Goal: Task Accomplishment & Management: Use online tool/utility

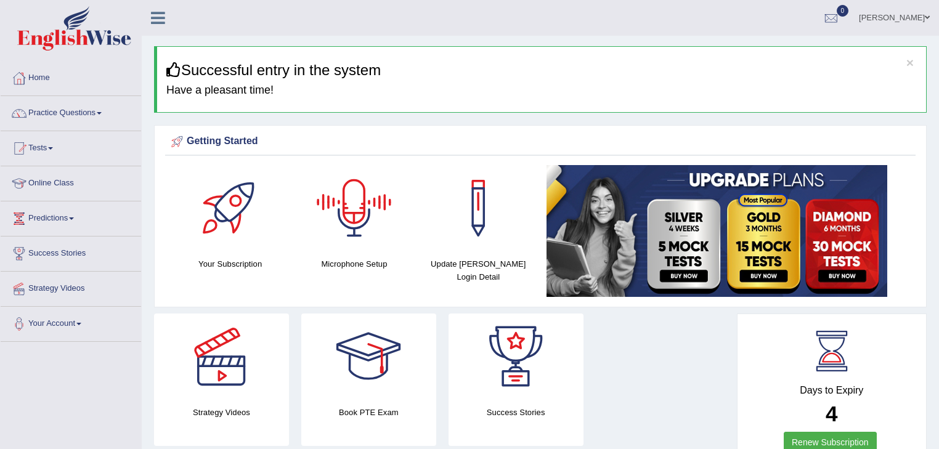
click at [360, 218] on div at bounding box center [354, 208] width 86 height 86
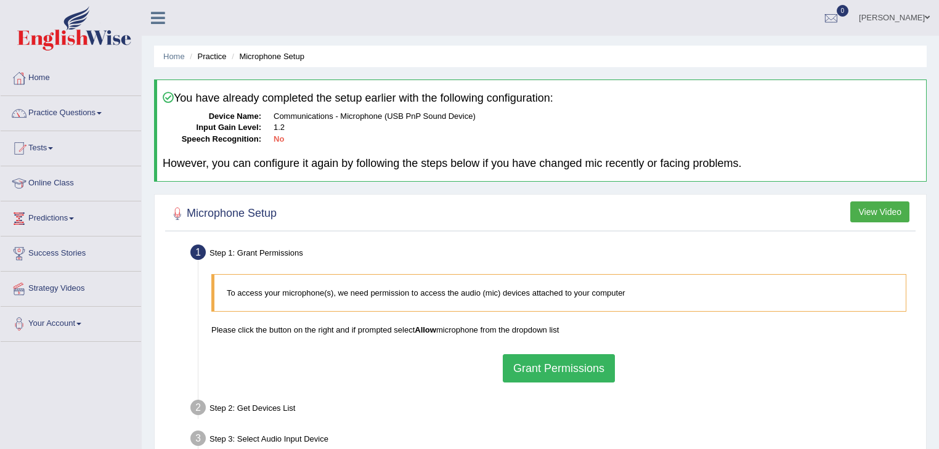
click at [564, 368] on button "Grant Permissions" at bounding box center [559, 368] width 112 height 28
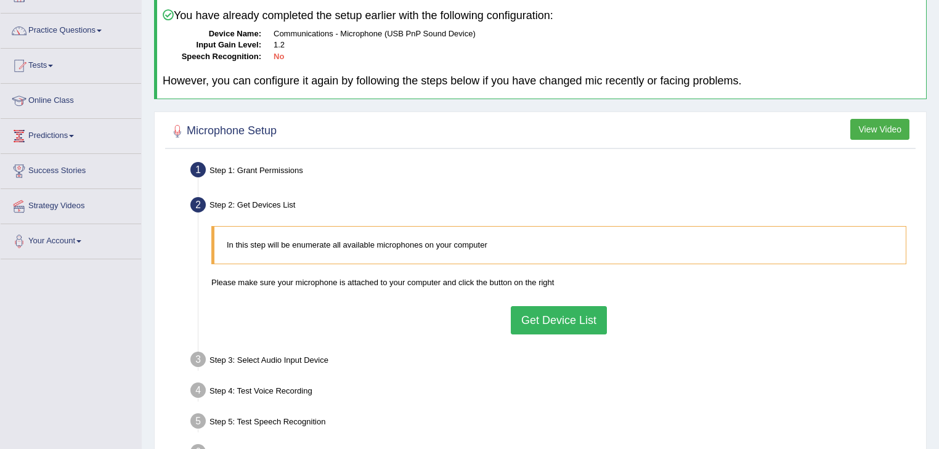
scroll to position [99, 0]
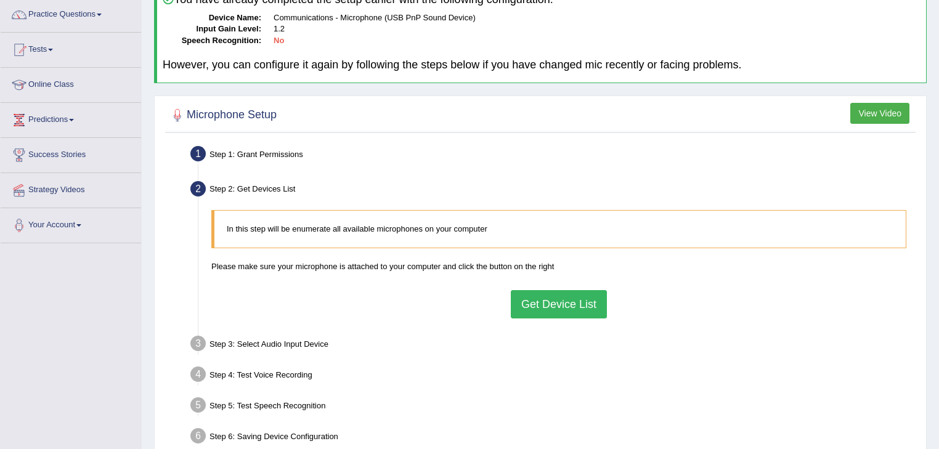
click at [545, 299] on button "Get Device List" at bounding box center [559, 304] width 96 height 28
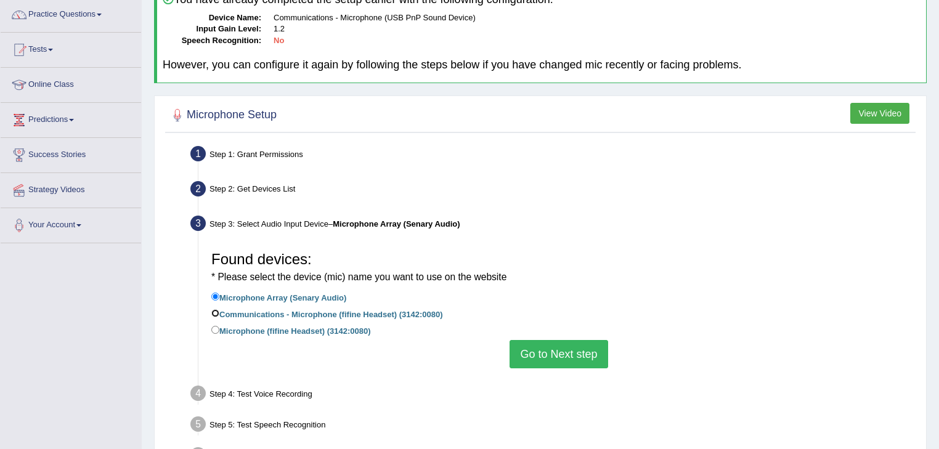
click at [214, 309] on input "Communications - Microphone (fifine Headset) (3142:0080)" at bounding box center [215, 313] width 8 height 8
radio input "true"
drag, startPoint x: 214, startPoint y: 328, endPoint x: 282, endPoint y: 342, distance: 68.6
click at [214, 328] on input "Microphone (fifine Headset) (3142:0080)" at bounding box center [215, 330] width 8 height 8
radio input "true"
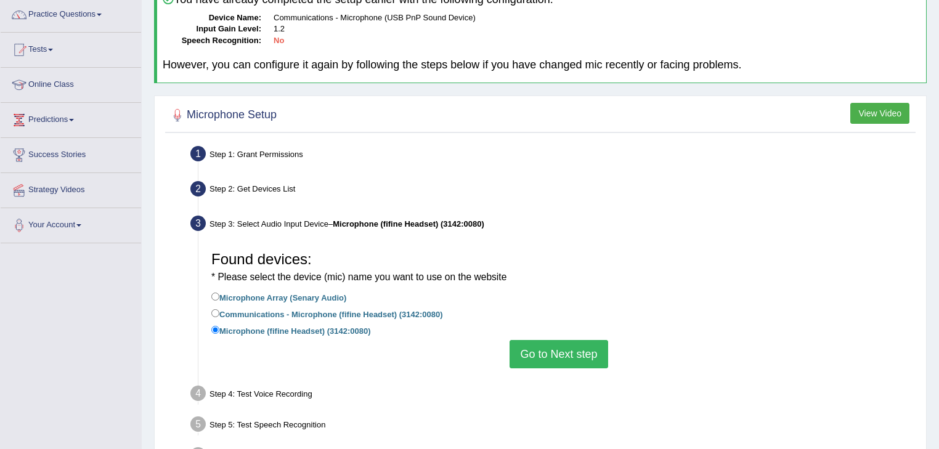
click at [540, 350] on button "Go to Next step" at bounding box center [559, 354] width 98 height 28
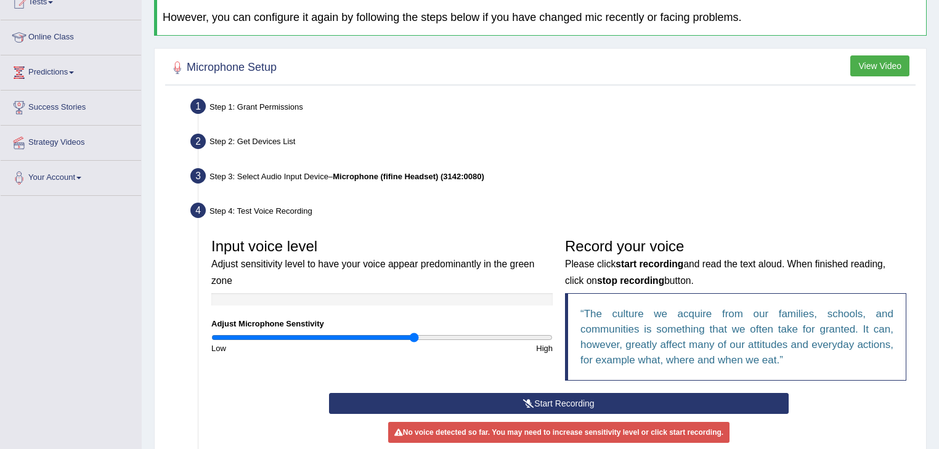
scroll to position [246, 0]
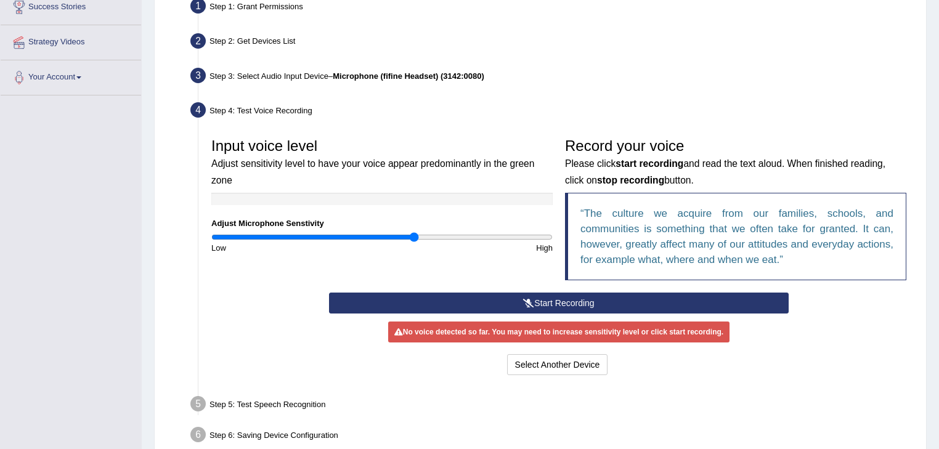
click at [552, 299] on button "Start Recording" at bounding box center [558, 303] width 459 height 21
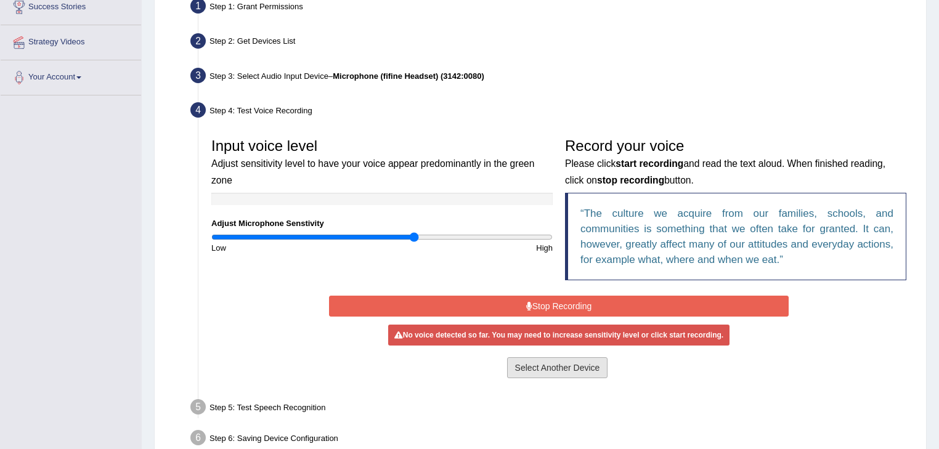
click at [598, 372] on button "Select Another Device" at bounding box center [557, 367] width 101 height 21
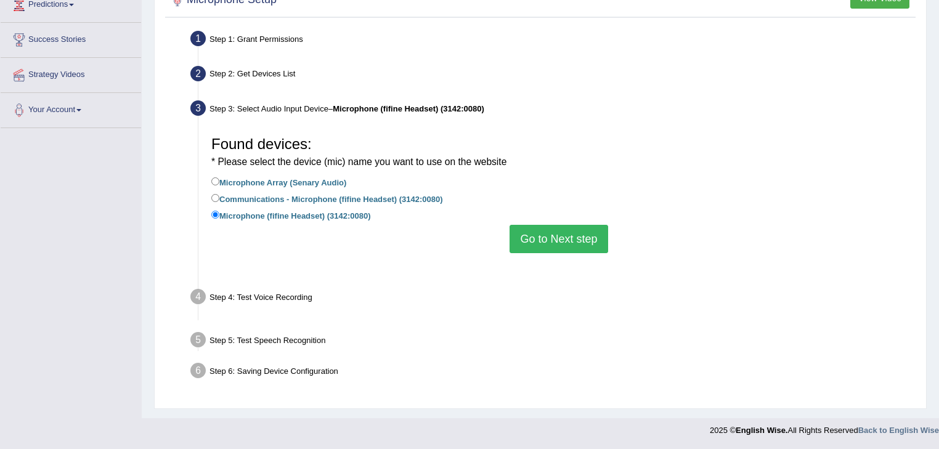
scroll to position [198, 0]
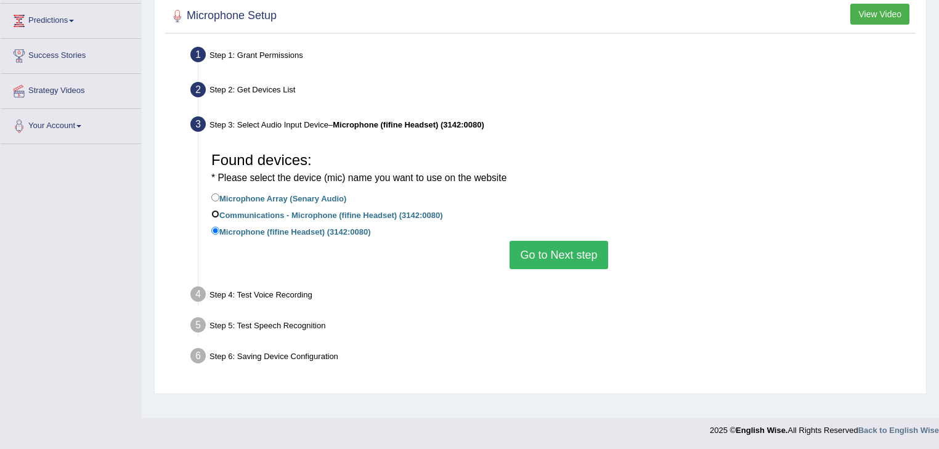
drag, startPoint x: 216, startPoint y: 211, endPoint x: 223, endPoint y: 213, distance: 7.0
click at [218, 212] on input "Communications - Microphone (fifine Headset) (3142:0080)" at bounding box center [215, 214] width 8 height 8
radio input "true"
click at [525, 249] on button "Go to Next step" at bounding box center [559, 255] width 98 height 28
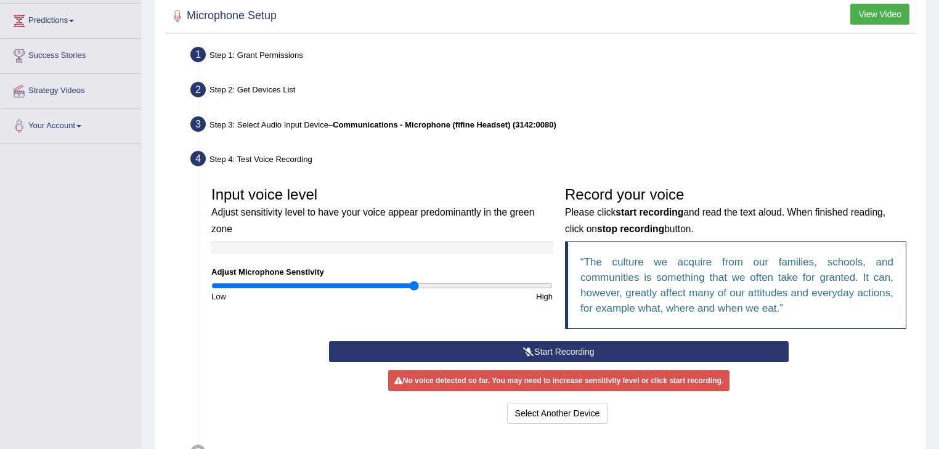
click at [538, 351] on button "Start Recording" at bounding box center [558, 351] width 459 height 21
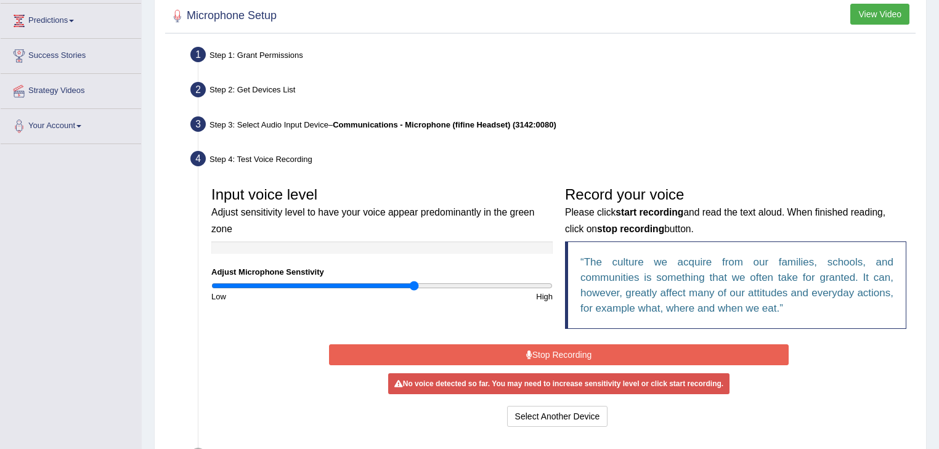
scroll to position [247, 0]
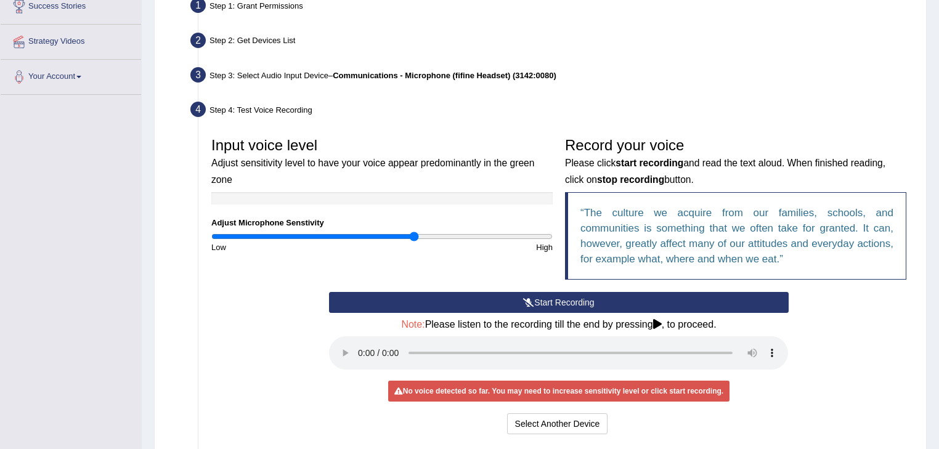
click at [528, 294] on button "Start Recording" at bounding box center [558, 302] width 459 height 21
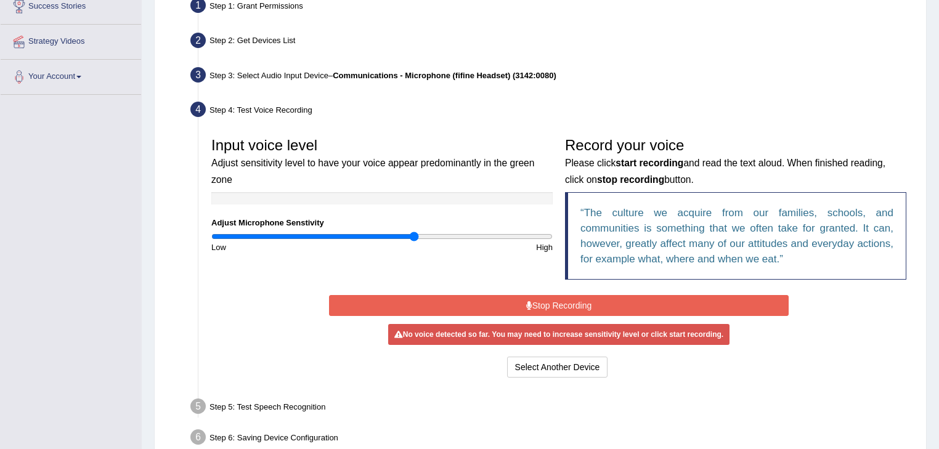
click at [550, 309] on button "Stop Recording" at bounding box center [558, 305] width 459 height 21
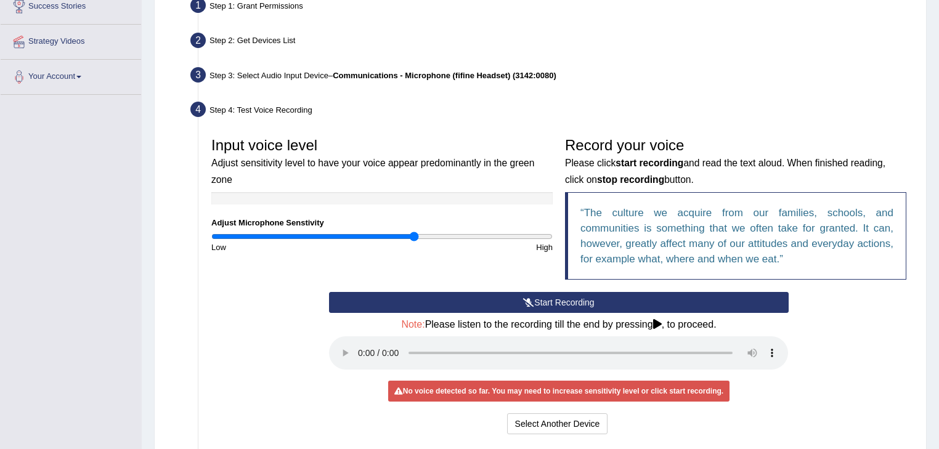
click at [570, 298] on button "Start Recording" at bounding box center [558, 302] width 459 height 21
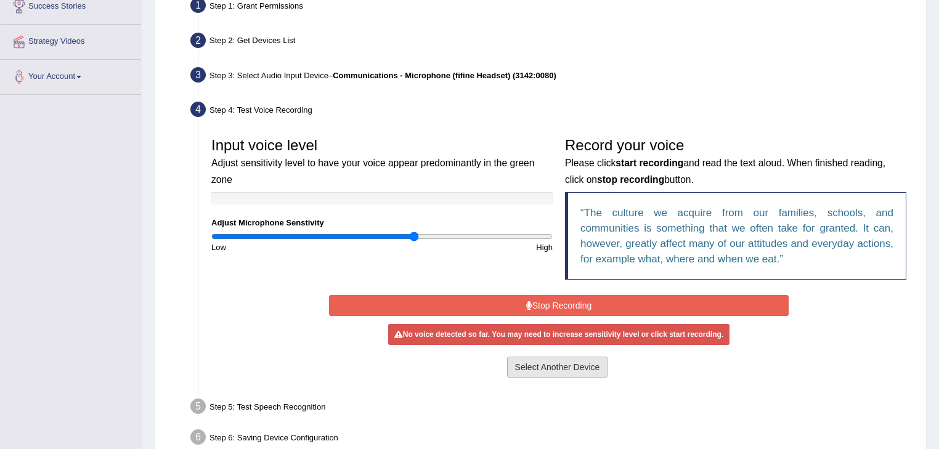
click at [585, 363] on button "Select Another Device" at bounding box center [557, 367] width 101 height 21
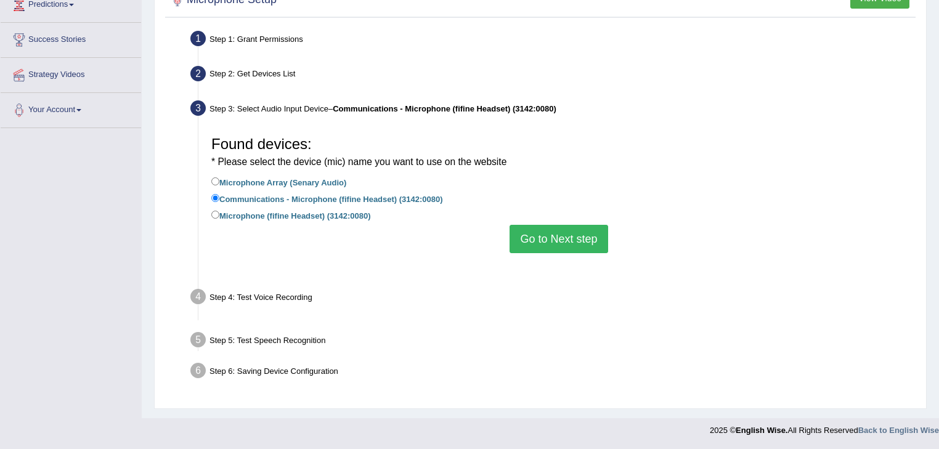
scroll to position [198, 0]
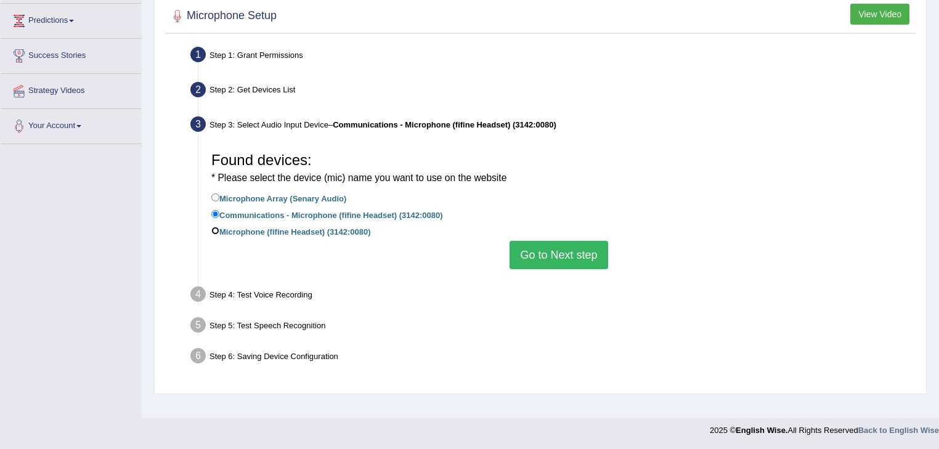
click at [211, 227] on input "Microphone (fifine Headset) (3142:0080)" at bounding box center [215, 231] width 8 height 8
radio input "true"
click at [554, 254] on button "Go to Next step" at bounding box center [559, 255] width 98 height 28
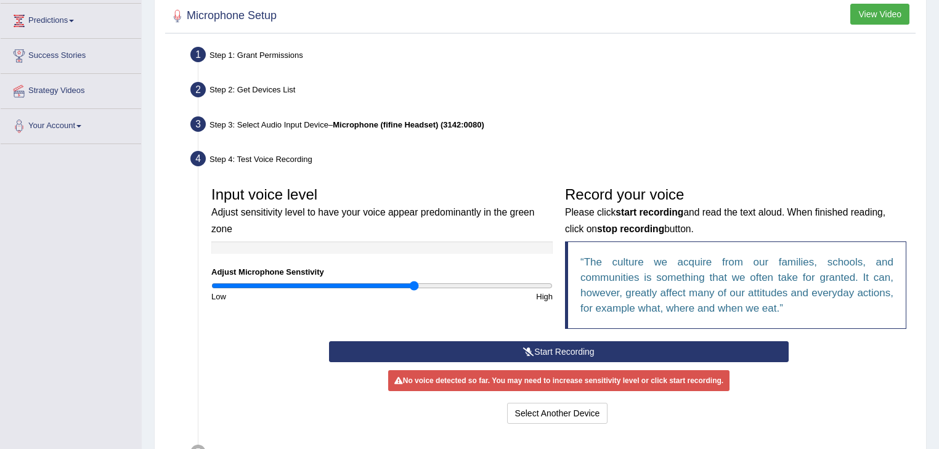
click at [519, 347] on button "Start Recording" at bounding box center [558, 351] width 459 height 21
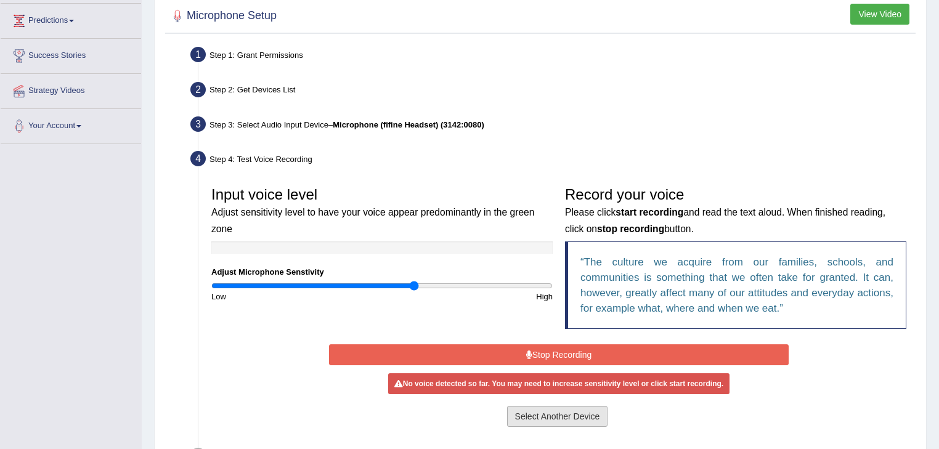
drag, startPoint x: 543, startPoint y: 410, endPoint x: 532, endPoint y: 408, distance: 11.9
click at [542, 412] on button "Select Another Device" at bounding box center [557, 416] width 101 height 21
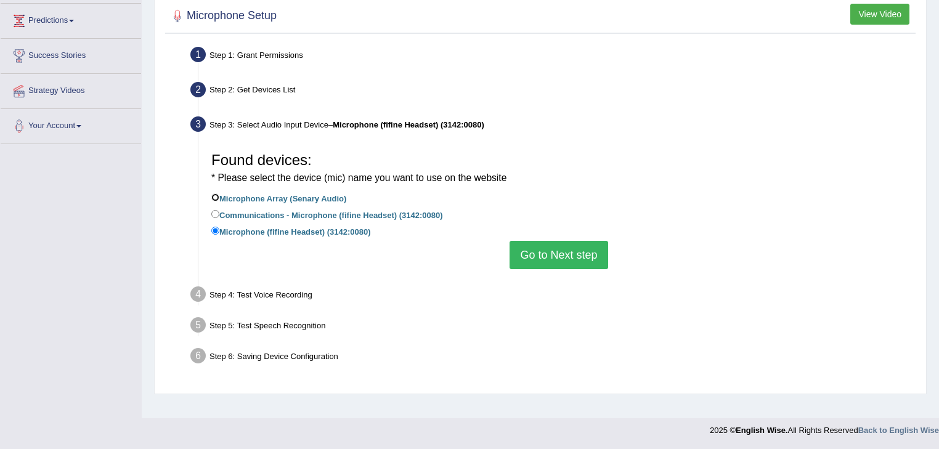
click at [214, 193] on input "Microphone Array (Senary Audio)" at bounding box center [215, 197] width 8 height 8
radio input "true"
click at [453, 292] on div "Step 4: Test Voice Recording" at bounding box center [553, 296] width 736 height 27
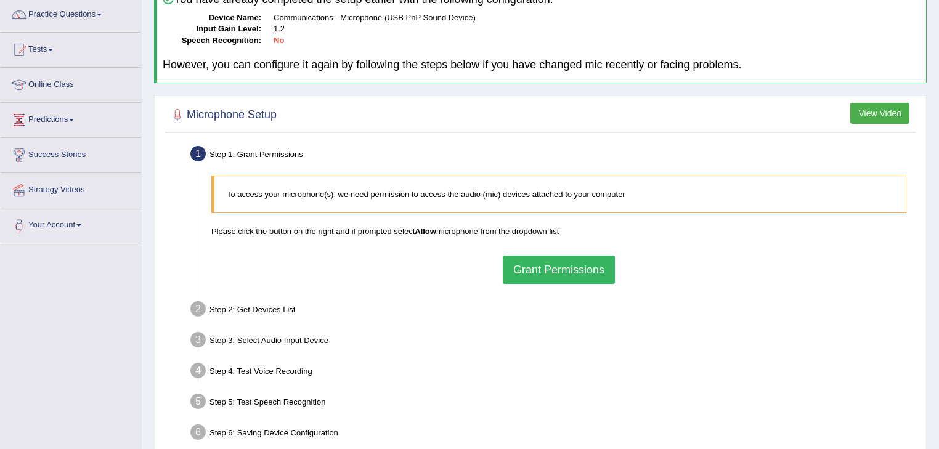
scroll to position [49, 0]
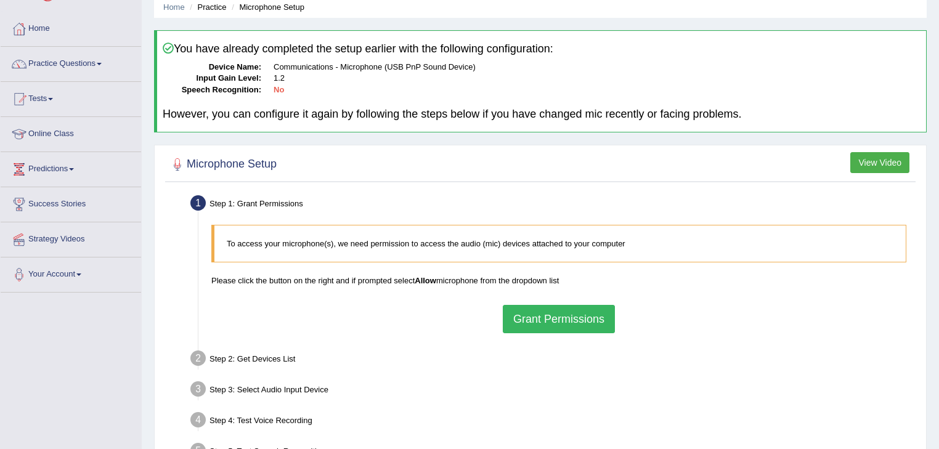
click at [601, 321] on button "Grant Permissions" at bounding box center [559, 319] width 112 height 28
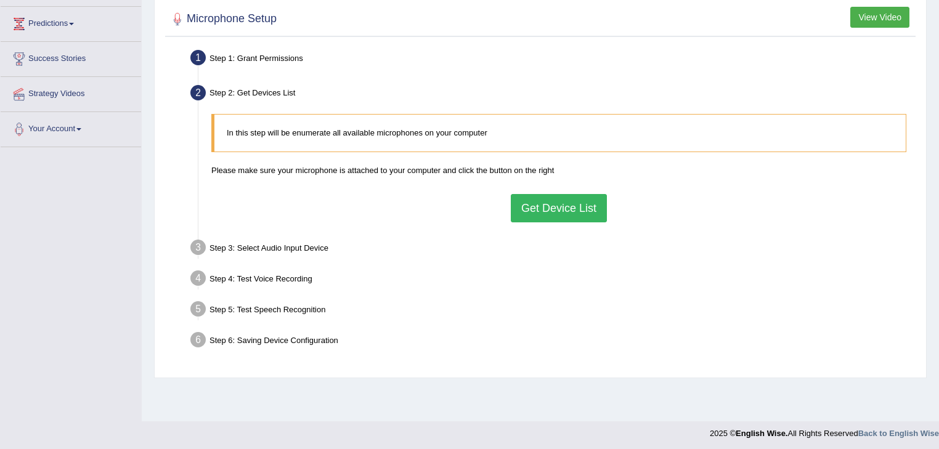
scroll to position [197, 0]
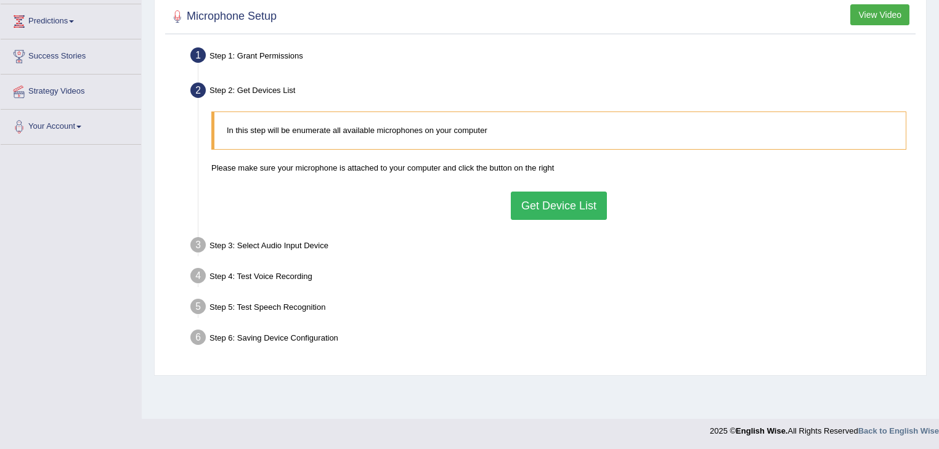
click at [580, 205] on button "Get Device List" at bounding box center [559, 206] width 96 height 28
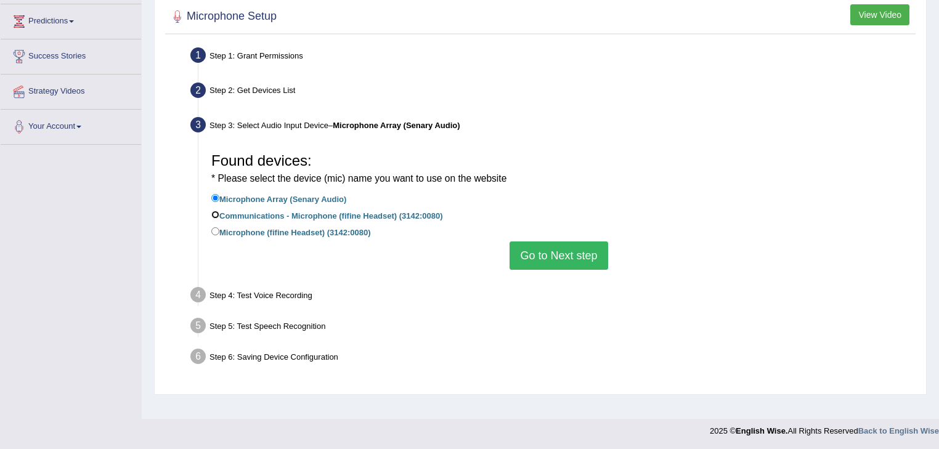
click at [215, 214] on input "Communications - Microphone (fifine Headset) (3142:0080)" at bounding box center [215, 215] width 8 height 8
radio input "true"
click at [546, 251] on button "Go to Next step" at bounding box center [559, 256] width 98 height 28
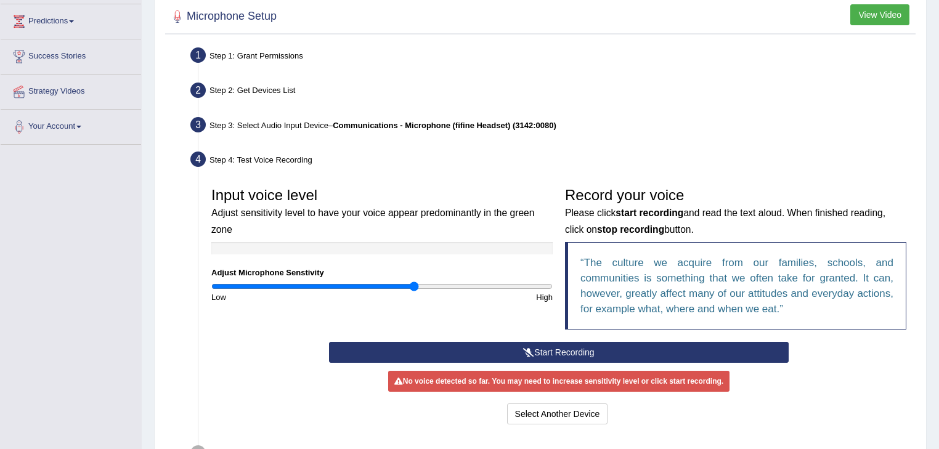
click at [531, 348] on icon at bounding box center [528, 352] width 11 height 9
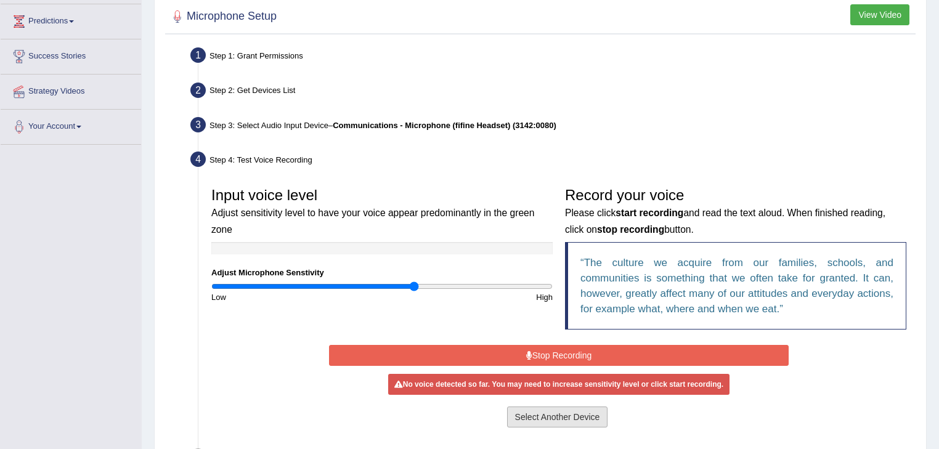
click at [537, 415] on button "Select Another Device" at bounding box center [557, 417] width 101 height 21
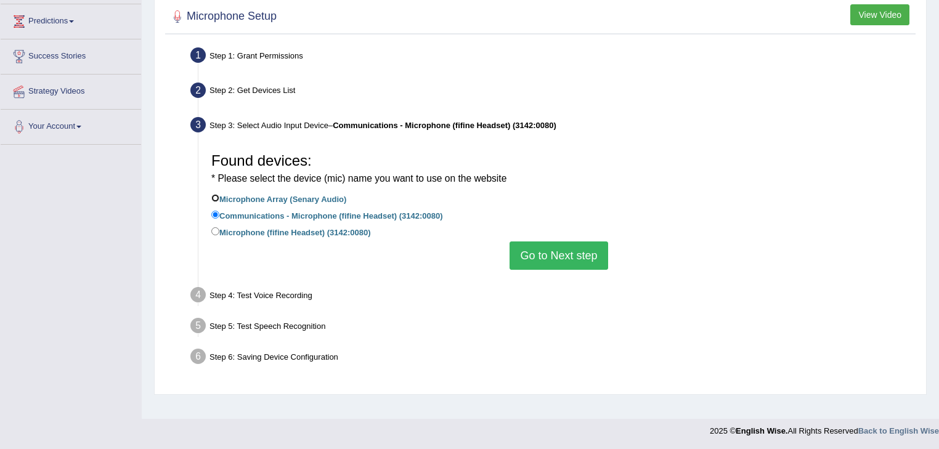
drag, startPoint x: 217, startPoint y: 195, endPoint x: 222, endPoint y: 201, distance: 8.4
click at [216, 195] on input "Microphone Array (Senary Audio)" at bounding box center [215, 198] width 8 height 8
radio input "true"
click at [565, 259] on button "Go to Next step" at bounding box center [559, 256] width 98 height 28
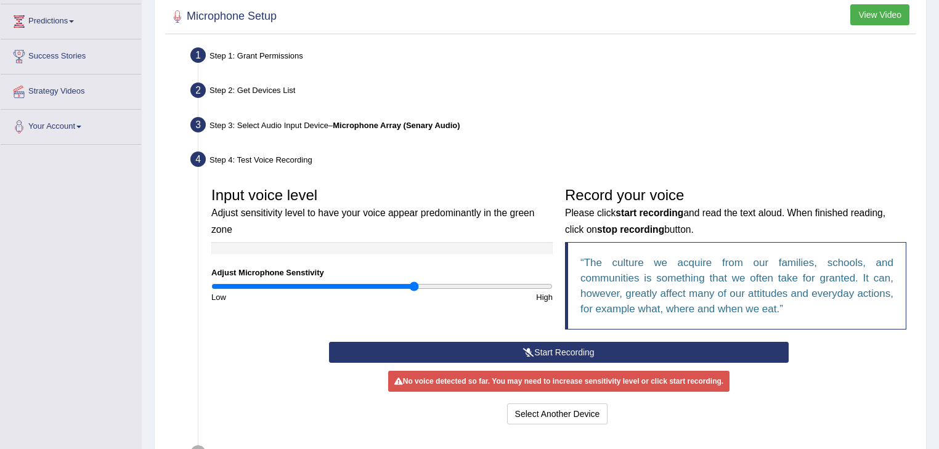
drag, startPoint x: 494, startPoint y: 347, endPoint x: 498, endPoint y: 352, distance: 7.0
click at [497, 351] on button "Start Recording" at bounding box center [558, 352] width 459 height 21
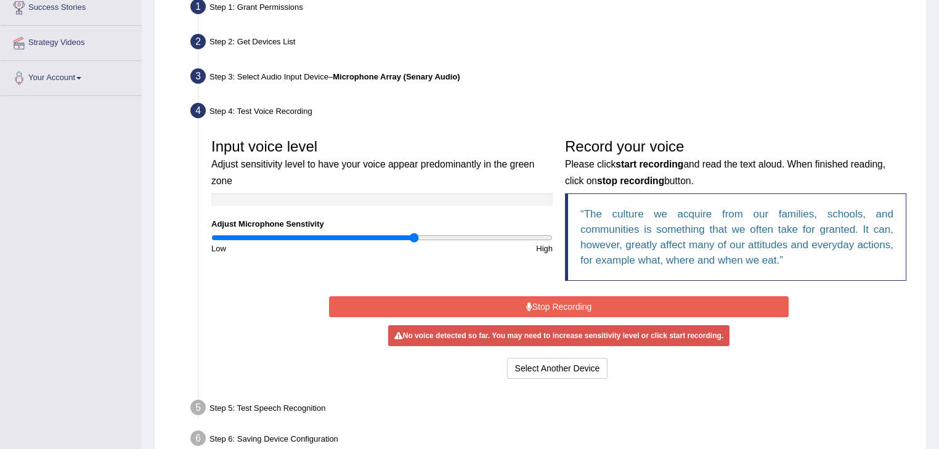
scroll to position [246, 0]
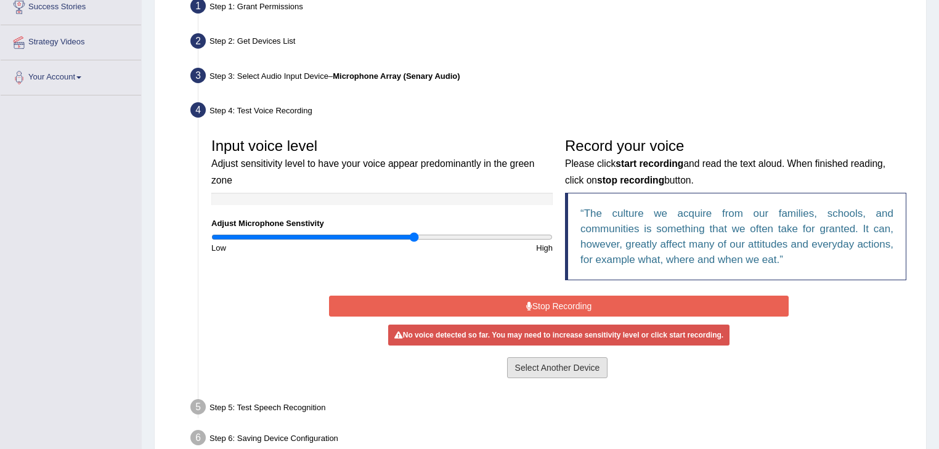
click at [551, 373] on button "Select Another Device" at bounding box center [557, 367] width 101 height 21
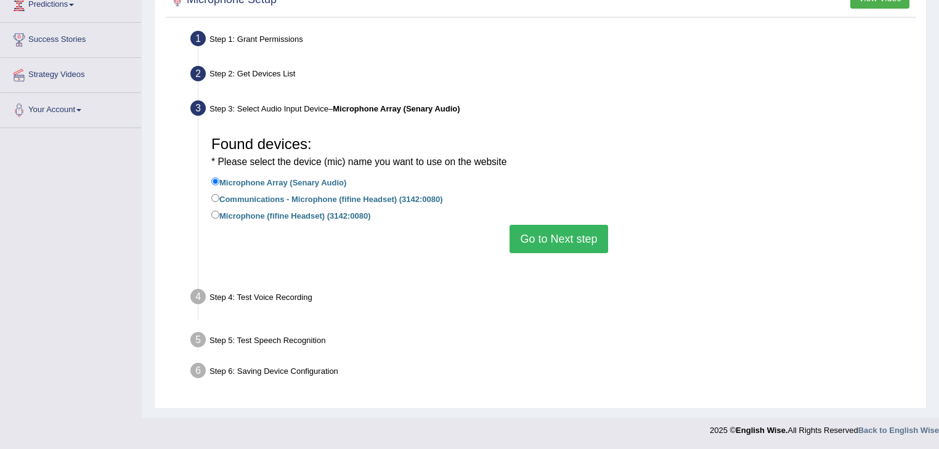
scroll to position [198, 0]
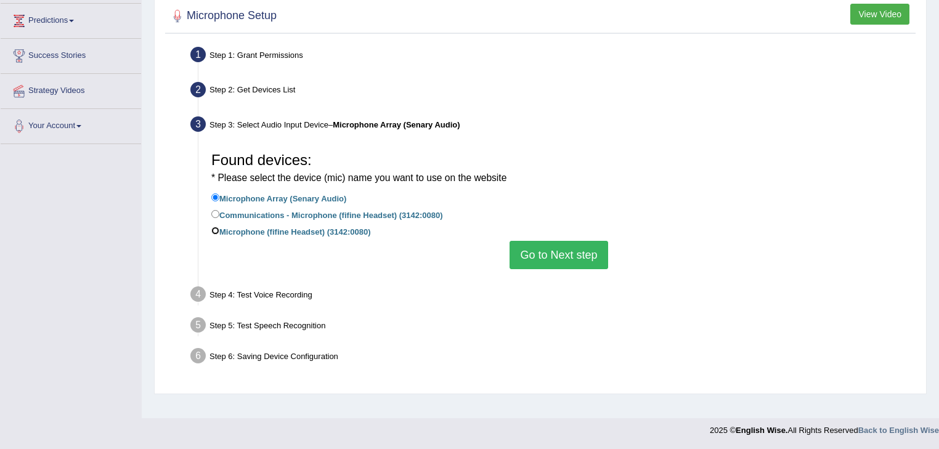
drag, startPoint x: 217, startPoint y: 229, endPoint x: 251, endPoint y: 237, distance: 34.8
click at [219, 230] on input "Microphone (fifine Headset) (3142:0080)" at bounding box center [215, 231] width 8 height 8
radio input "true"
click at [554, 255] on button "Go to Next step" at bounding box center [559, 255] width 98 height 28
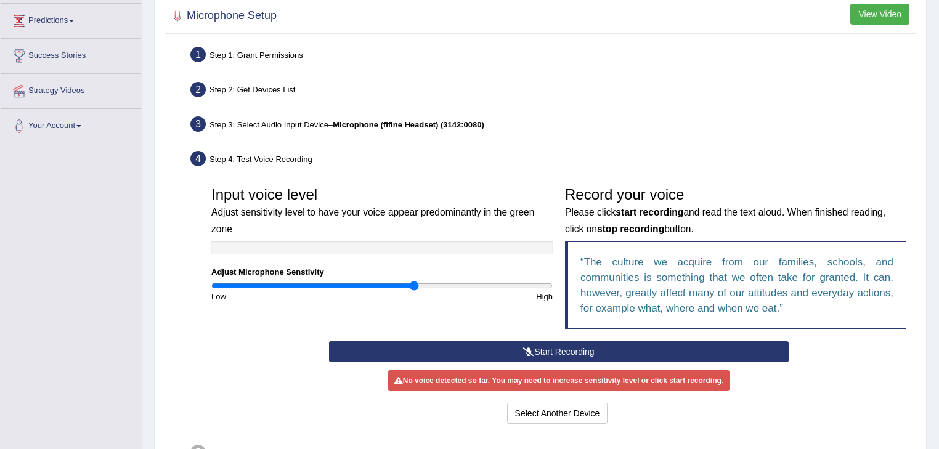
click at [524, 351] on icon at bounding box center [528, 351] width 11 height 9
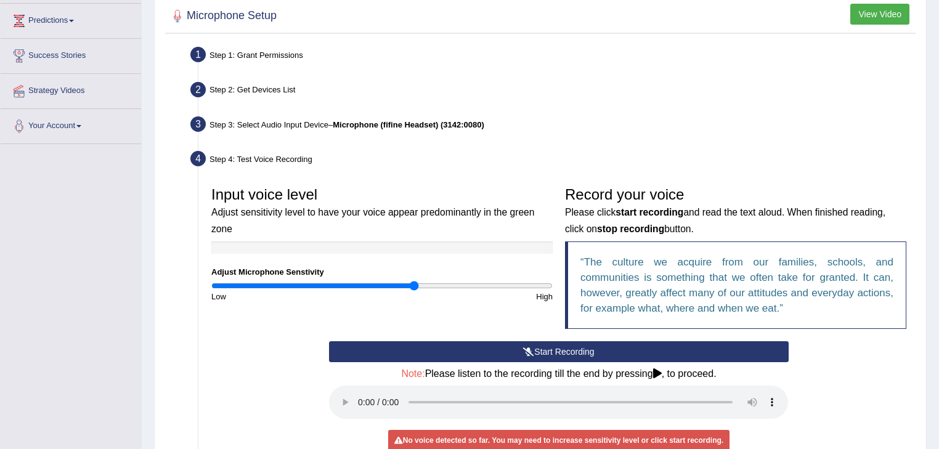
drag, startPoint x: 656, startPoint y: 370, endPoint x: 641, endPoint y: 378, distance: 16.8
click at [656, 372] on icon at bounding box center [657, 373] width 9 height 10
click at [440, 350] on button "Start Recording" at bounding box center [558, 351] width 459 height 21
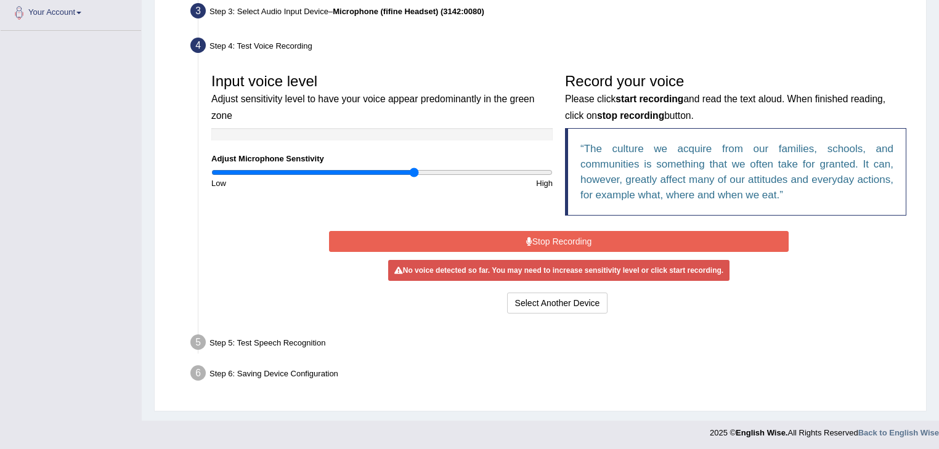
scroll to position [312, 0]
click at [559, 300] on button "Select Another Device" at bounding box center [557, 302] width 101 height 21
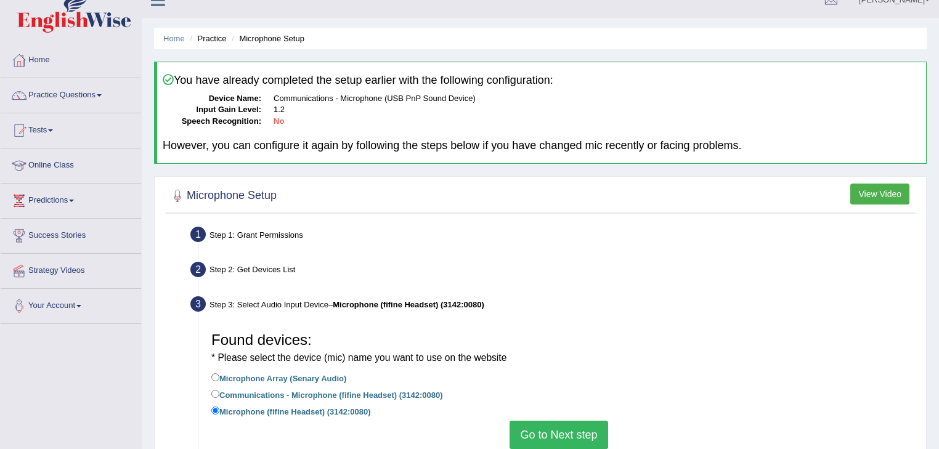
scroll to position [1, 0]
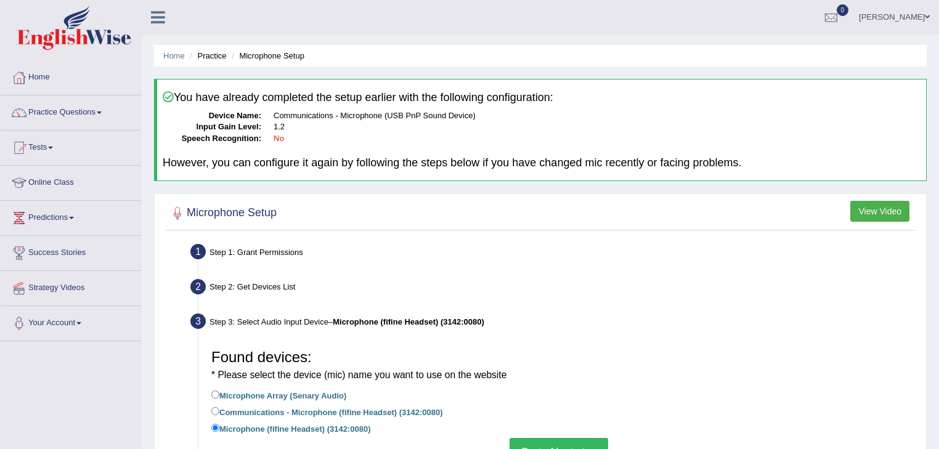
click at [865, 213] on button "View Video" at bounding box center [879, 211] width 59 height 21
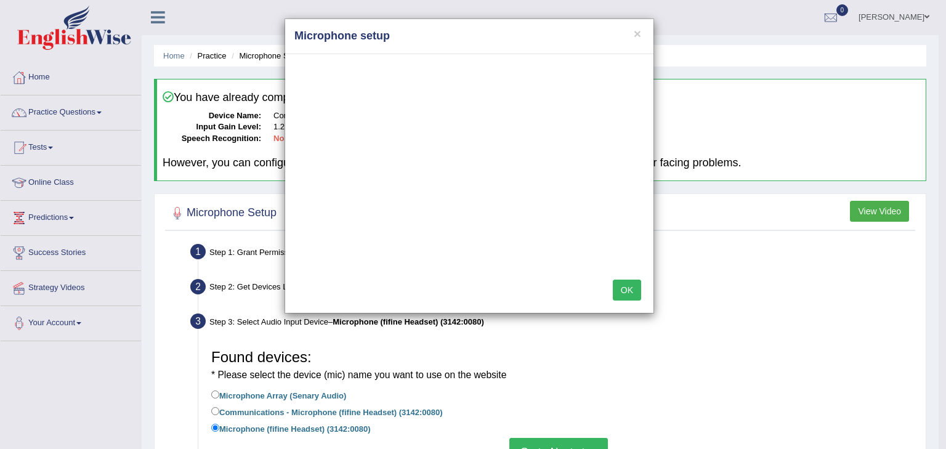
click at [732, 360] on div "× Microphone setup OK" at bounding box center [473, 224] width 946 height 449
click at [638, 37] on button "×" at bounding box center [637, 33] width 7 height 13
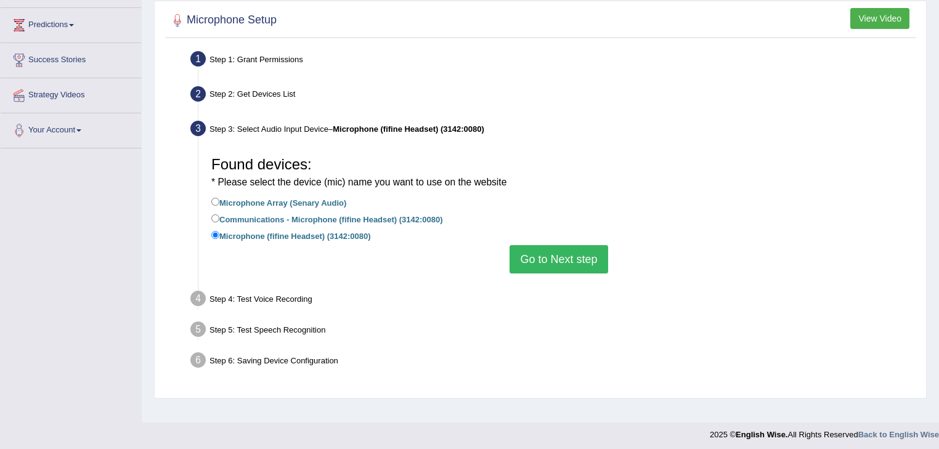
scroll to position [198, 0]
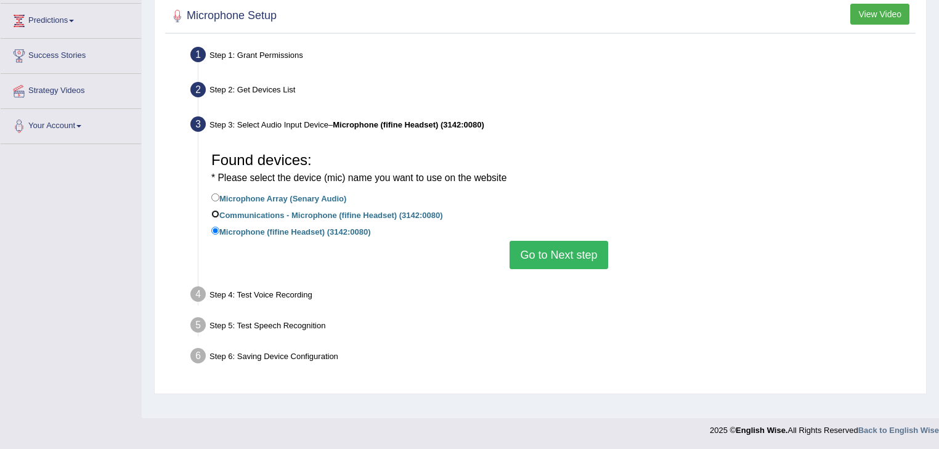
click at [219, 214] on input "Communications - Microphone (fifine Headset) (3142:0080)" at bounding box center [215, 214] width 8 height 8
radio input "true"
click at [534, 258] on button "Go to Next step" at bounding box center [559, 255] width 98 height 28
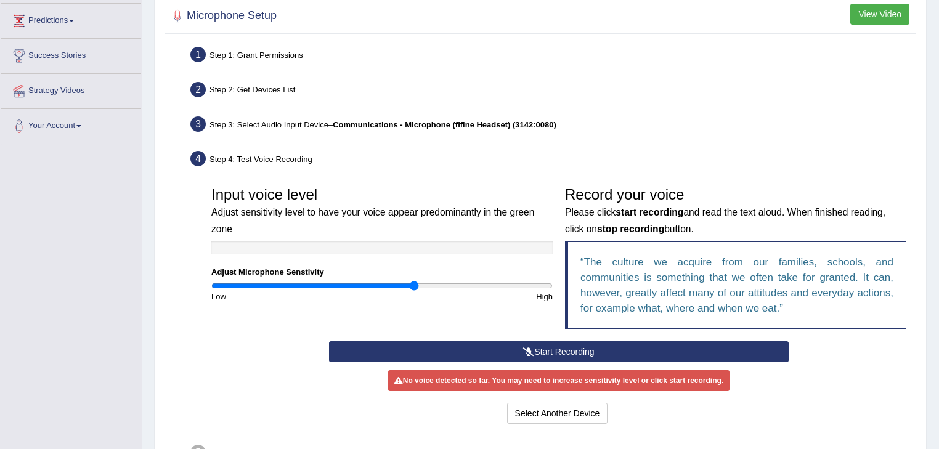
click at [495, 349] on button "Start Recording" at bounding box center [558, 351] width 459 height 21
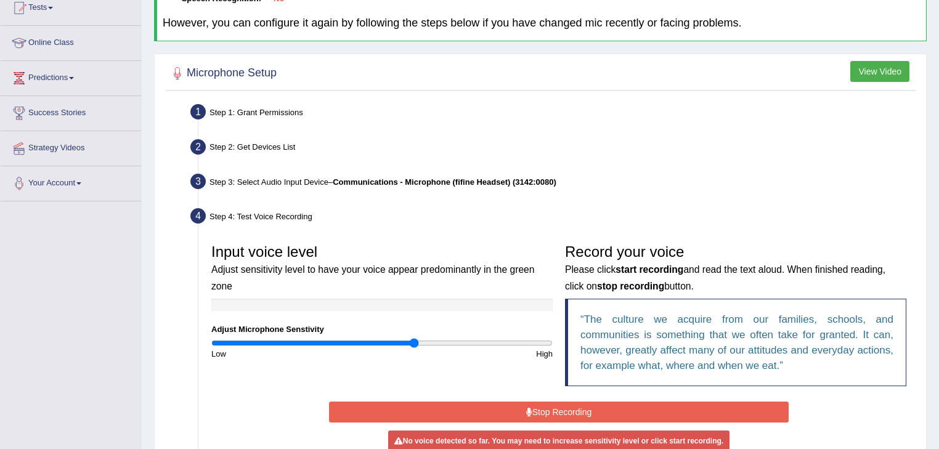
scroll to position [262, 0]
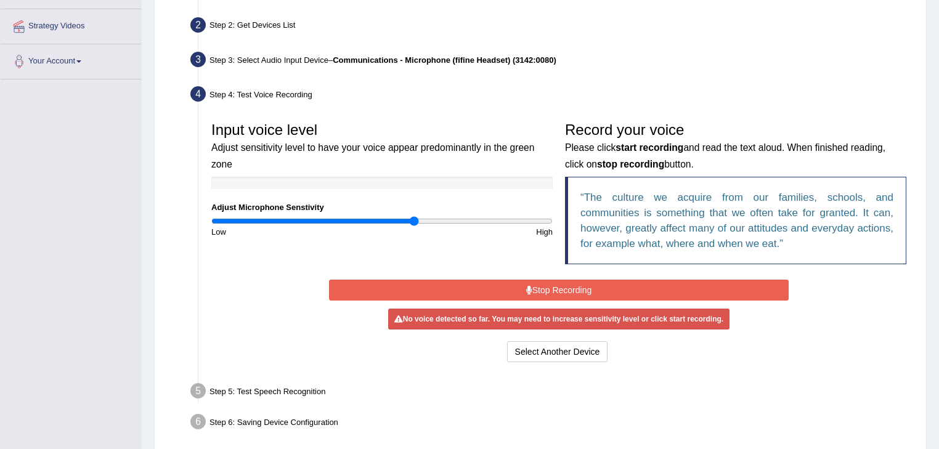
click at [524, 288] on button "Stop Recording" at bounding box center [558, 290] width 459 height 21
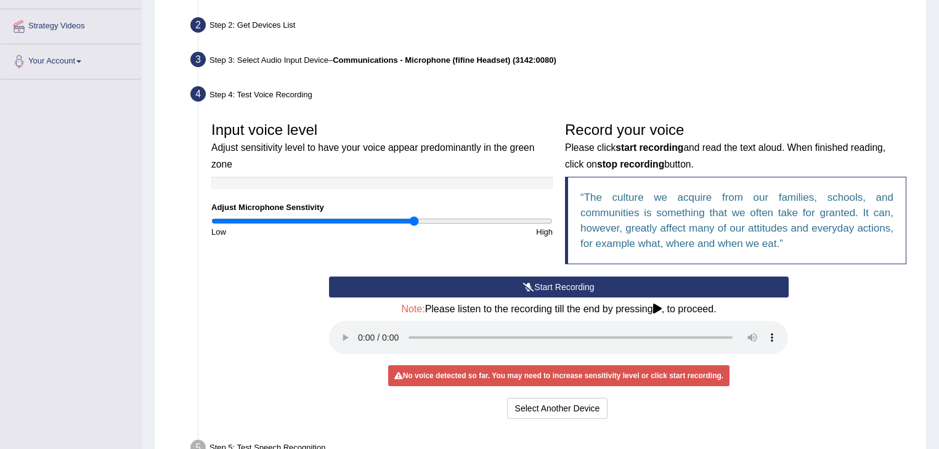
click at [546, 232] on div "High" at bounding box center [470, 232] width 177 height 12
drag, startPoint x: 416, startPoint y: 218, endPoint x: 556, endPoint y: 228, distance: 140.2
click at [553, 226] on input "range" at bounding box center [381, 221] width 341 height 10
click at [538, 289] on button "Start Recording" at bounding box center [558, 287] width 459 height 21
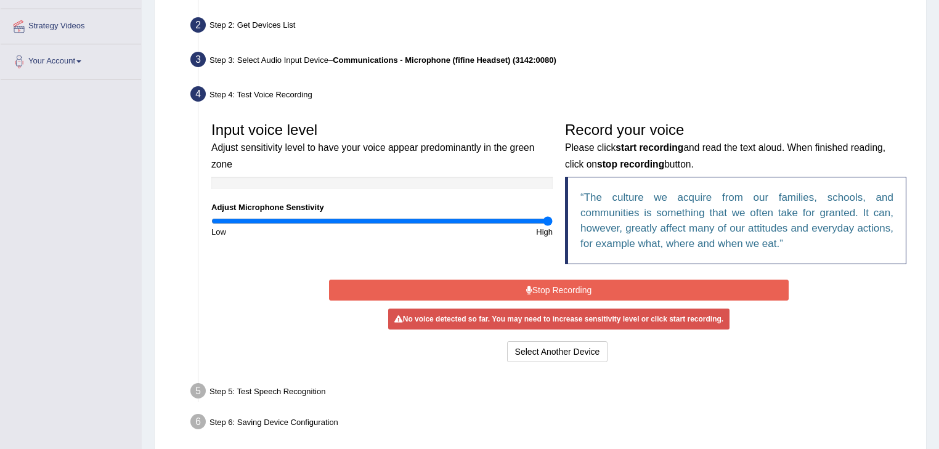
click at [523, 284] on button "Stop Recording" at bounding box center [558, 290] width 459 height 21
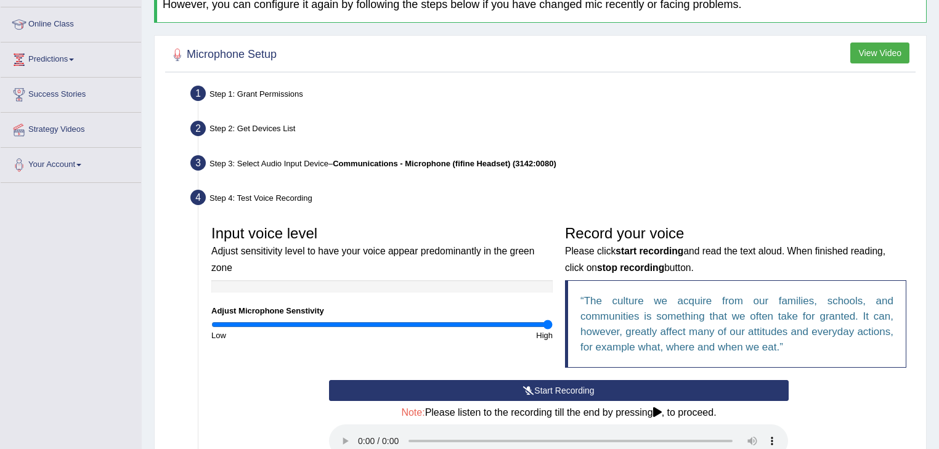
scroll to position [171, 0]
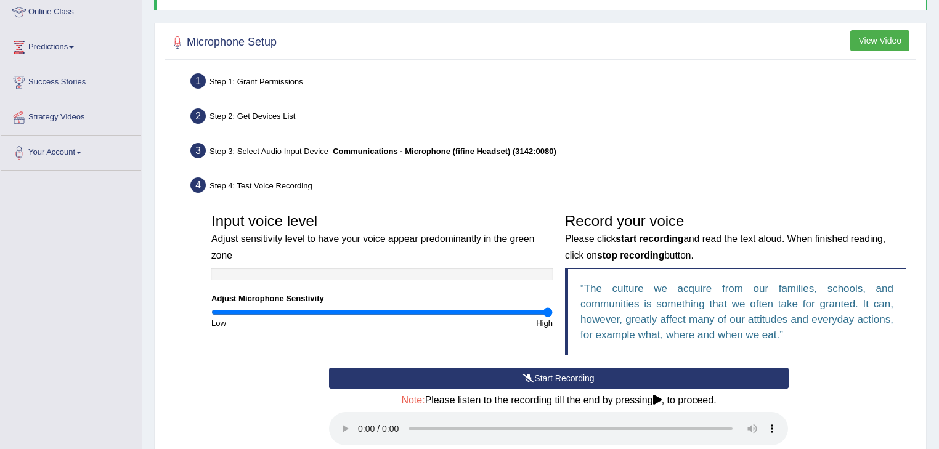
click at [513, 378] on button "Start Recording" at bounding box center [558, 378] width 459 height 21
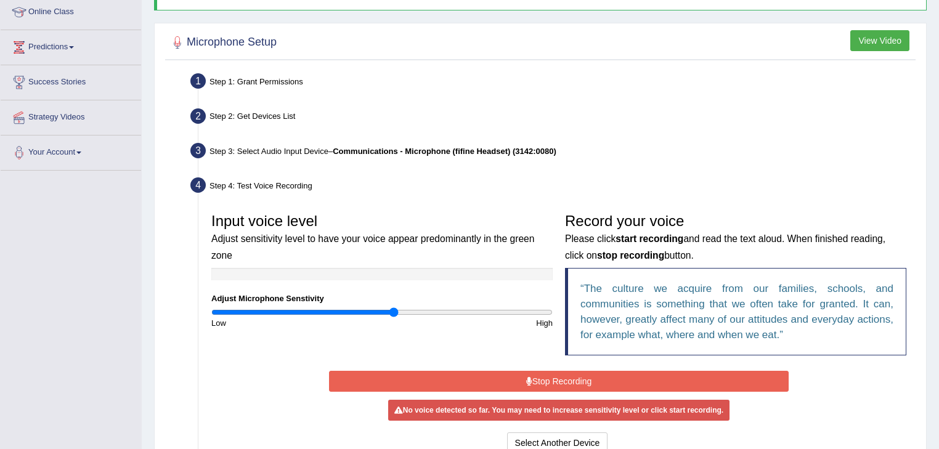
click at [395, 311] on input "range" at bounding box center [381, 312] width 341 height 10
click at [386, 309] on input "range" at bounding box center [381, 312] width 341 height 10
drag, startPoint x: 376, startPoint y: 308, endPoint x: 402, endPoint y: 319, distance: 28.2
type input "1"
click at [380, 312] on input "range" at bounding box center [381, 312] width 341 height 10
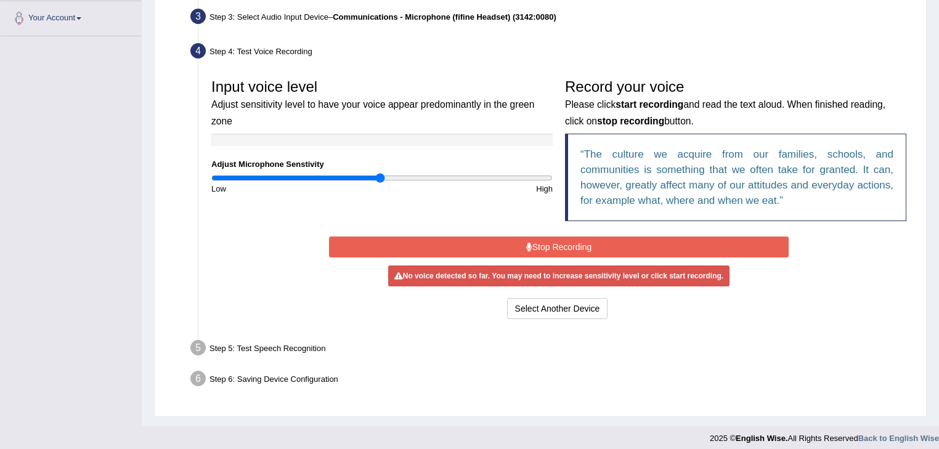
scroll to position [312, 0]
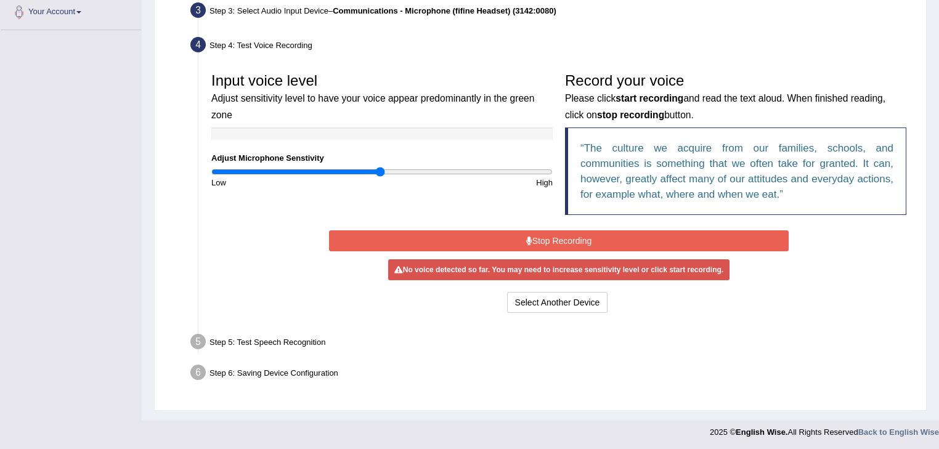
click at [545, 237] on button "Stop Recording" at bounding box center [558, 240] width 459 height 21
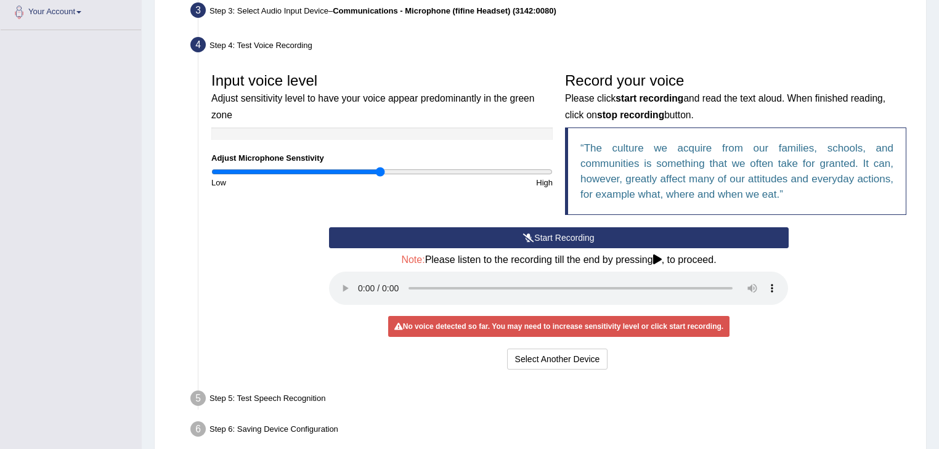
click at [536, 235] on button "Start Recording" at bounding box center [558, 237] width 459 height 21
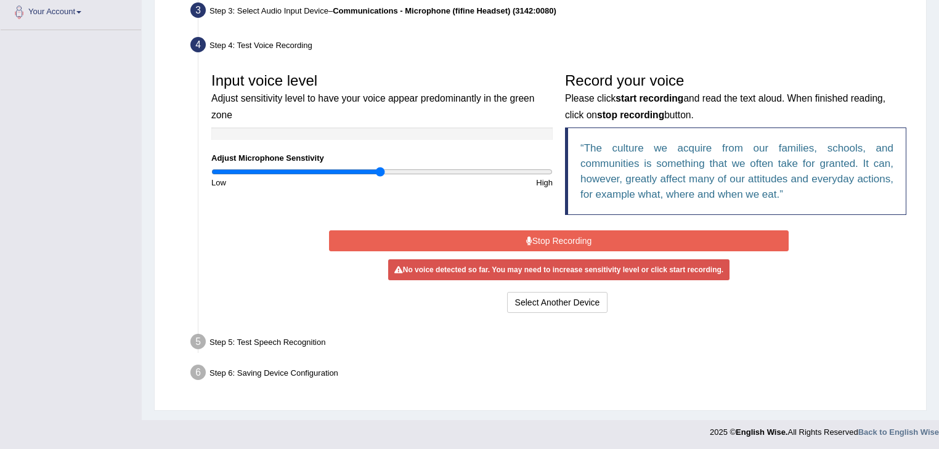
click at [520, 232] on button "Stop Recording" at bounding box center [558, 240] width 459 height 21
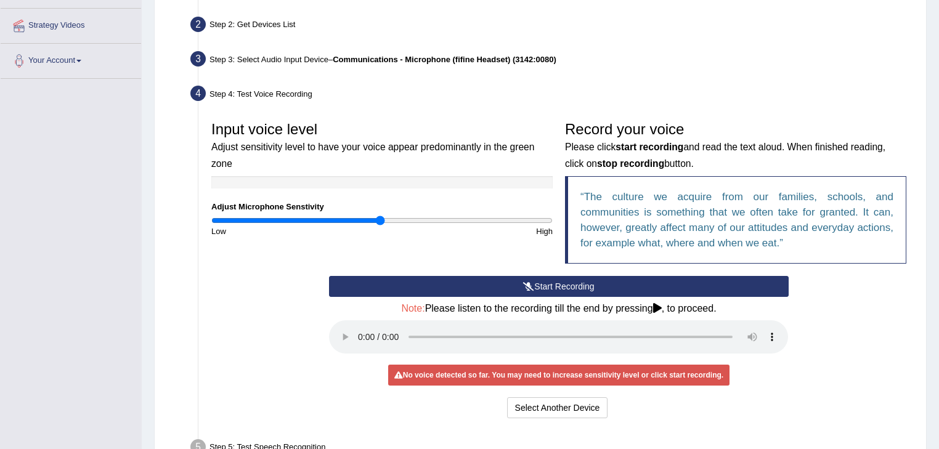
scroll to position [368, 0]
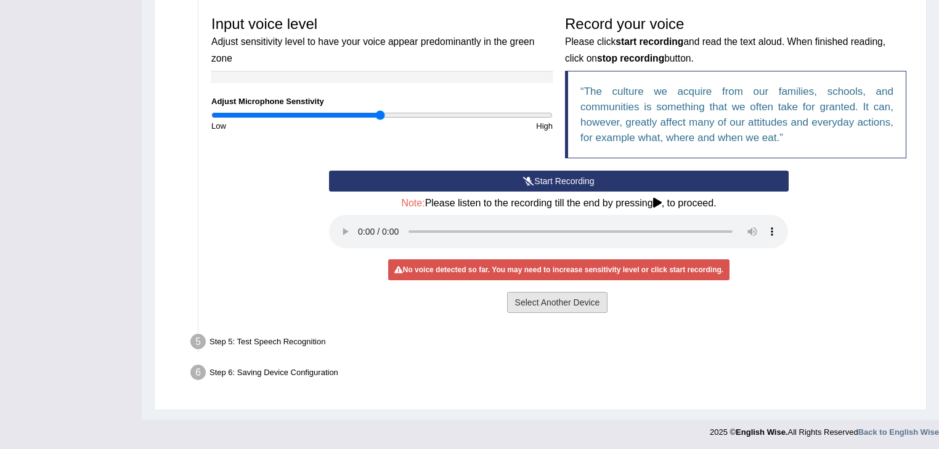
click at [579, 301] on button "Select Another Device" at bounding box center [557, 302] width 101 height 21
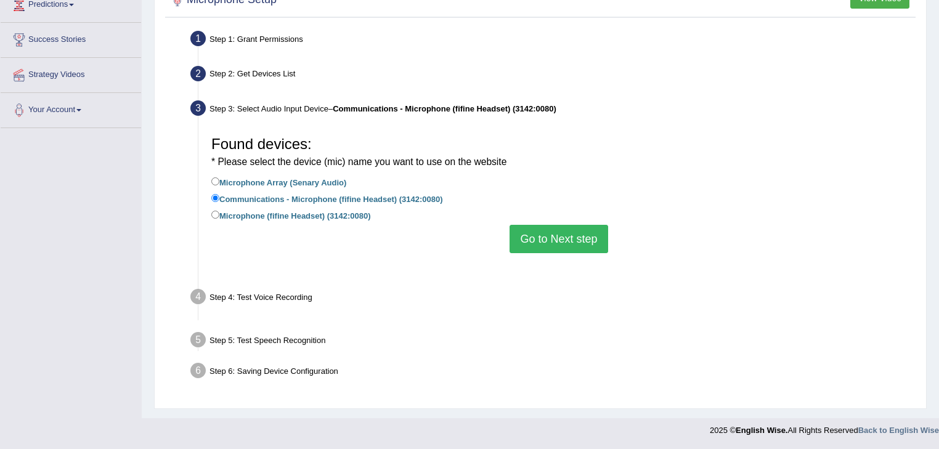
scroll to position [198, 0]
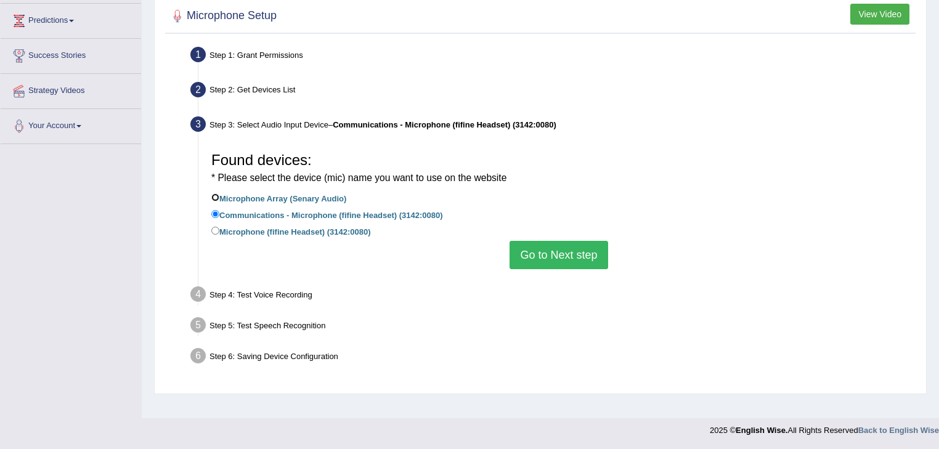
click at [214, 195] on input "Microphone Array (Senary Audio)" at bounding box center [215, 197] width 8 height 8
radio input "true"
click at [553, 249] on button "Go to Next step" at bounding box center [559, 255] width 98 height 28
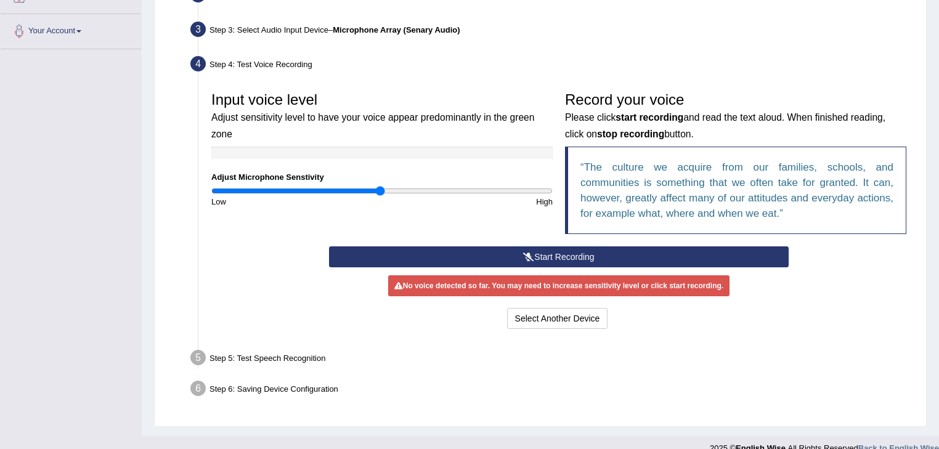
scroll to position [308, 0]
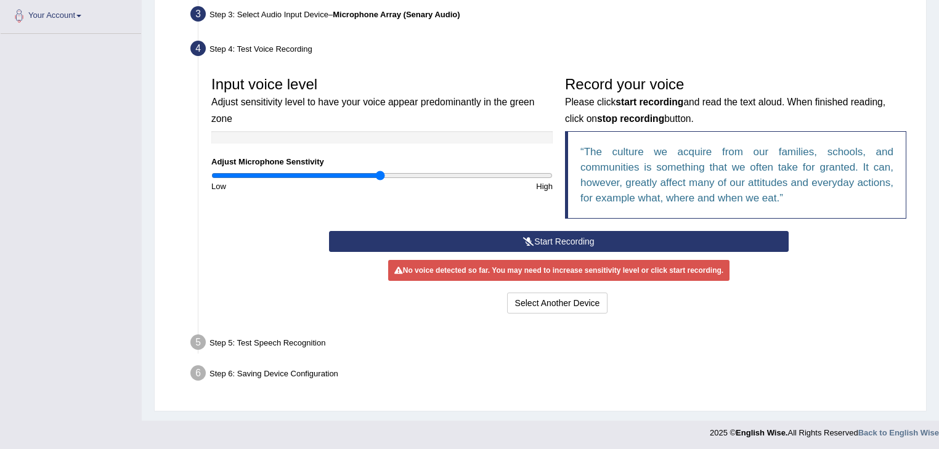
click at [523, 239] on icon at bounding box center [528, 241] width 11 height 9
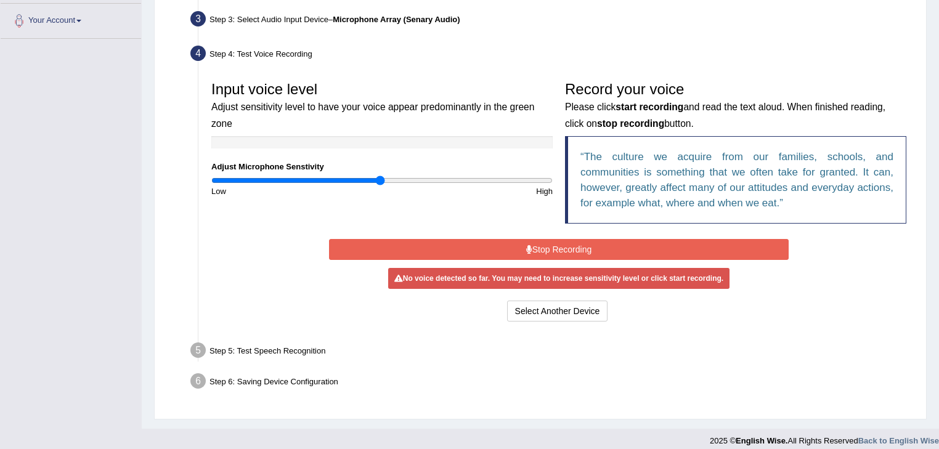
scroll to position [312, 0]
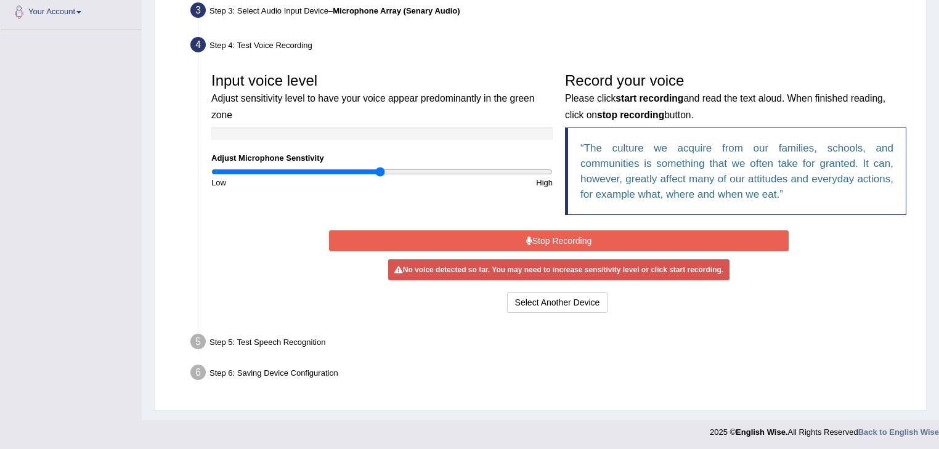
click at [554, 239] on button "Stop Recording" at bounding box center [558, 240] width 459 height 21
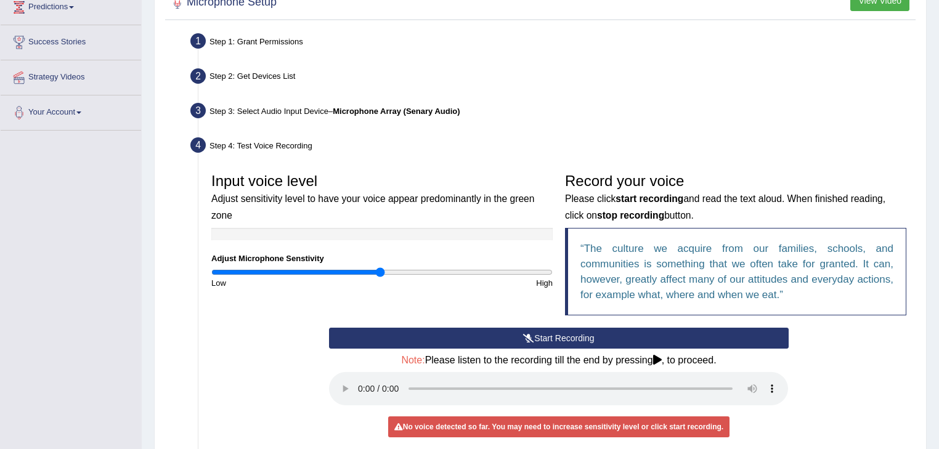
scroll to position [246, 0]
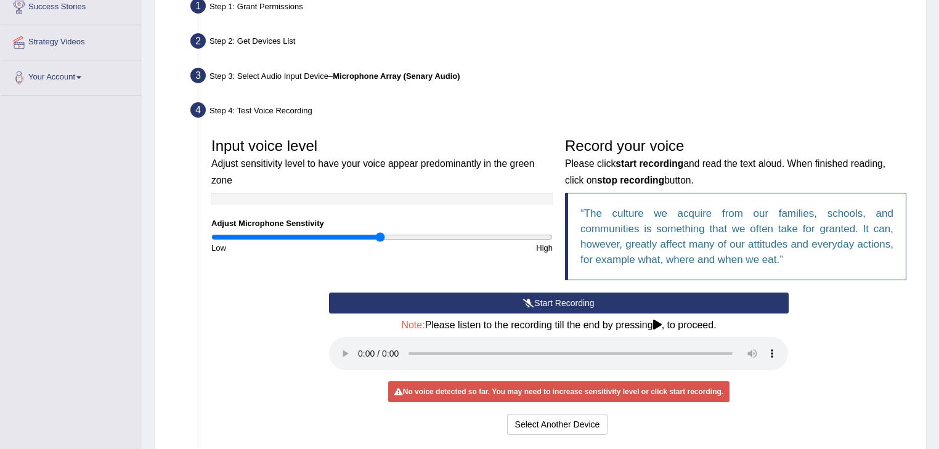
click at [530, 296] on button "Start Recording" at bounding box center [558, 303] width 459 height 21
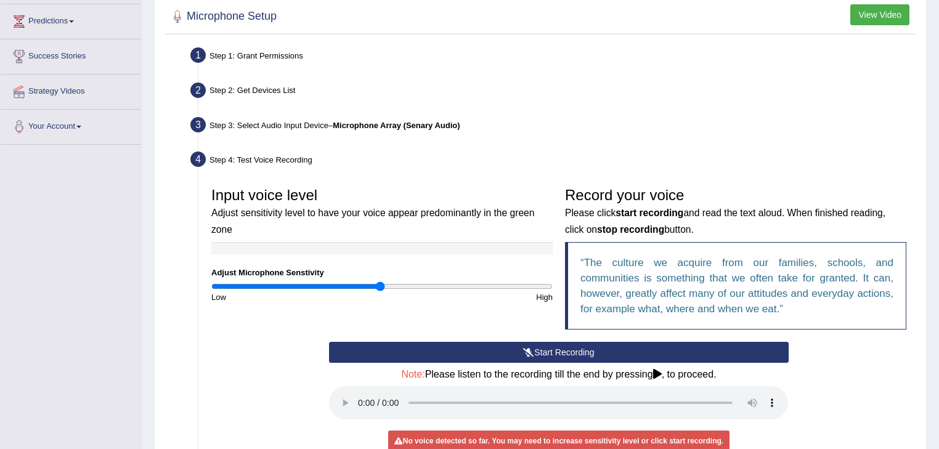
scroll to position [345, 0]
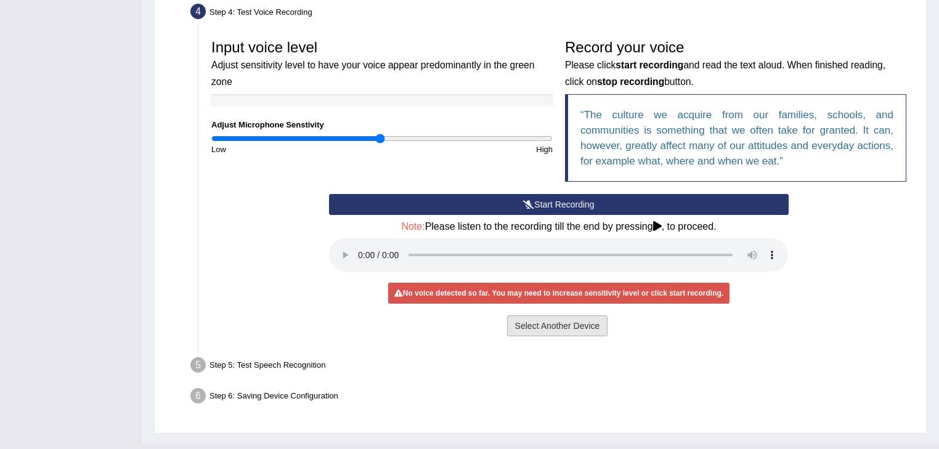
click at [567, 330] on button "Select Another Device" at bounding box center [557, 325] width 101 height 21
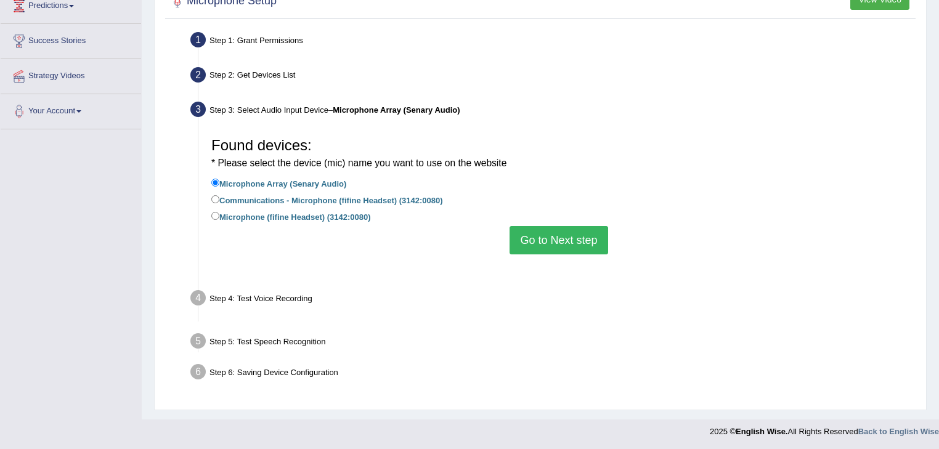
scroll to position [198, 0]
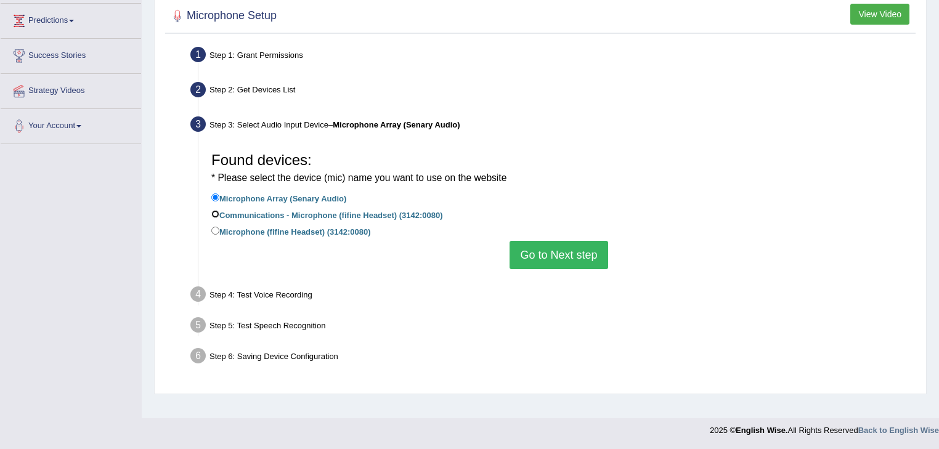
click at [216, 212] on input "Communications - Microphone (fifine Headset) (3142:0080)" at bounding box center [215, 214] width 8 height 8
radio input "true"
click at [551, 253] on button "Go to Next step" at bounding box center [559, 255] width 98 height 28
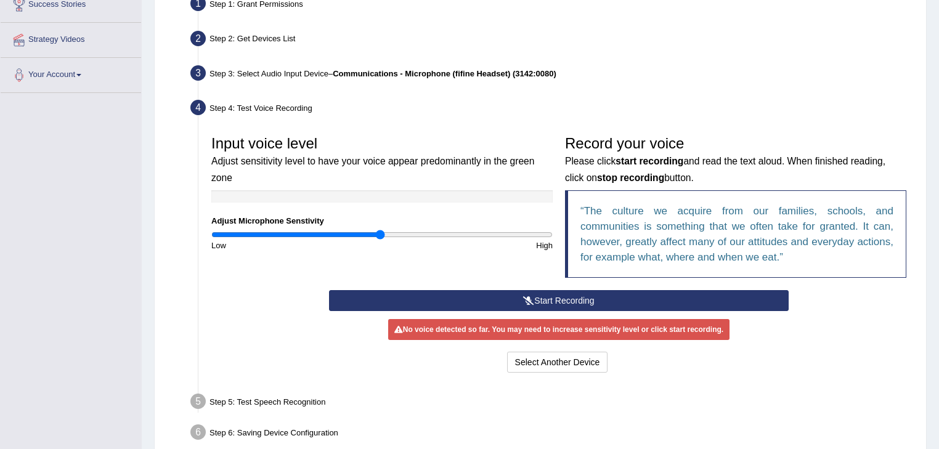
scroll to position [308, 0]
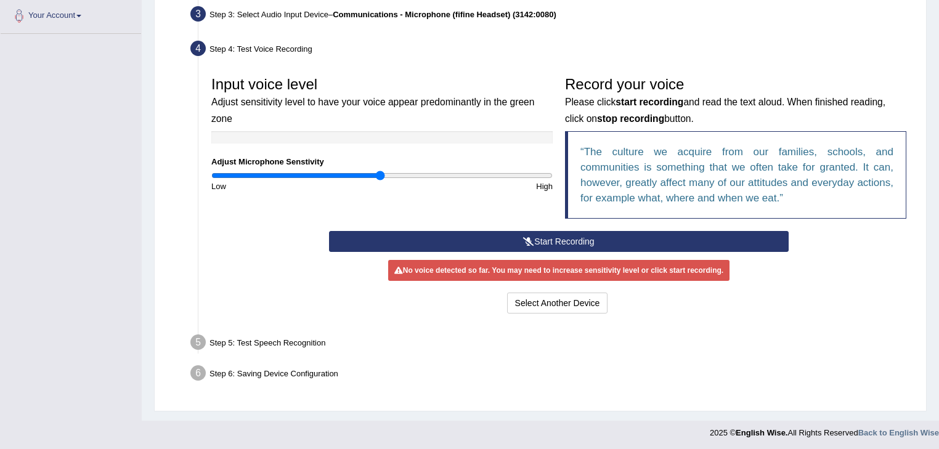
click at [523, 237] on icon at bounding box center [528, 241] width 11 height 9
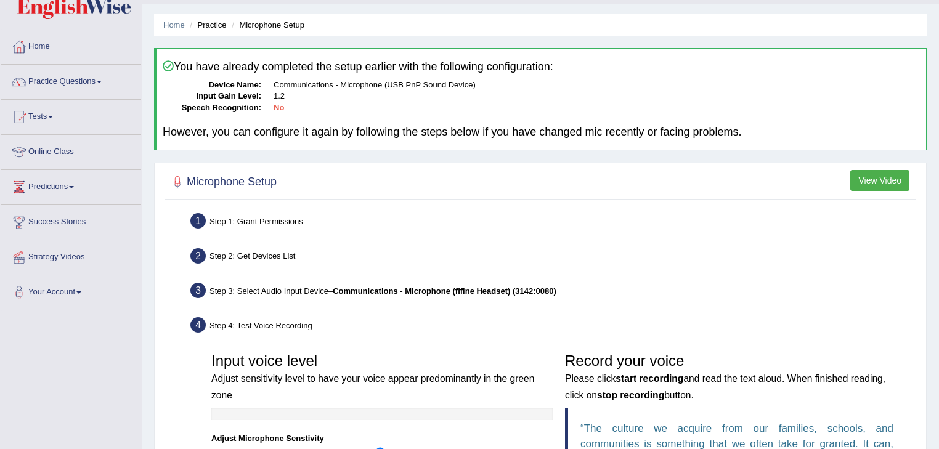
scroll to position [0, 0]
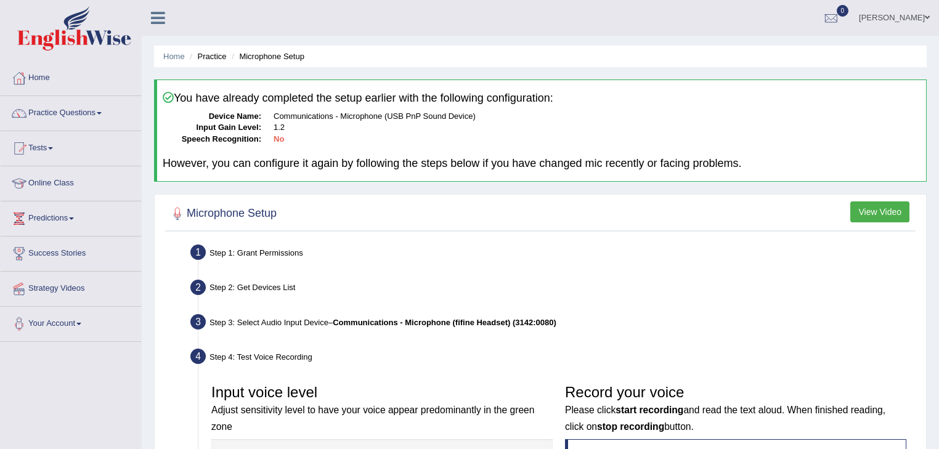
click at [281, 139] on b "No" at bounding box center [279, 138] width 10 height 9
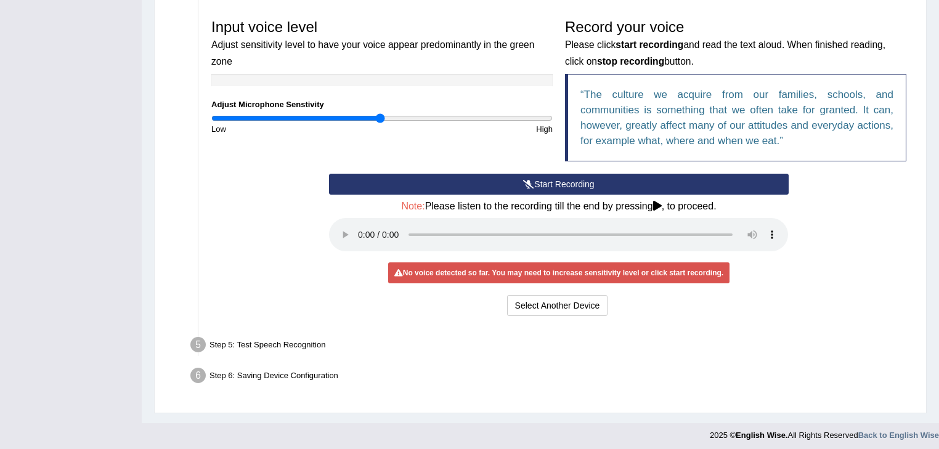
scroll to position [368, 0]
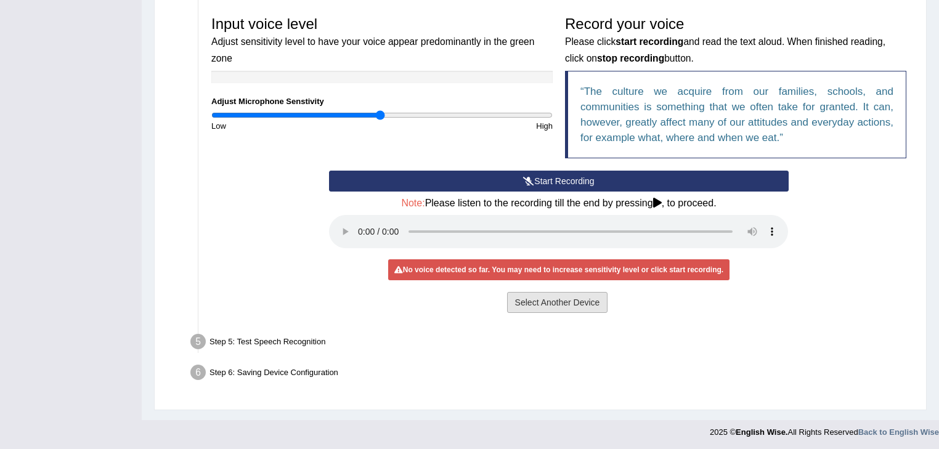
click at [587, 302] on button "Select Another Device" at bounding box center [557, 302] width 101 height 21
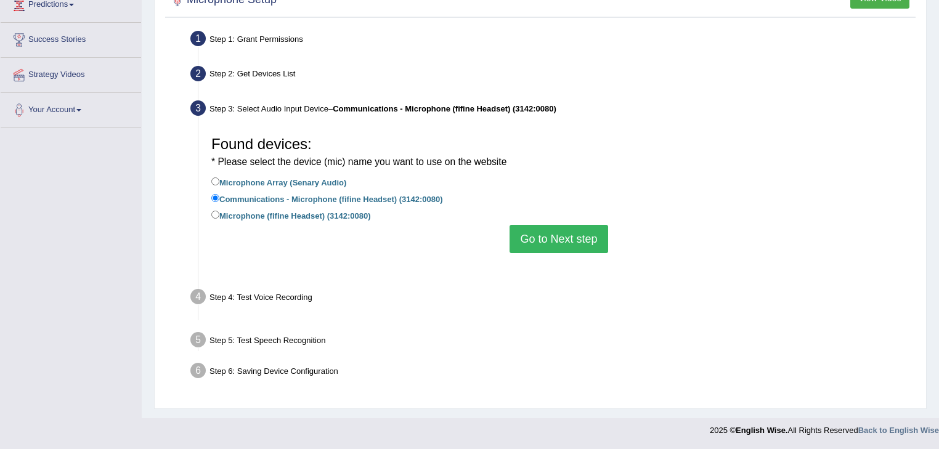
scroll to position [198, 0]
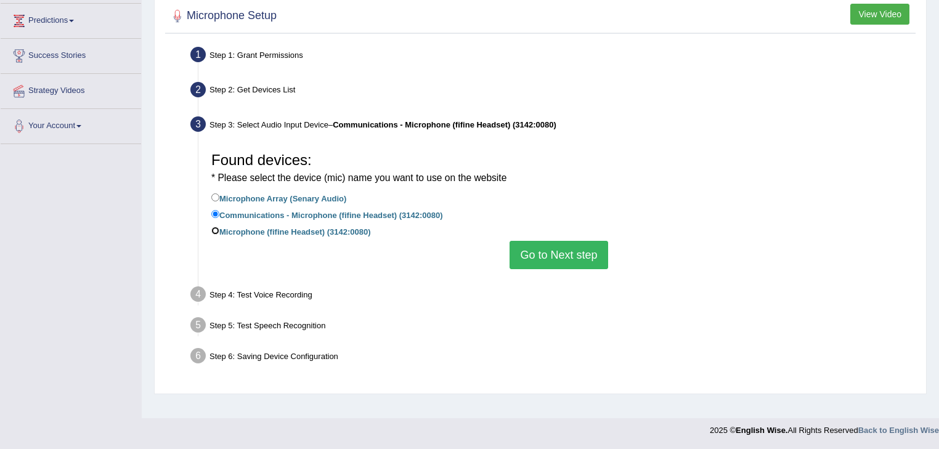
drag, startPoint x: 214, startPoint y: 229, endPoint x: 224, endPoint y: 232, distance: 10.2
click at [217, 229] on input "Microphone (fifine Headset) (3142:0080)" at bounding box center [215, 231] width 8 height 8
radio input "true"
click at [551, 256] on button "Go to Next step" at bounding box center [559, 255] width 98 height 28
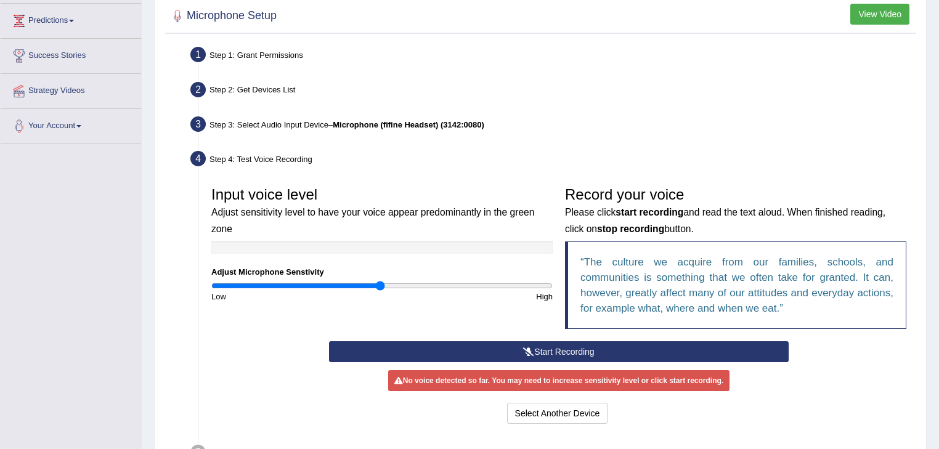
click at [523, 351] on icon at bounding box center [528, 351] width 11 height 9
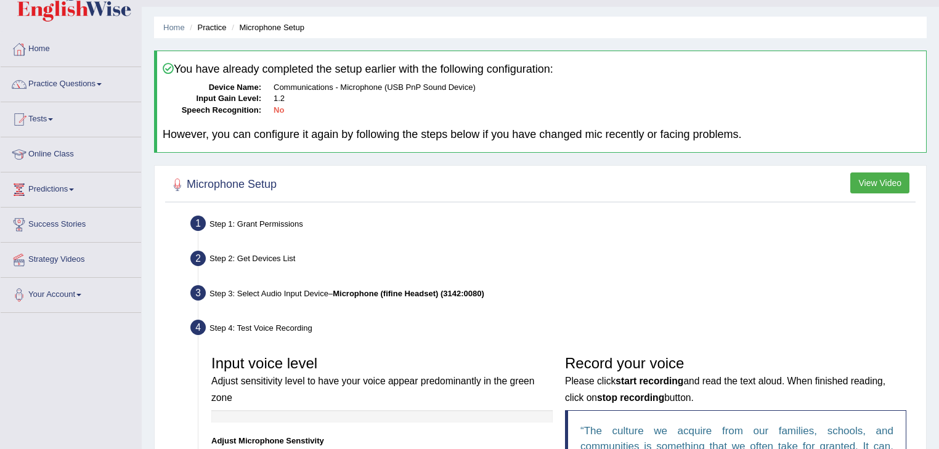
scroll to position [0, 0]
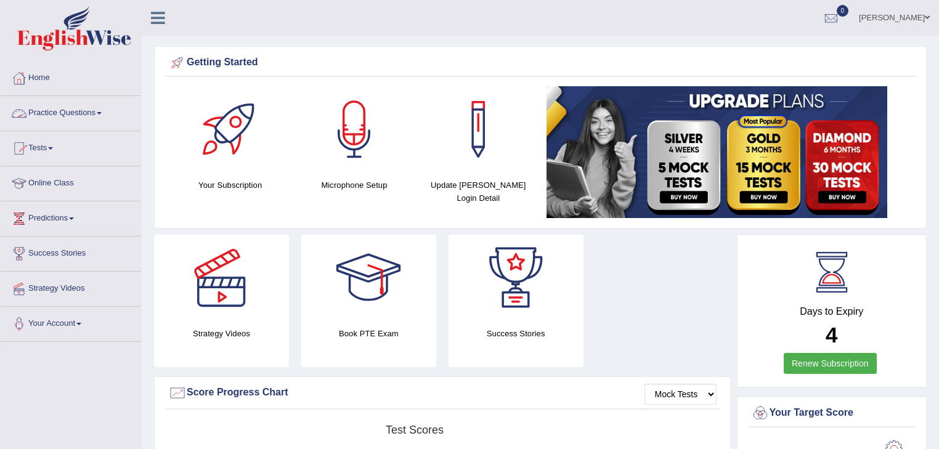
click at [103, 116] on link "Practice Questions" at bounding box center [71, 111] width 140 height 31
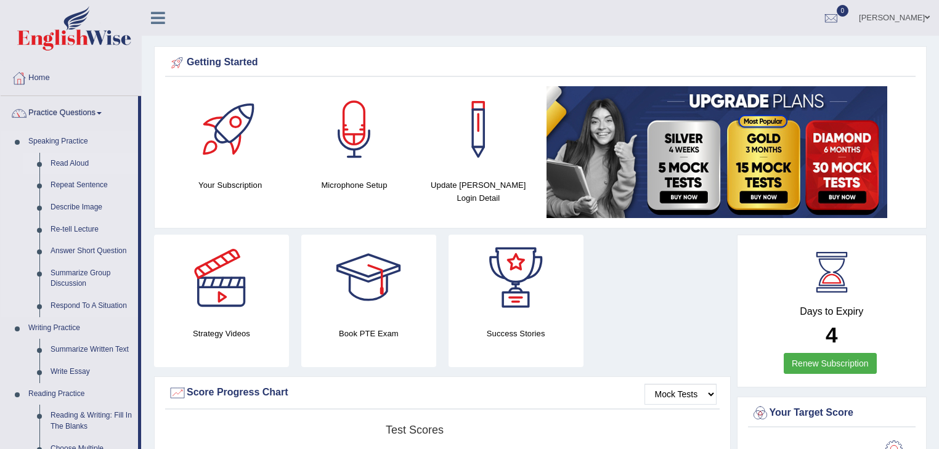
click at [74, 161] on link "Read Aloud" at bounding box center [91, 164] width 93 height 22
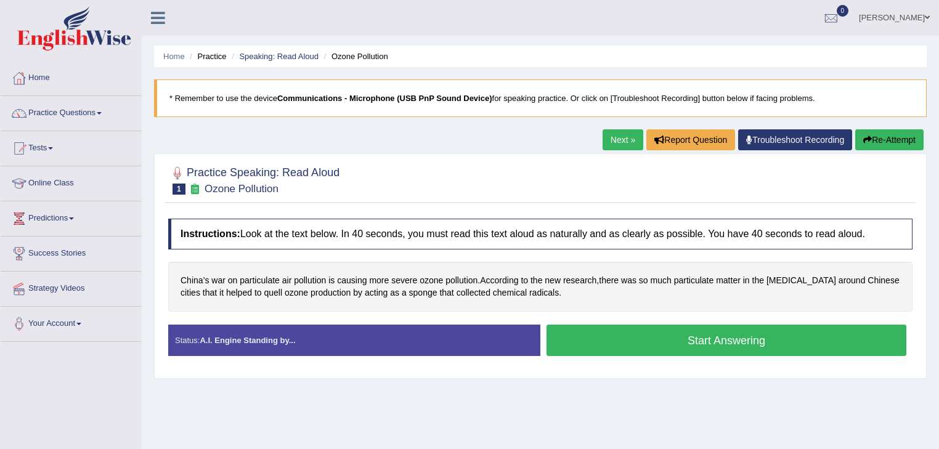
drag, startPoint x: 0, startPoint y: 0, endPoint x: 627, endPoint y: 377, distance: 731.3
click at [706, 338] on button "Start Answering" at bounding box center [726, 340] width 360 height 31
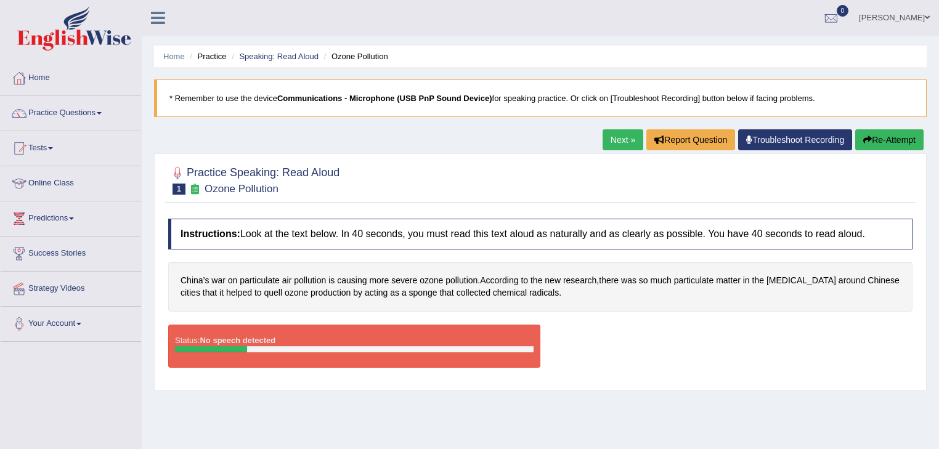
drag, startPoint x: 810, startPoint y: 139, endPoint x: 814, endPoint y: 145, distance: 7.5
click at [810, 138] on link "Troubleshoot Recording" at bounding box center [795, 139] width 114 height 21
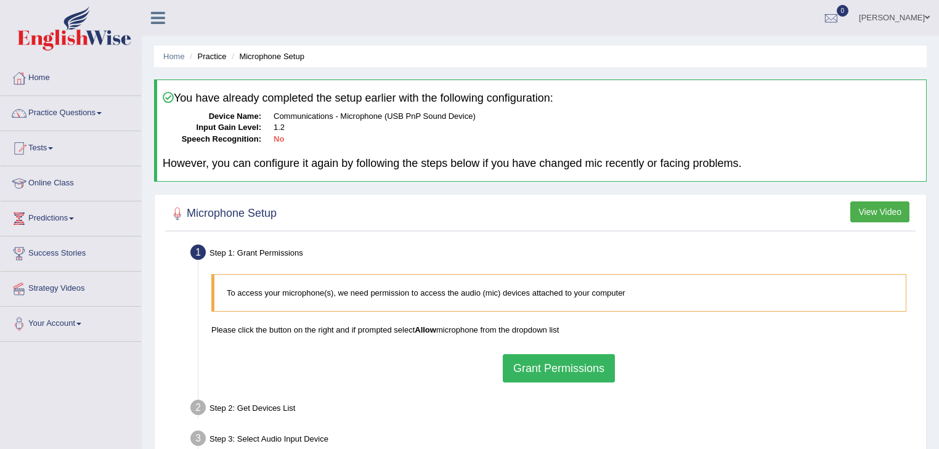
click at [546, 359] on button "Grant Permissions" at bounding box center [559, 368] width 112 height 28
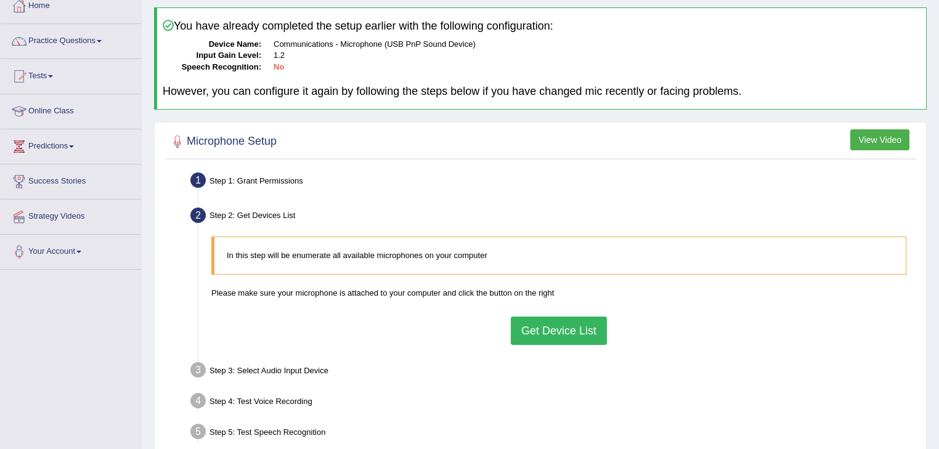
scroll to position [99, 0]
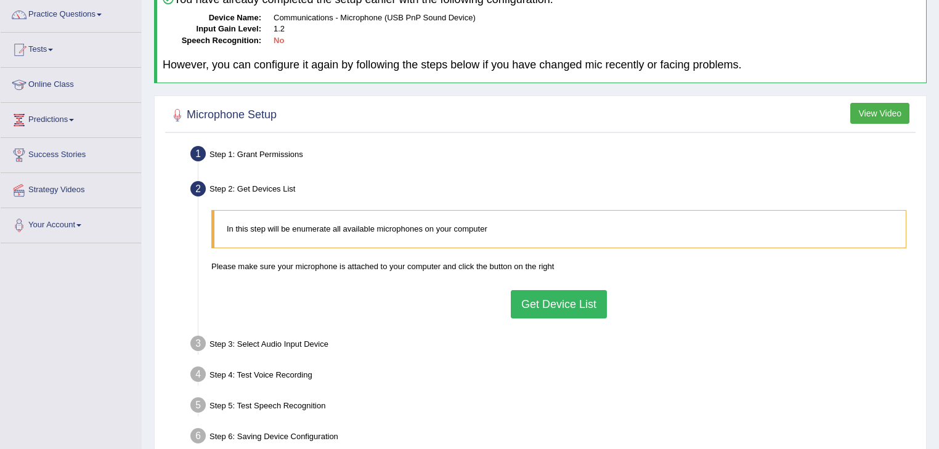
click at [579, 301] on button "Get Device List" at bounding box center [559, 304] width 96 height 28
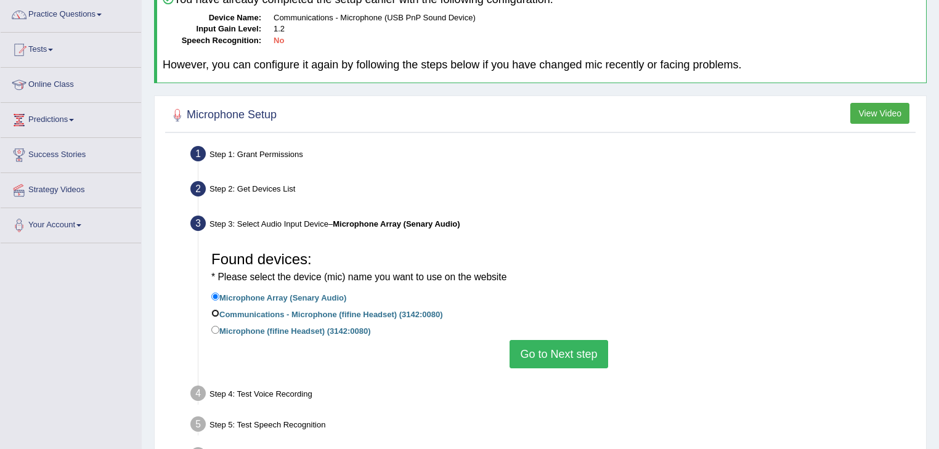
click at [211, 312] on input "Communications - Microphone (fifine Headset) (3142:0080)" at bounding box center [215, 313] width 8 height 8
radio input "true"
click at [529, 344] on button "Go to Next step" at bounding box center [559, 354] width 98 height 28
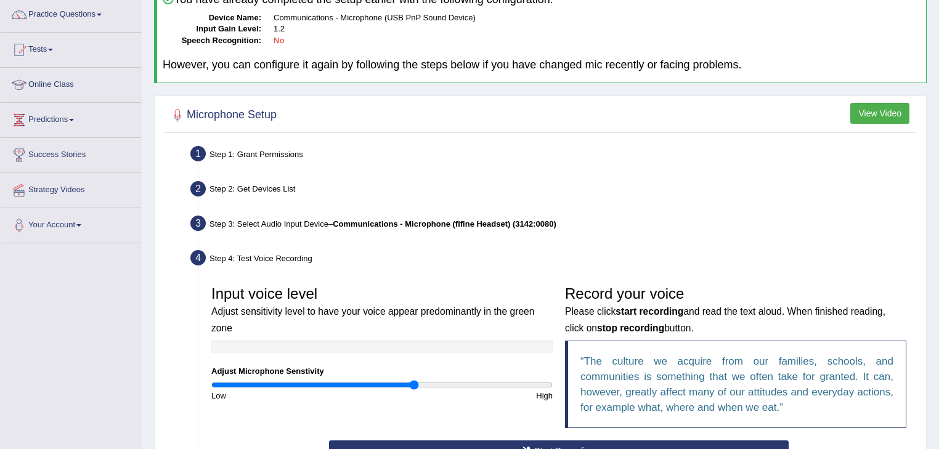
scroll to position [246, 0]
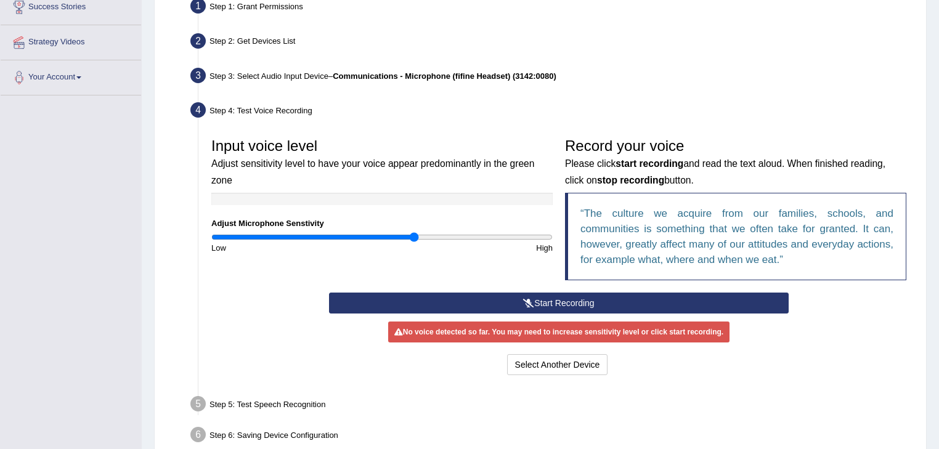
click at [493, 302] on button "Start Recording" at bounding box center [558, 303] width 459 height 21
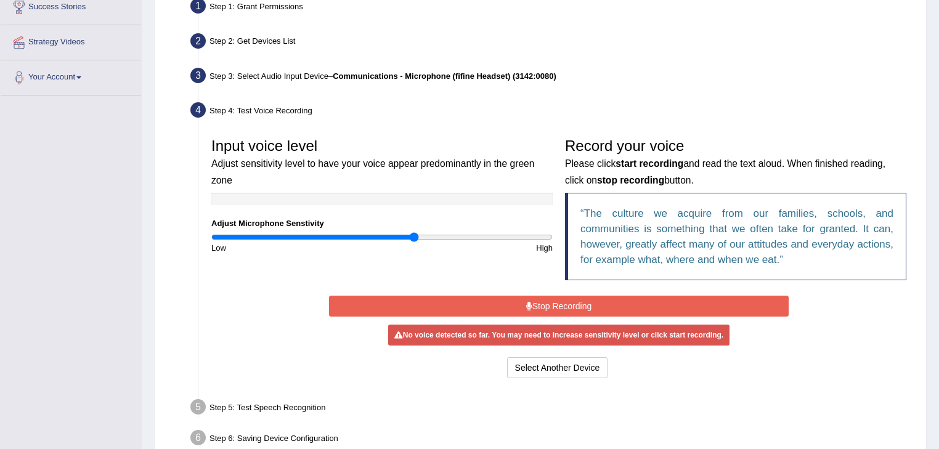
click at [564, 301] on button "Stop Recording" at bounding box center [558, 306] width 459 height 21
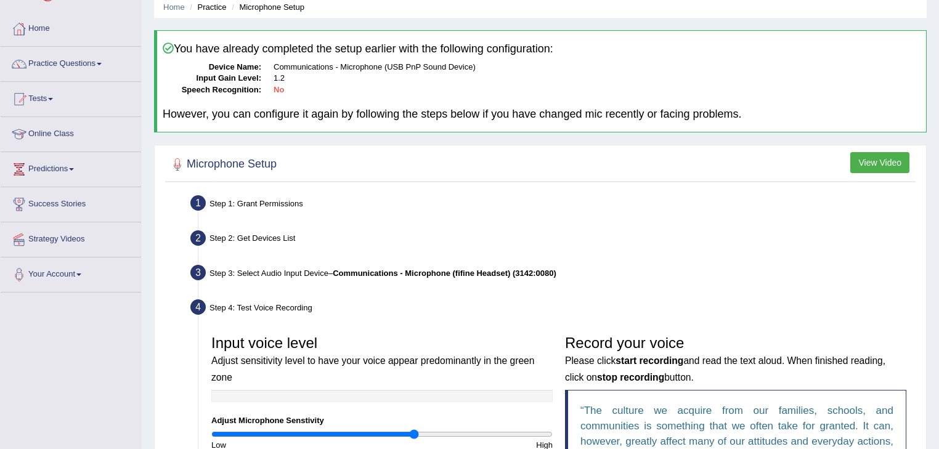
scroll to position [0, 0]
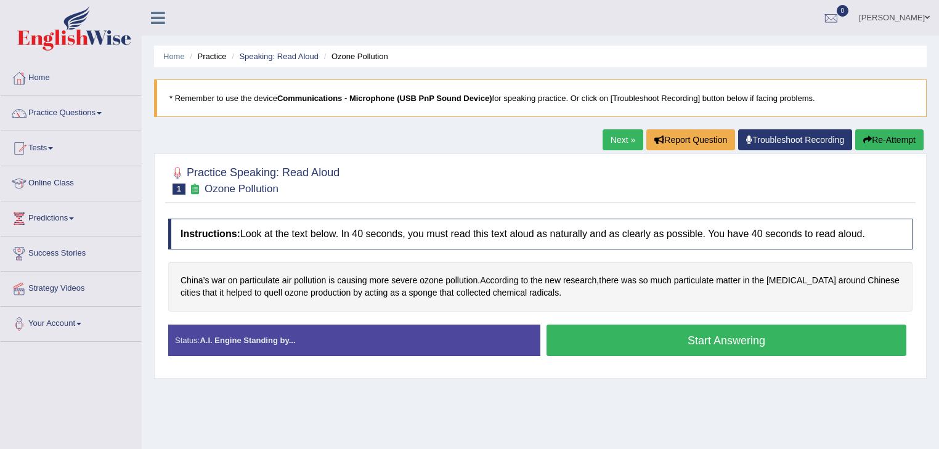
click at [771, 136] on link "Troubleshoot Recording" at bounding box center [795, 139] width 114 height 21
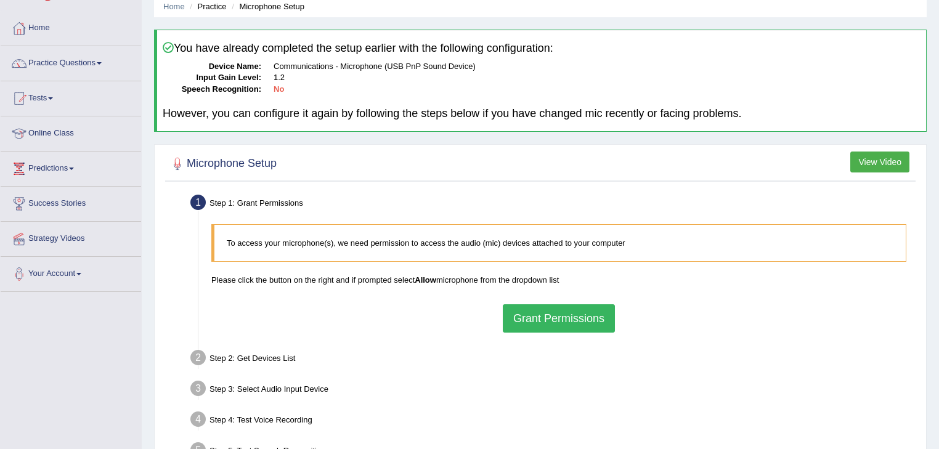
scroll to position [99, 0]
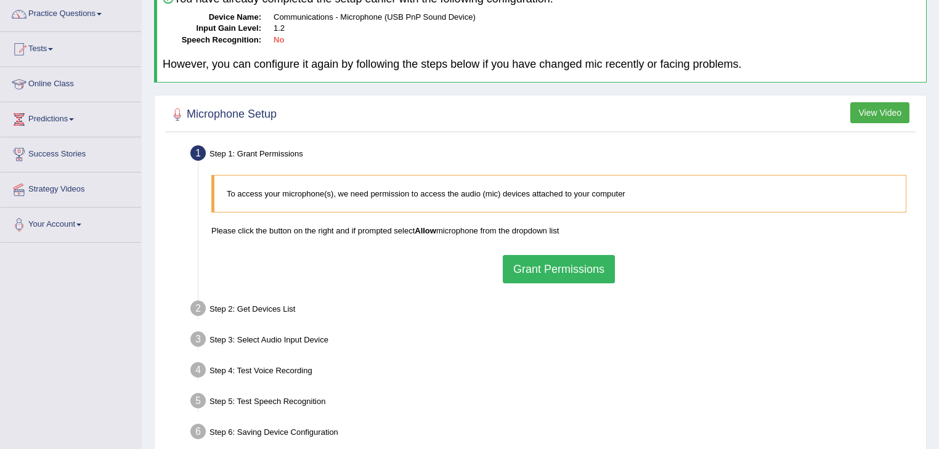
click at [546, 267] on button "Grant Permissions" at bounding box center [559, 269] width 112 height 28
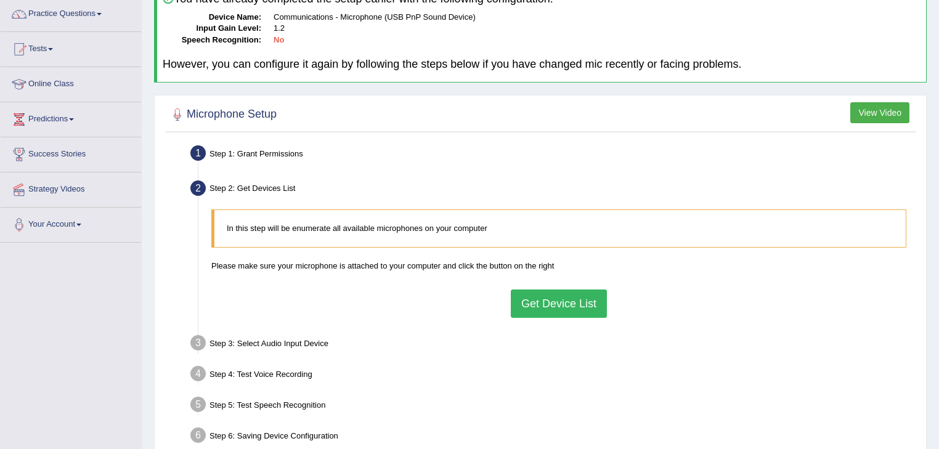
click at [569, 304] on button "Get Device List" at bounding box center [559, 304] width 96 height 28
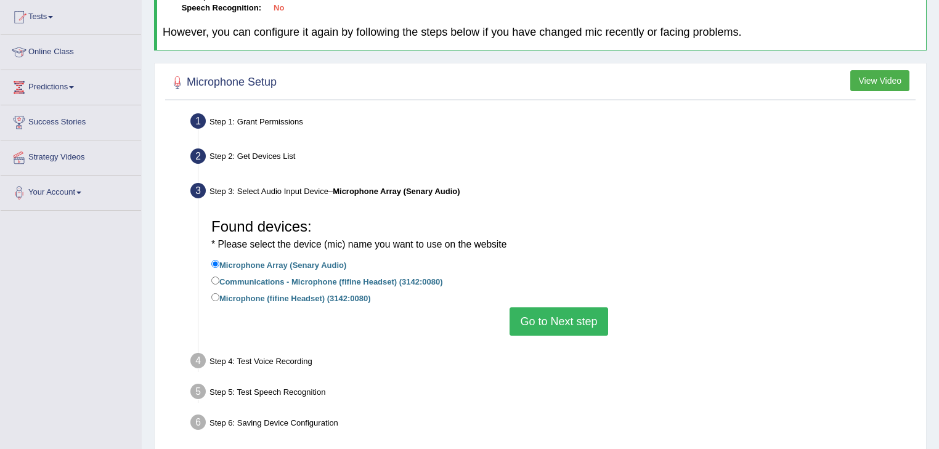
scroll to position [148, 0]
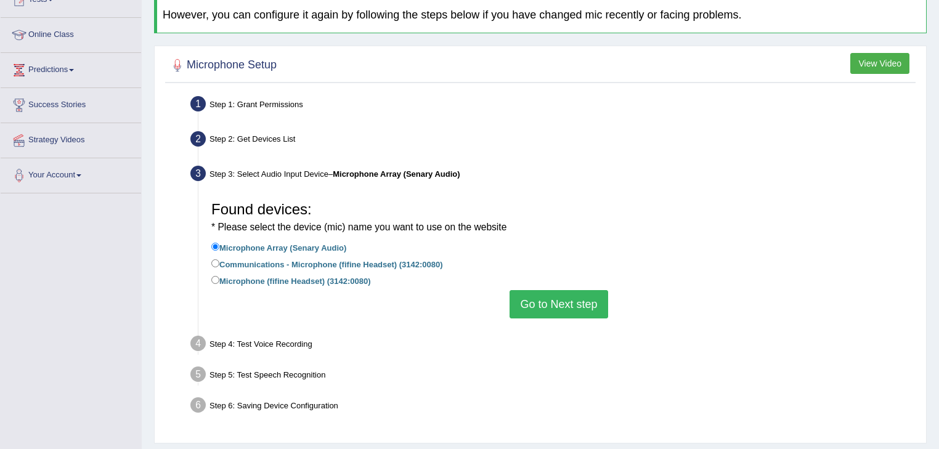
drag, startPoint x: 214, startPoint y: 257, endPoint x: 330, endPoint y: 293, distance: 122.0
click at [214, 258] on label "Communications - Microphone (fifine Headset) (3142:0080)" at bounding box center [327, 264] width 232 height 14
click at [214, 259] on input "Communications - Microphone (fifine Headset) (3142:0080)" at bounding box center [215, 263] width 8 height 8
radio input "true"
click at [538, 301] on button "Go to Next step" at bounding box center [559, 304] width 98 height 28
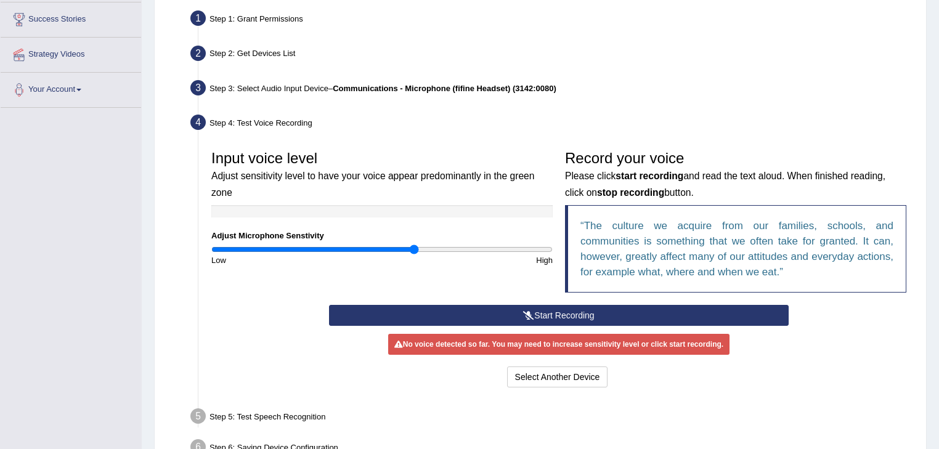
scroll to position [247, 0]
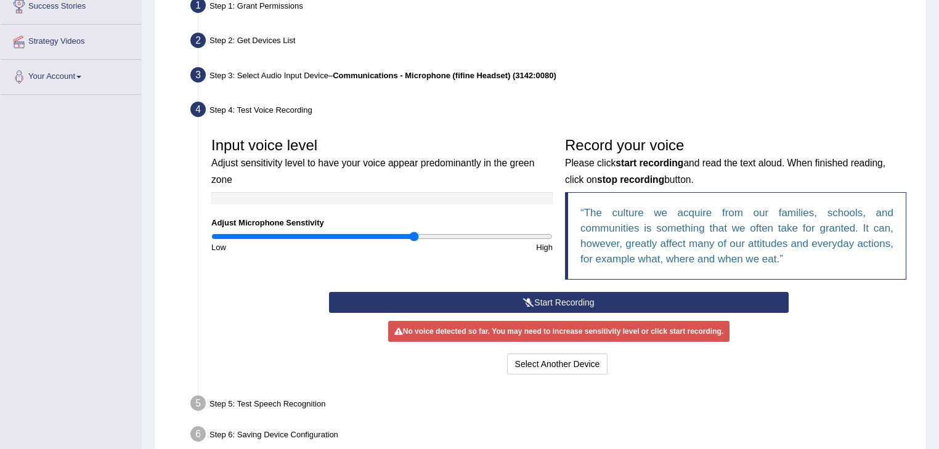
click at [552, 299] on button "Start Recording" at bounding box center [558, 302] width 459 height 21
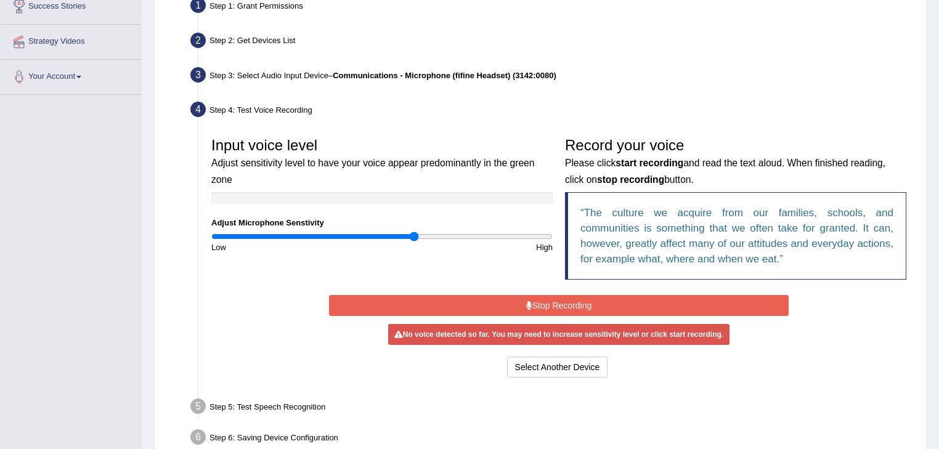
click at [425, 357] on div "Select Another Device Voice is ok. Go to Next step" at bounding box center [558, 369] width 459 height 24
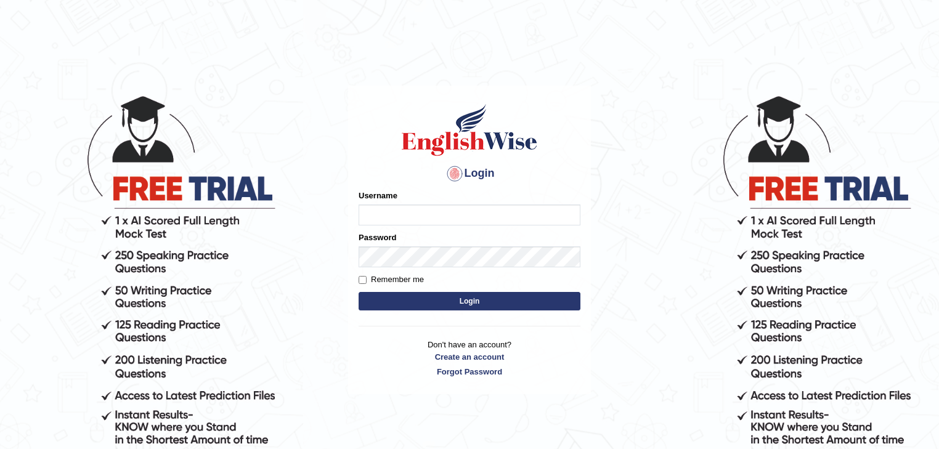
type input "[PERSON_NAME]"
click at [452, 308] on button "Login" at bounding box center [470, 301] width 222 height 18
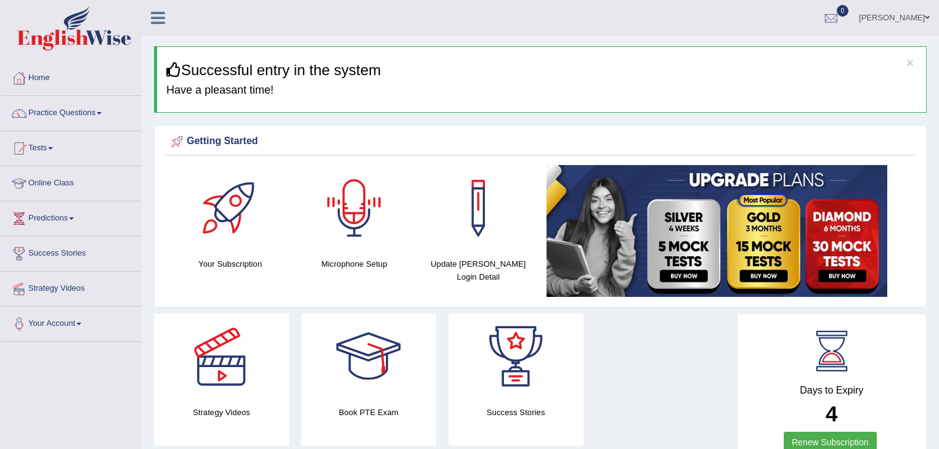
click at [346, 211] on div at bounding box center [354, 208] width 86 height 86
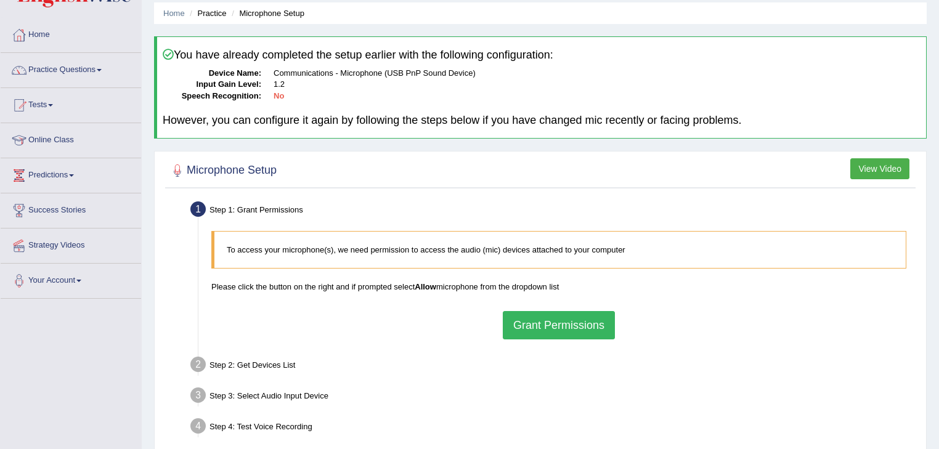
scroll to position [49, 0]
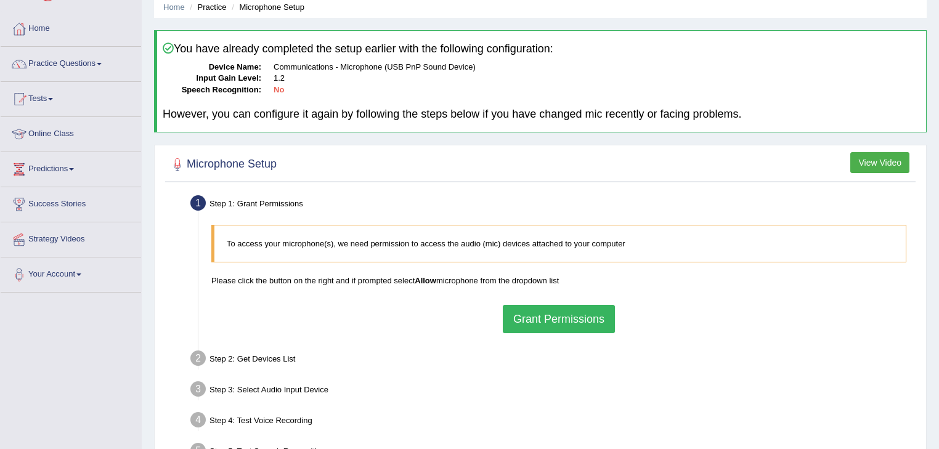
click at [537, 313] on button "Grant Permissions" at bounding box center [559, 319] width 112 height 28
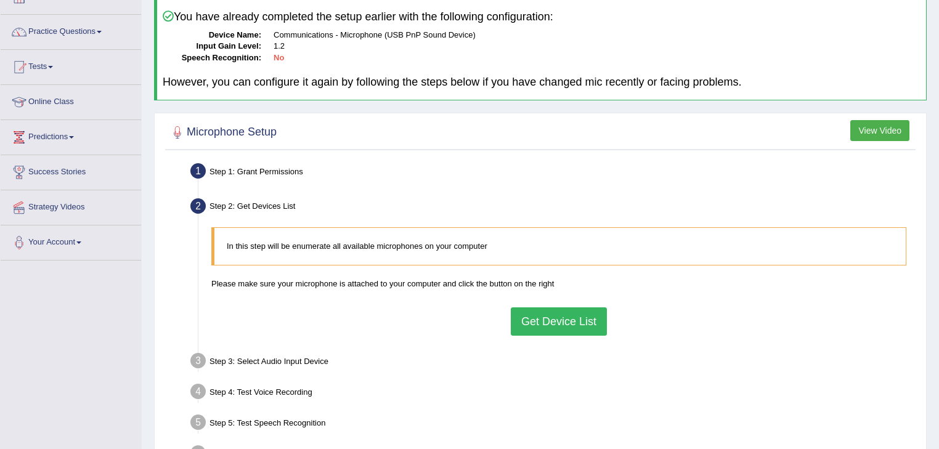
scroll to position [99, 0]
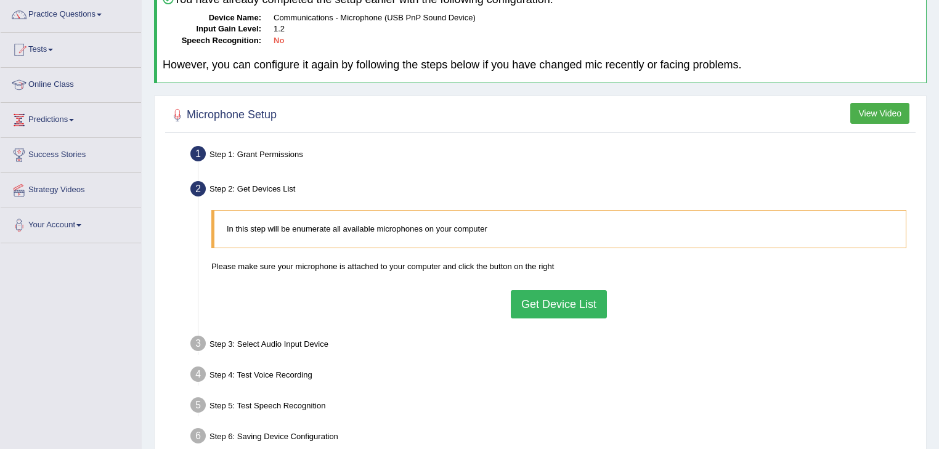
click at [549, 300] on button "Get Device List" at bounding box center [559, 304] width 96 height 28
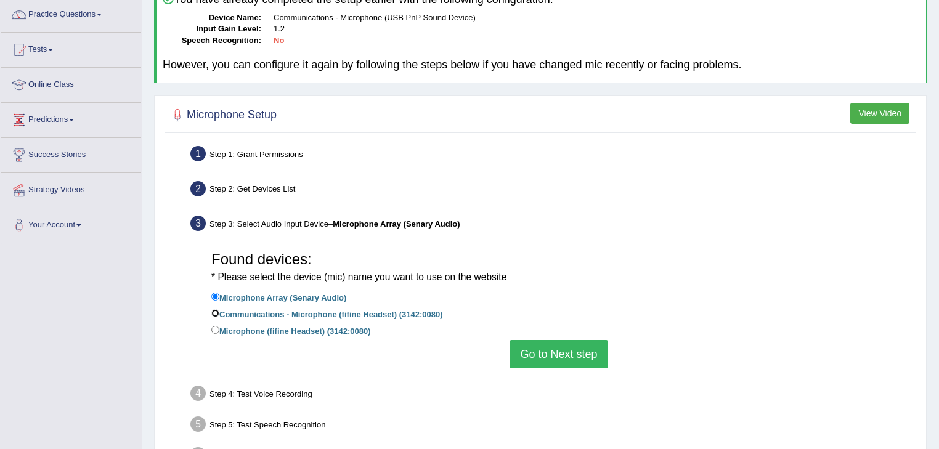
click at [214, 310] on input "Communications - Microphone (fifine Headset) (3142:0080)" at bounding box center [215, 313] width 8 height 8
radio input "true"
click at [535, 351] on button "Go to Next step" at bounding box center [559, 354] width 98 height 28
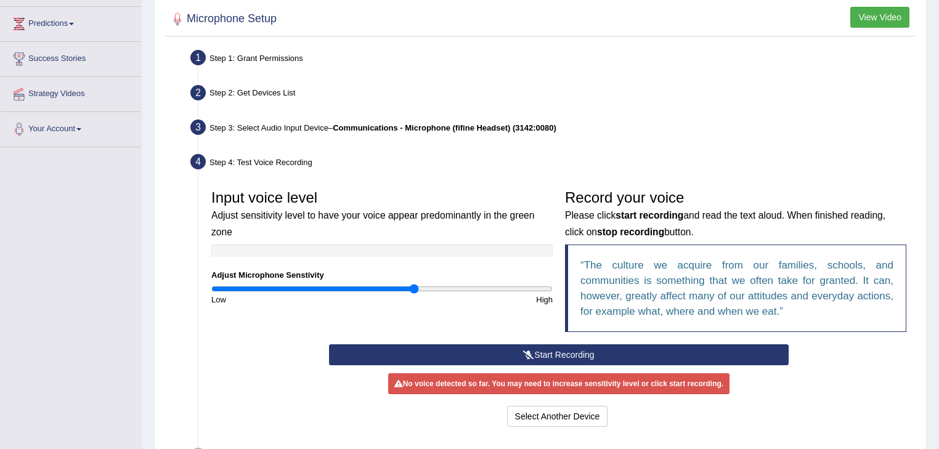
scroll to position [197, 0]
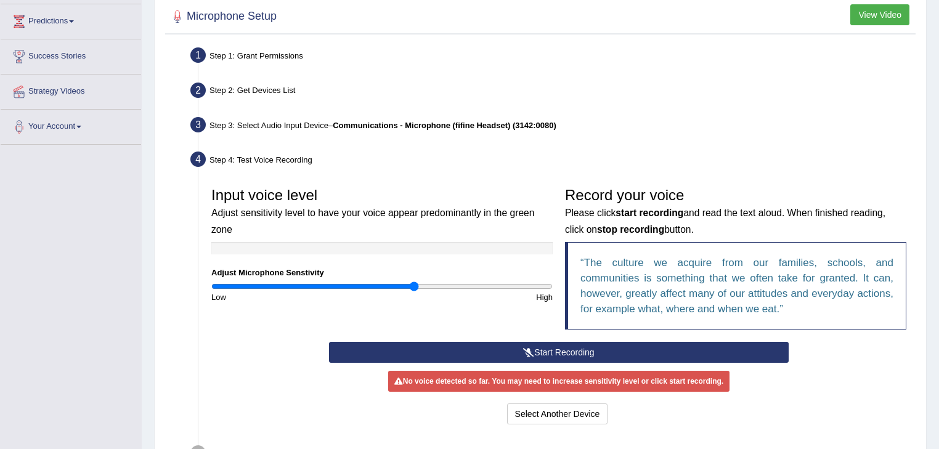
click at [427, 352] on button "Start Recording" at bounding box center [558, 352] width 459 height 21
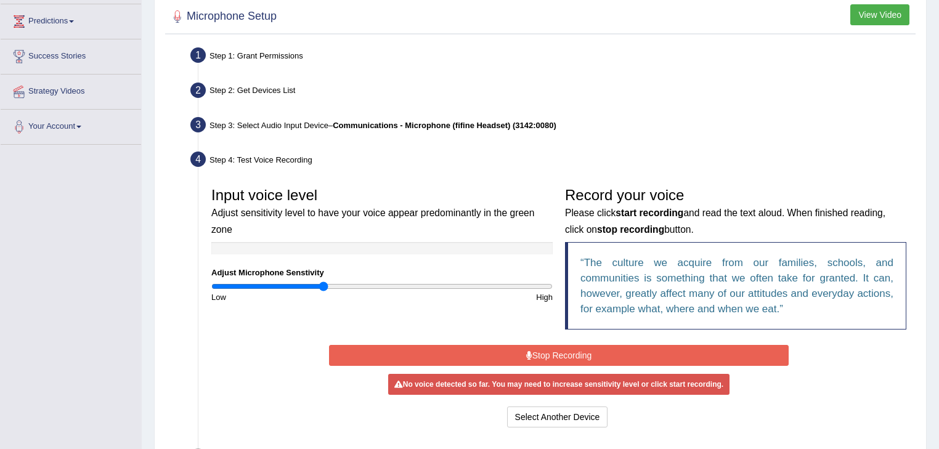
click at [323, 286] on input "range" at bounding box center [381, 287] width 341 height 10
click at [489, 356] on button "Stop Recording" at bounding box center [558, 355] width 459 height 21
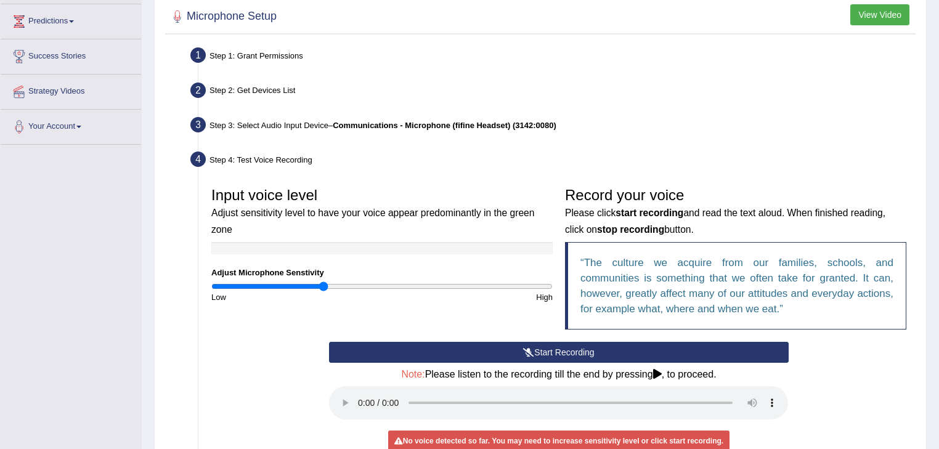
click at [489, 355] on button "Start Recording" at bounding box center [558, 352] width 459 height 21
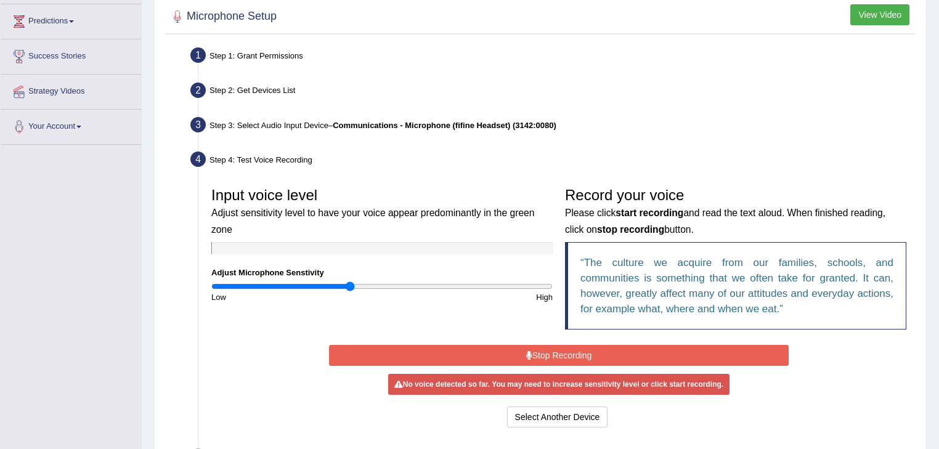
type input "0.82"
click at [349, 283] on input "range" at bounding box center [381, 287] width 341 height 10
click at [532, 351] on button "Stop Recording" at bounding box center [558, 355] width 459 height 21
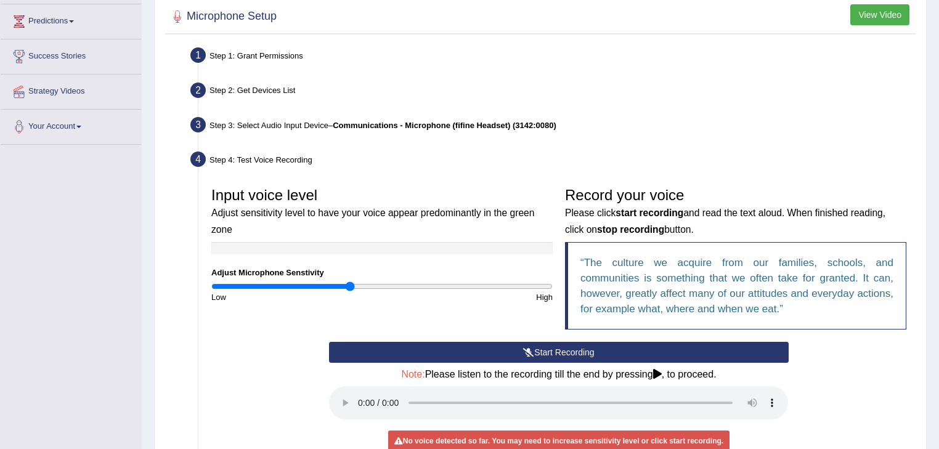
click at [535, 352] on button "Start Recording" at bounding box center [558, 352] width 459 height 21
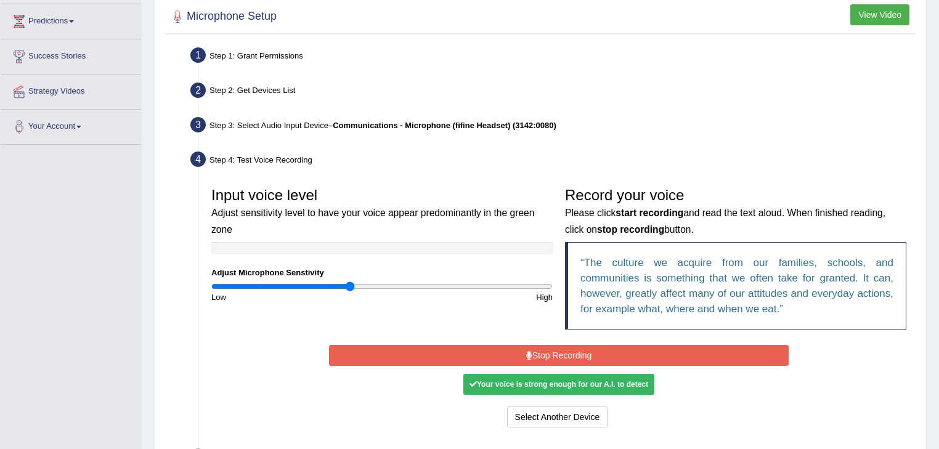
click at [532, 352] on button "Stop Recording" at bounding box center [558, 355] width 459 height 21
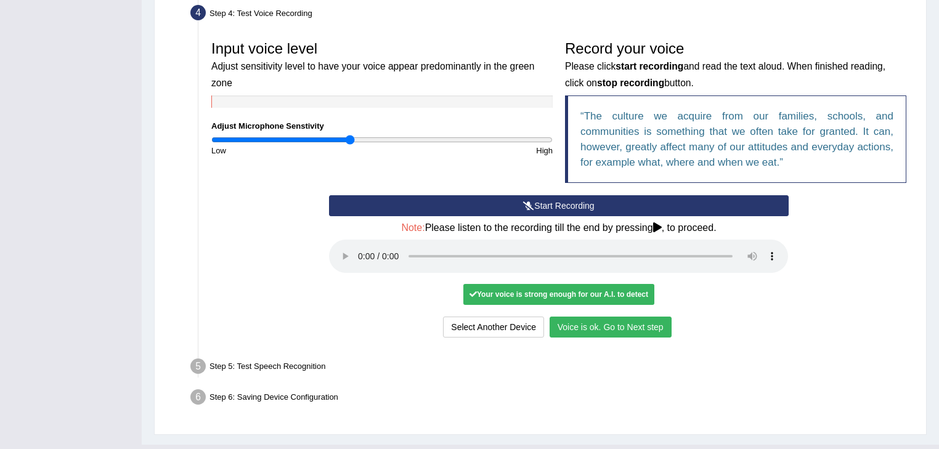
scroll to position [345, 0]
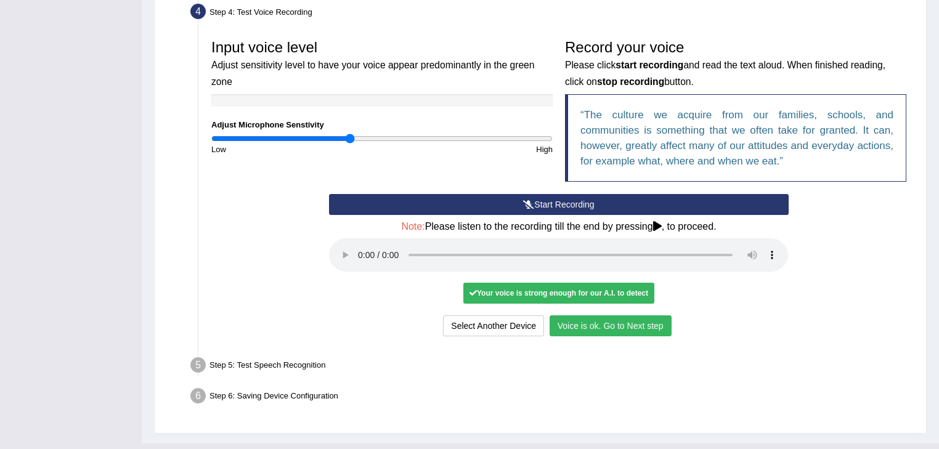
click at [629, 323] on button "Voice is ok. Go to Next step" at bounding box center [611, 325] width 122 height 21
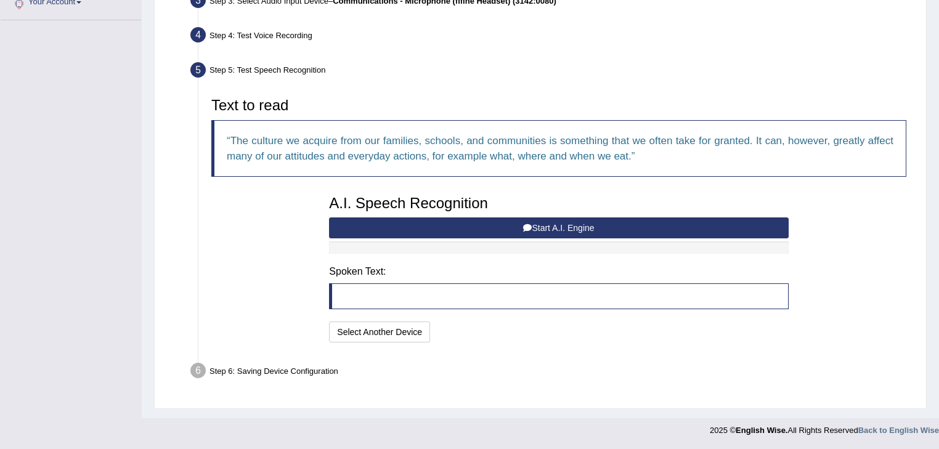
scroll to position [320, 0]
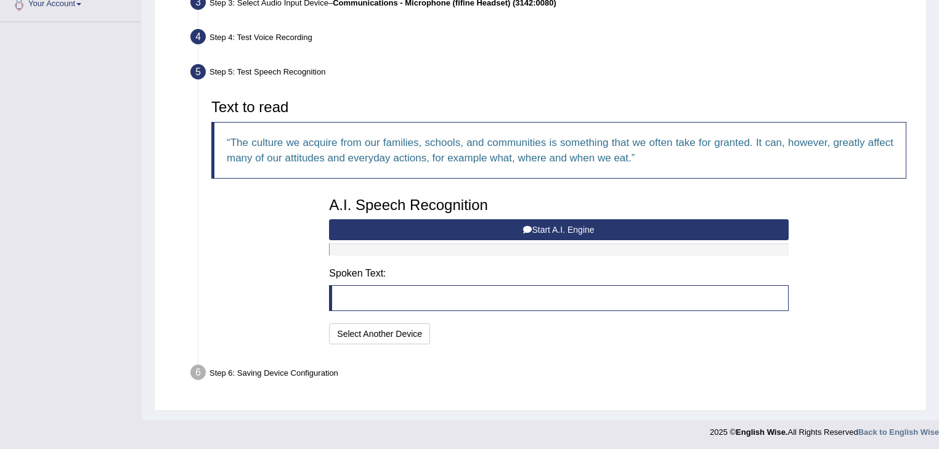
click at [518, 224] on button "Start A.I. Engine" at bounding box center [558, 229] width 459 height 21
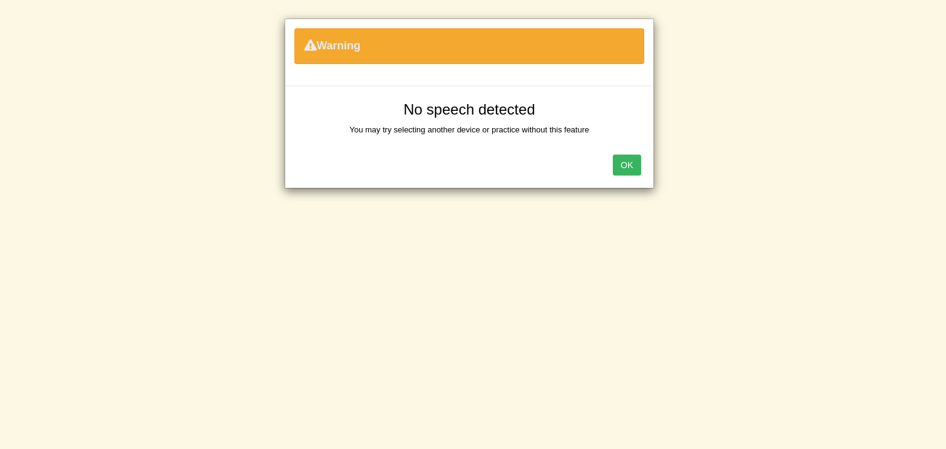
click at [632, 170] on button "OK" at bounding box center [627, 165] width 28 height 21
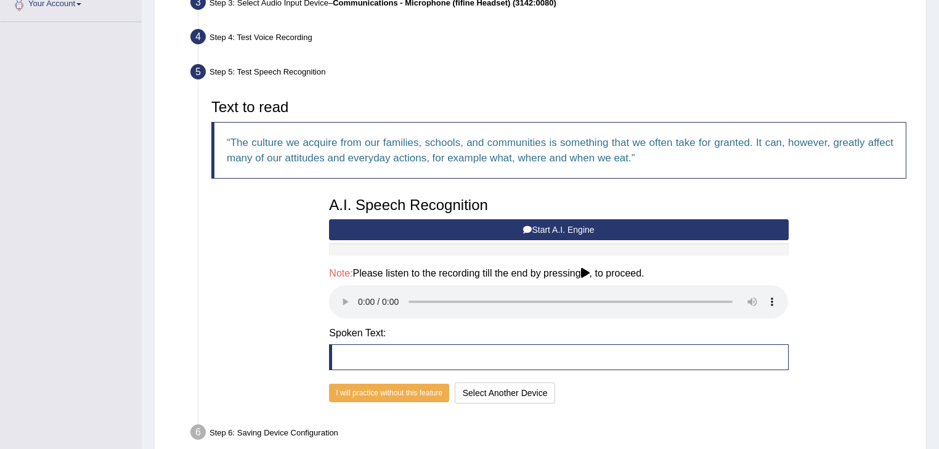
click at [551, 227] on button "Start A.I. Engine" at bounding box center [558, 229] width 459 height 21
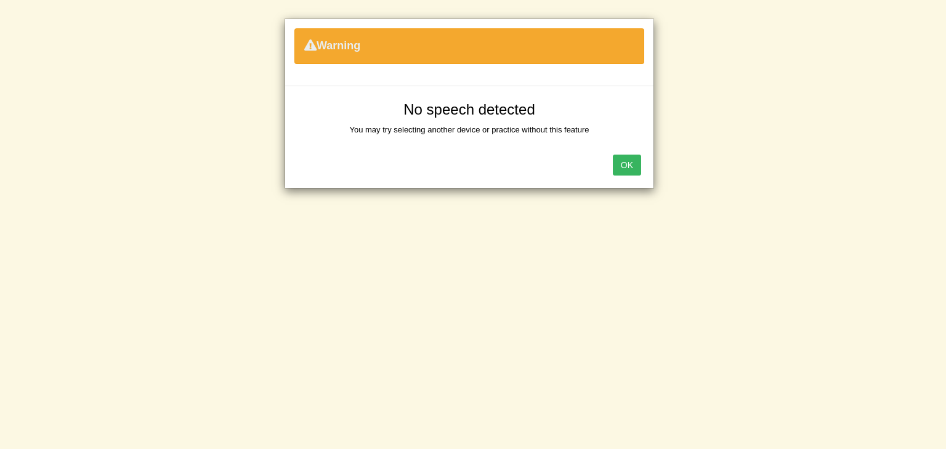
click at [633, 166] on button "OK" at bounding box center [627, 165] width 28 height 21
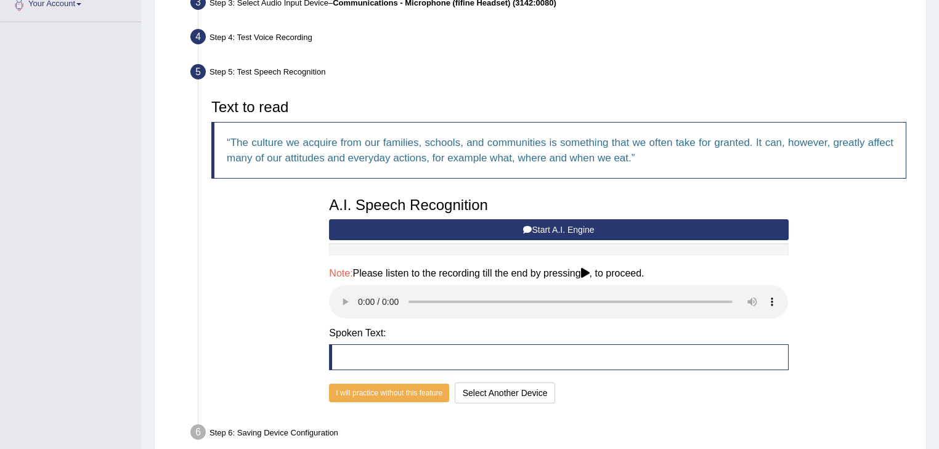
click at [551, 225] on button "Start A.I. Engine" at bounding box center [558, 229] width 459 height 21
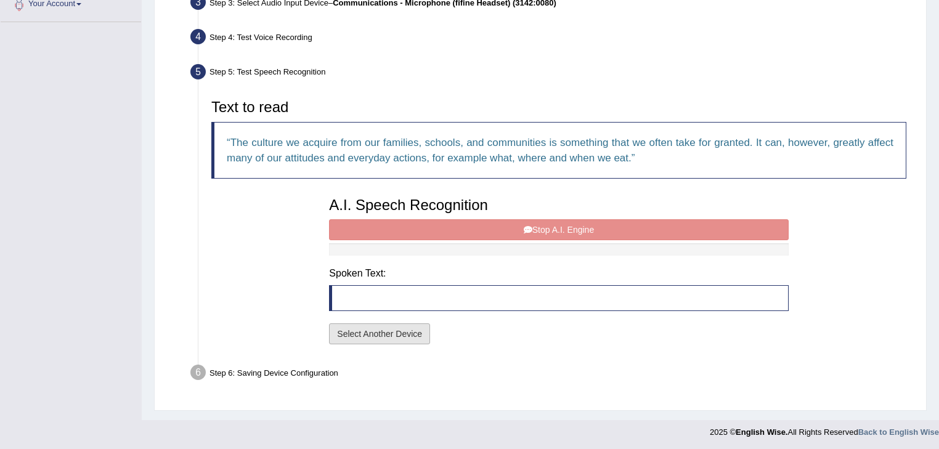
click at [412, 333] on button "Select Another Device" at bounding box center [379, 333] width 101 height 21
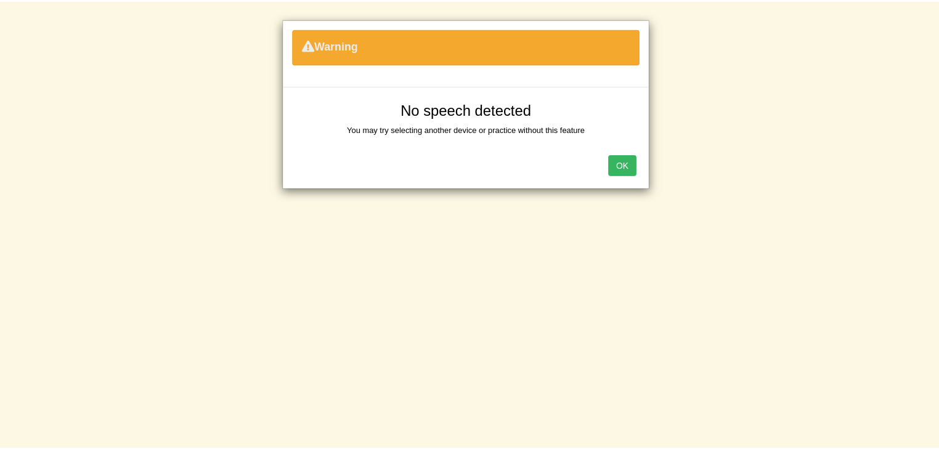
scroll to position [198, 0]
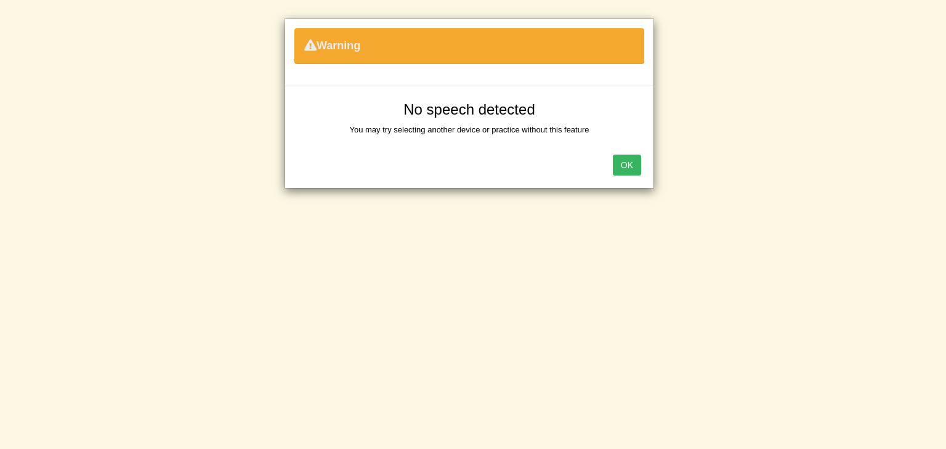
click at [622, 172] on button "OK" at bounding box center [627, 165] width 28 height 21
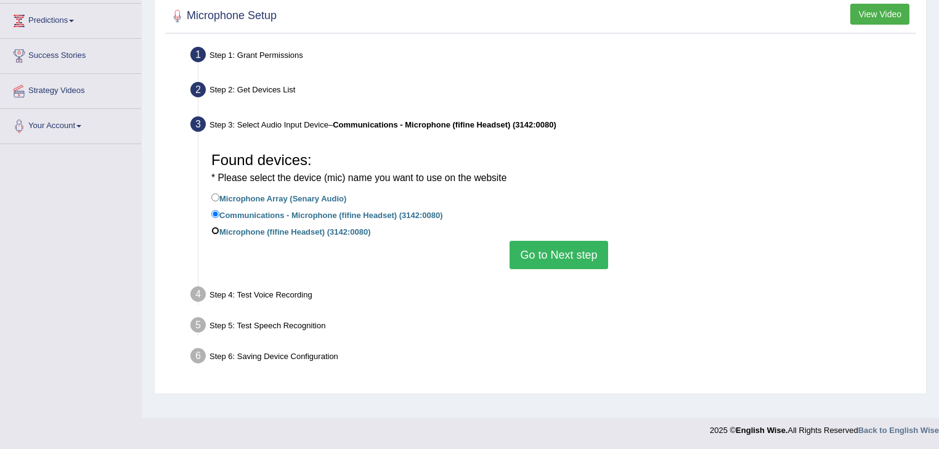
click at [217, 229] on input "Microphone (fifine Headset) (3142:0080)" at bounding box center [215, 231] width 8 height 8
radio input "true"
click at [567, 254] on button "Go to Next step" at bounding box center [559, 255] width 98 height 28
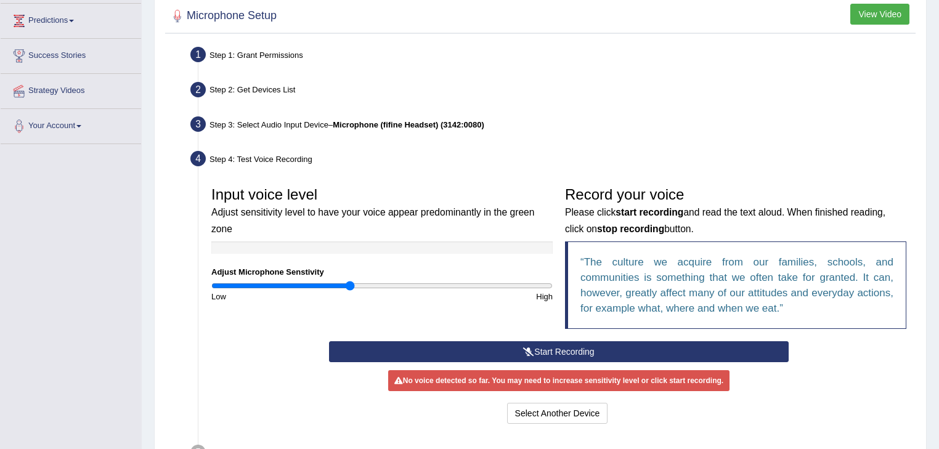
click at [486, 347] on button "Start Recording" at bounding box center [558, 351] width 459 height 21
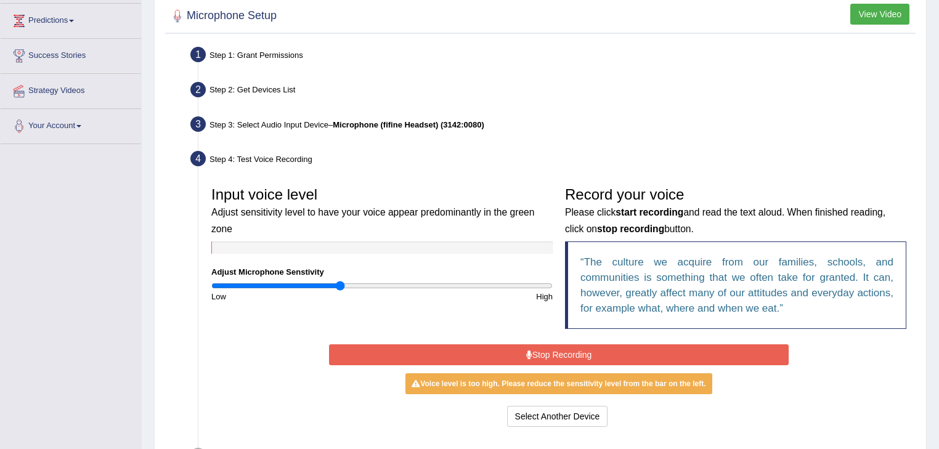
type input "0.76"
click at [340, 283] on input "range" at bounding box center [381, 286] width 341 height 10
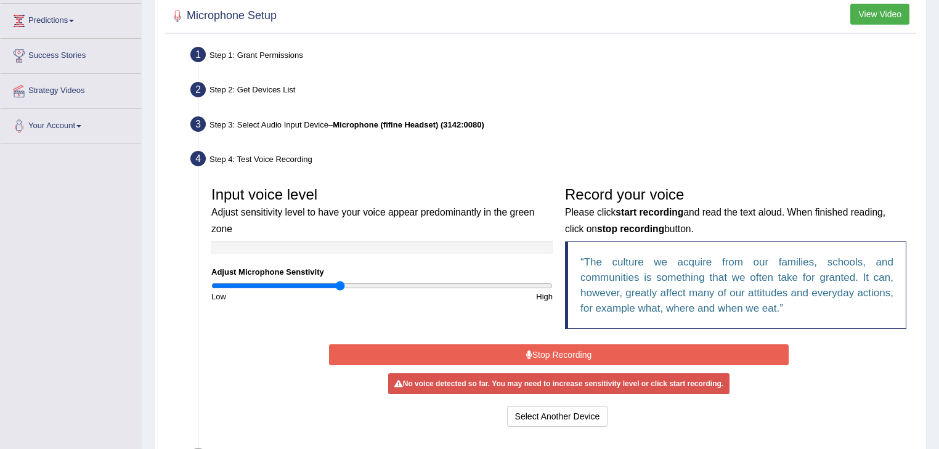
click at [423, 352] on button "Stop Recording" at bounding box center [558, 354] width 459 height 21
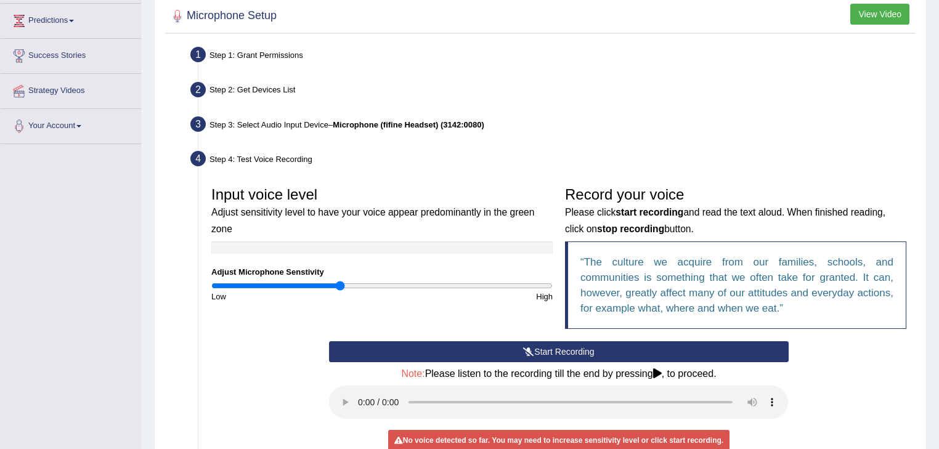
click at [423, 352] on button "Start Recording" at bounding box center [558, 351] width 459 height 21
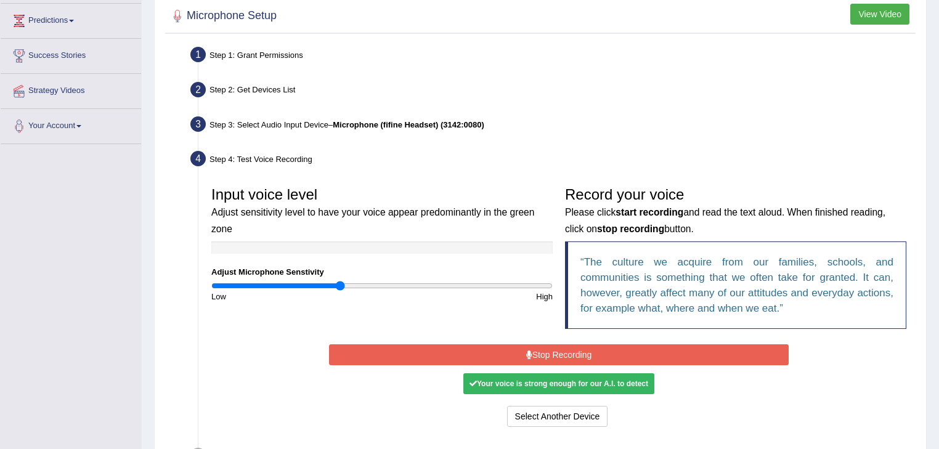
click at [556, 351] on button "Stop Recording" at bounding box center [558, 354] width 459 height 21
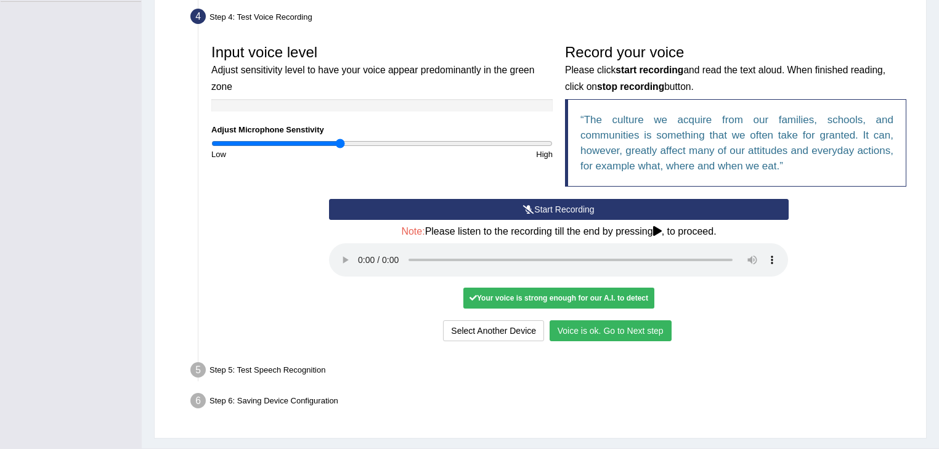
scroll to position [346, 0]
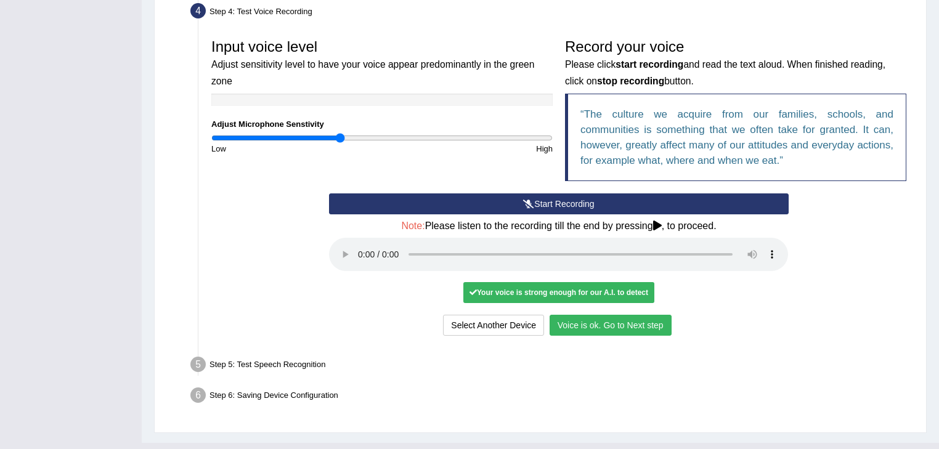
click at [582, 327] on button "Voice is ok. Go to Next step" at bounding box center [611, 325] width 122 height 21
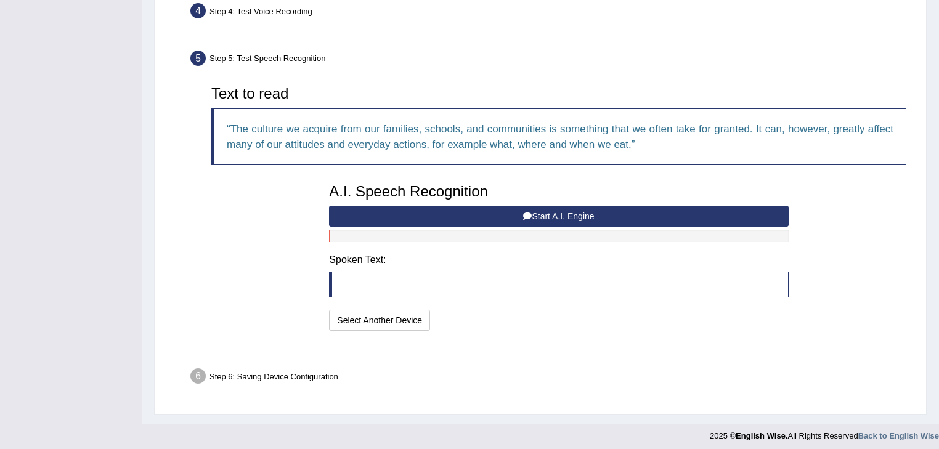
scroll to position [320, 0]
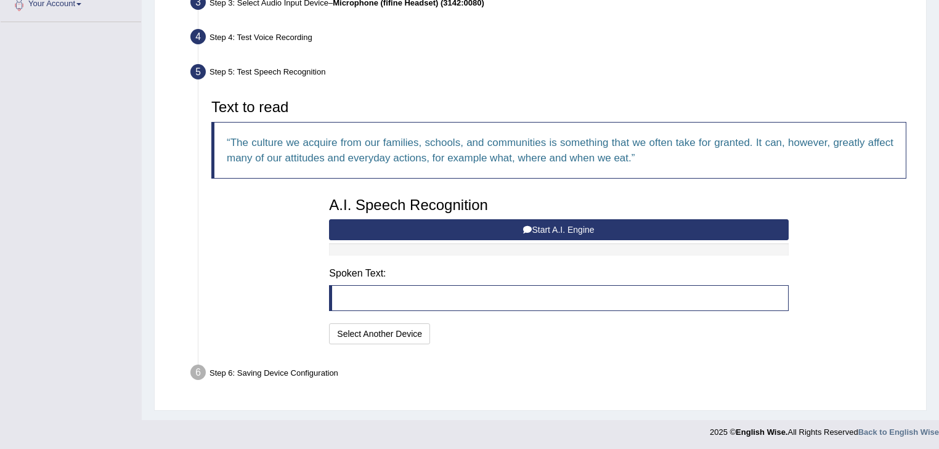
drag, startPoint x: 567, startPoint y: 227, endPoint x: 567, endPoint y: 242, distance: 14.2
click at [568, 227] on button "Start A.I. Engine" at bounding box center [558, 229] width 459 height 21
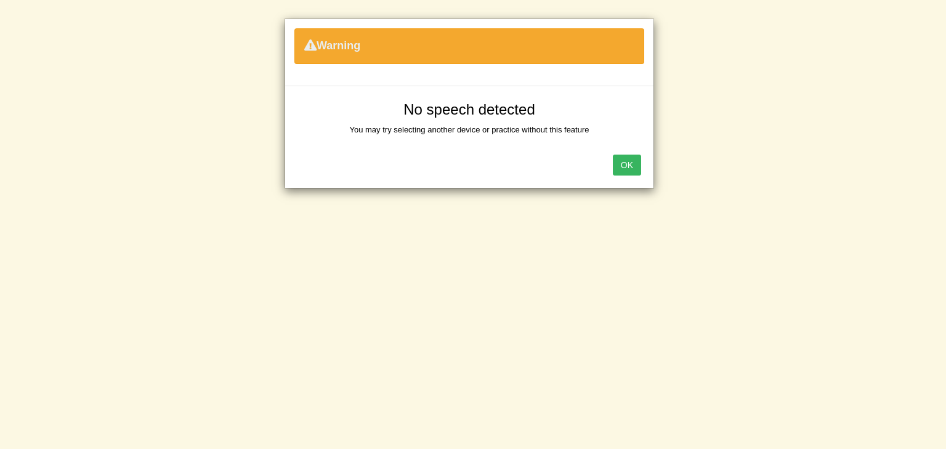
click at [632, 163] on button "OK" at bounding box center [627, 165] width 28 height 21
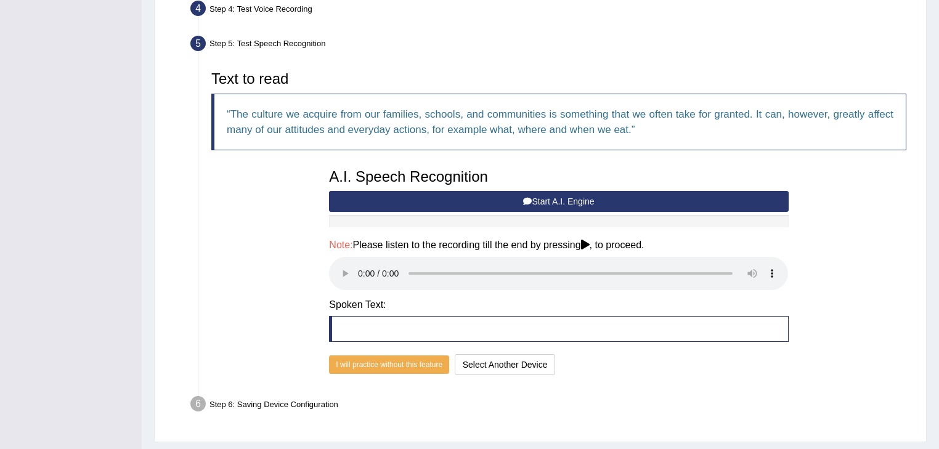
scroll to position [380, 0]
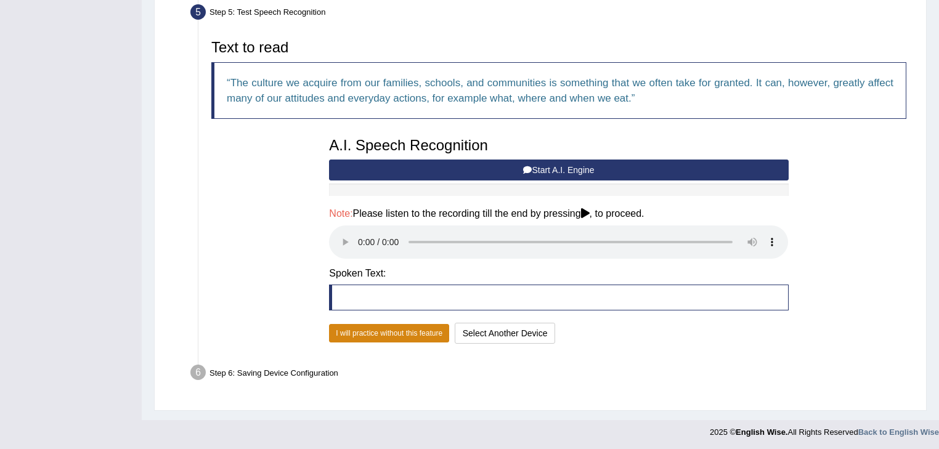
click at [392, 329] on button "I will practice without this feature" at bounding box center [389, 333] width 120 height 18
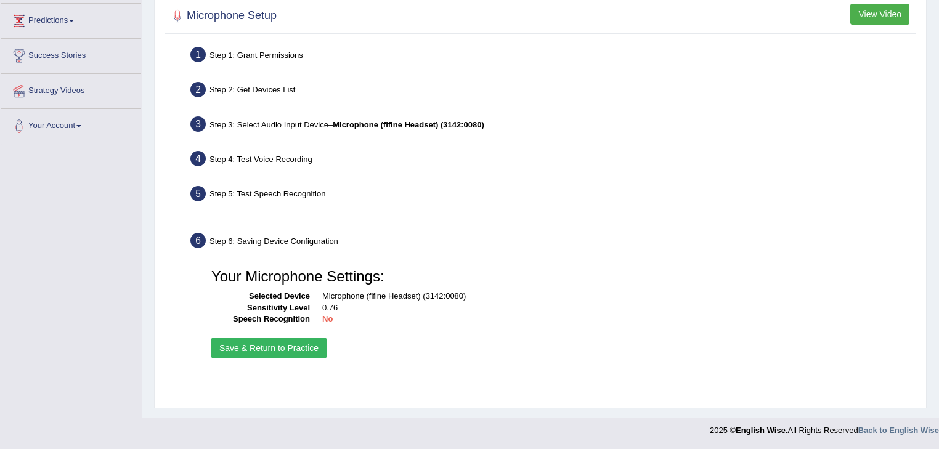
scroll to position [198, 0]
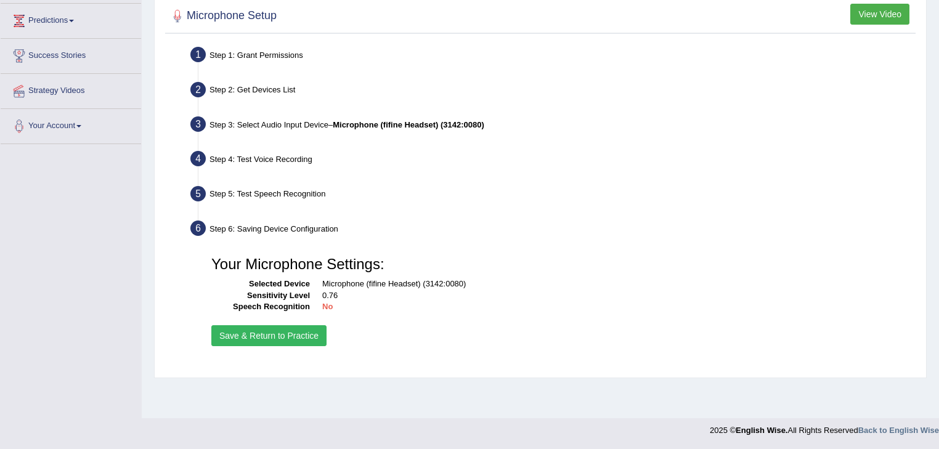
click at [302, 327] on button "Save & Return to Practice" at bounding box center [268, 335] width 115 height 21
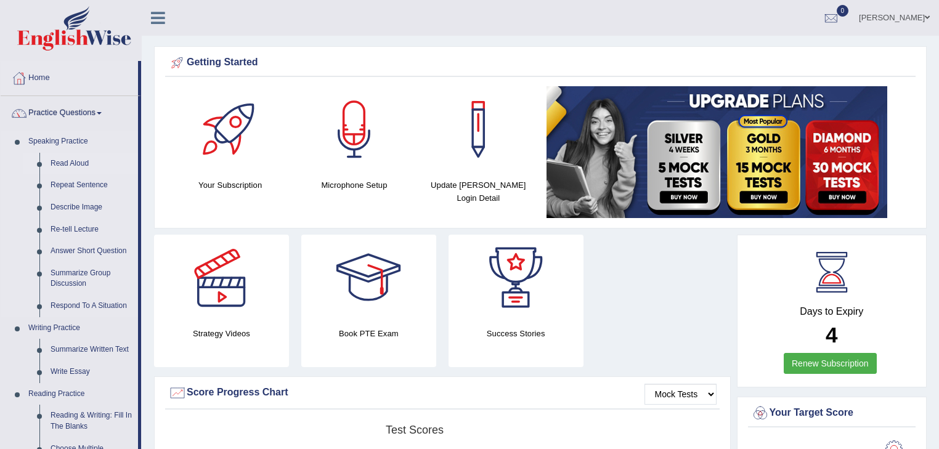
click at [72, 162] on link "Read Aloud" at bounding box center [91, 164] width 93 height 22
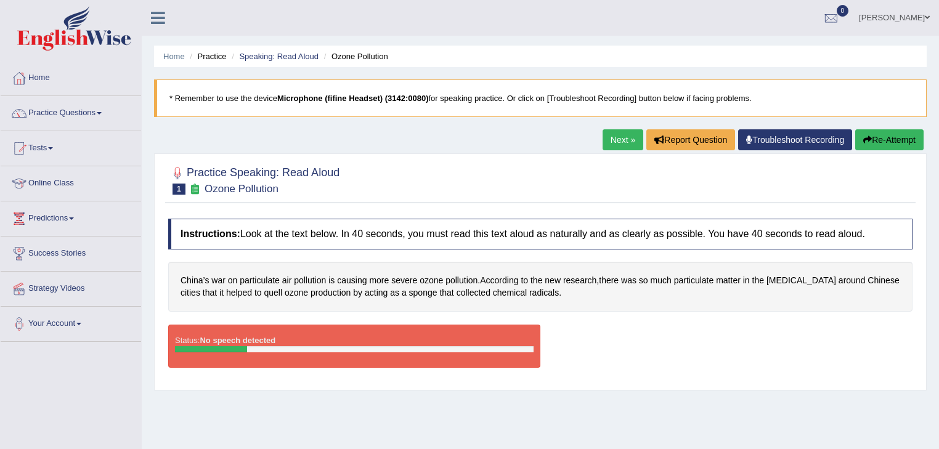
click at [811, 141] on link "Troubleshoot Recording" at bounding box center [795, 139] width 114 height 21
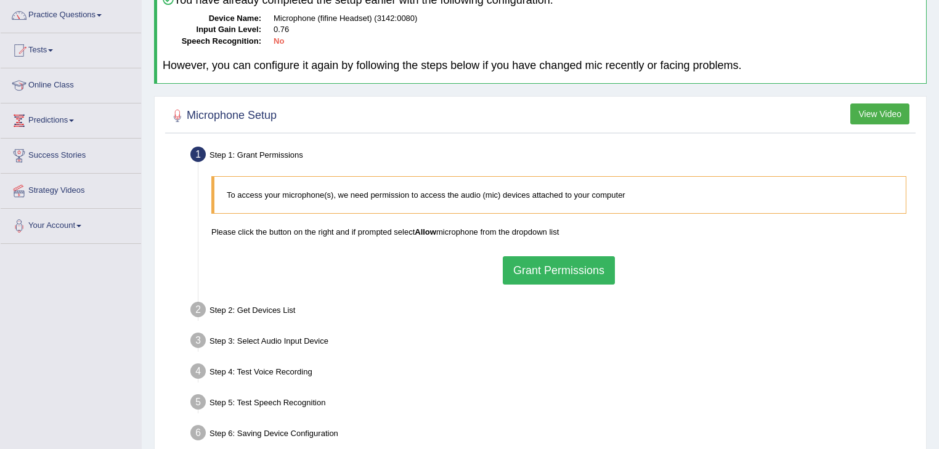
scroll to position [99, 0]
click at [545, 262] on button "Grant Permissions" at bounding box center [559, 270] width 112 height 28
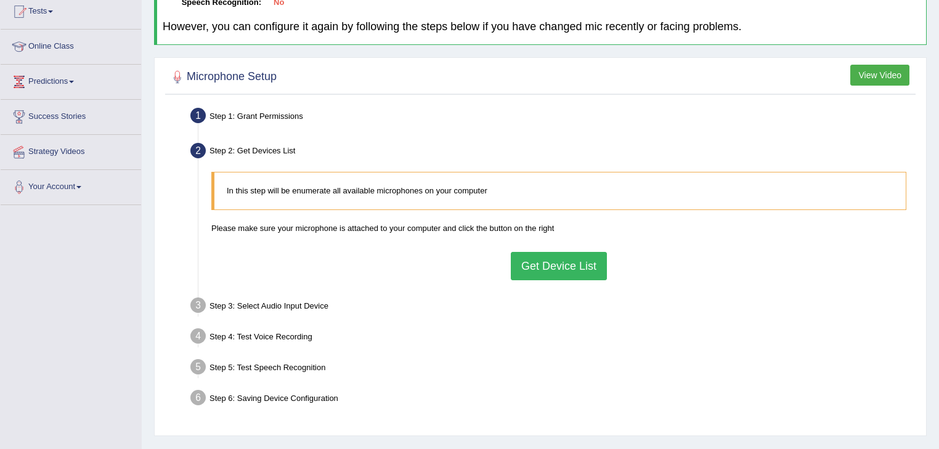
scroll to position [197, 0]
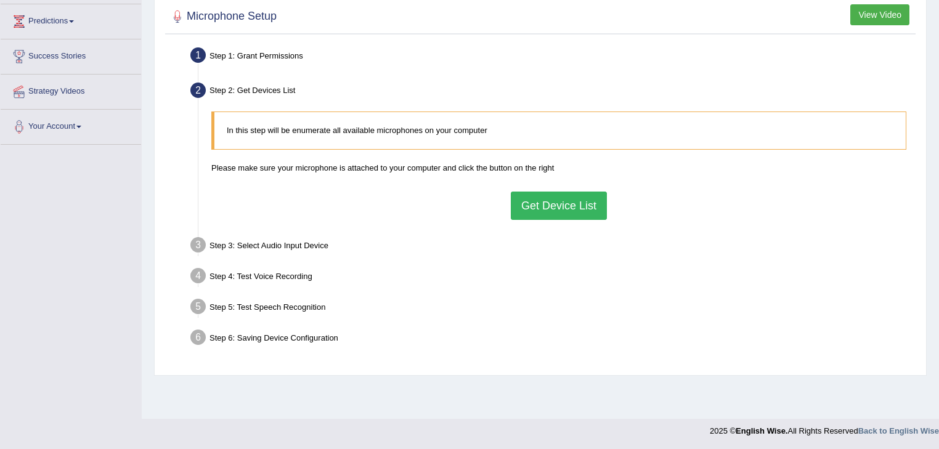
click at [591, 202] on button "Get Device List" at bounding box center [559, 206] width 96 height 28
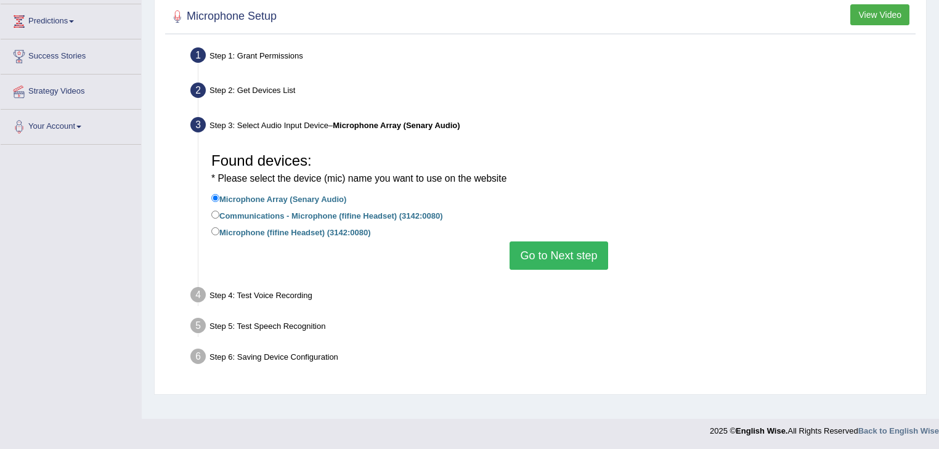
click at [579, 248] on button "Go to Next step" at bounding box center [559, 256] width 98 height 28
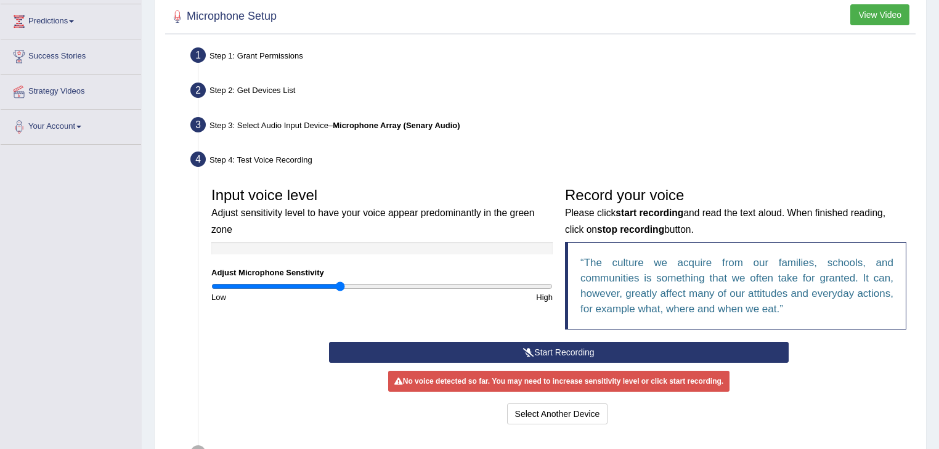
click at [521, 354] on button "Start Recording" at bounding box center [558, 352] width 459 height 21
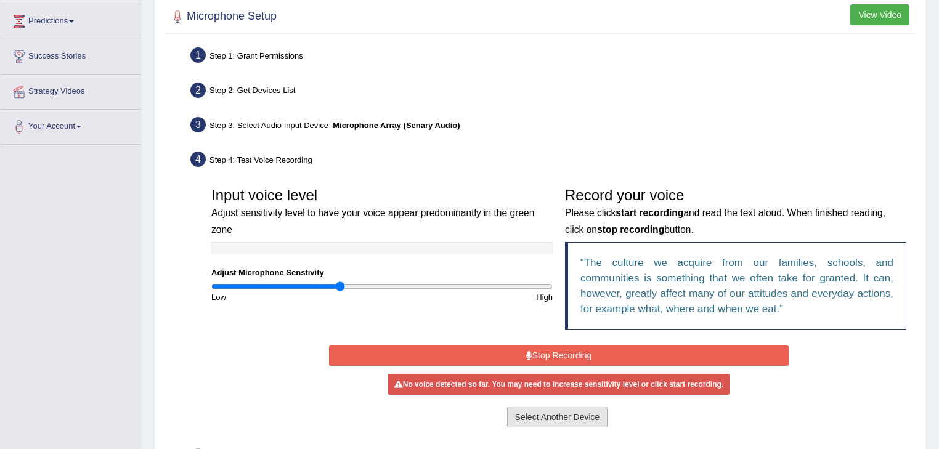
click at [598, 413] on button "Select Another Device" at bounding box center [557, 417] width 101 height 21
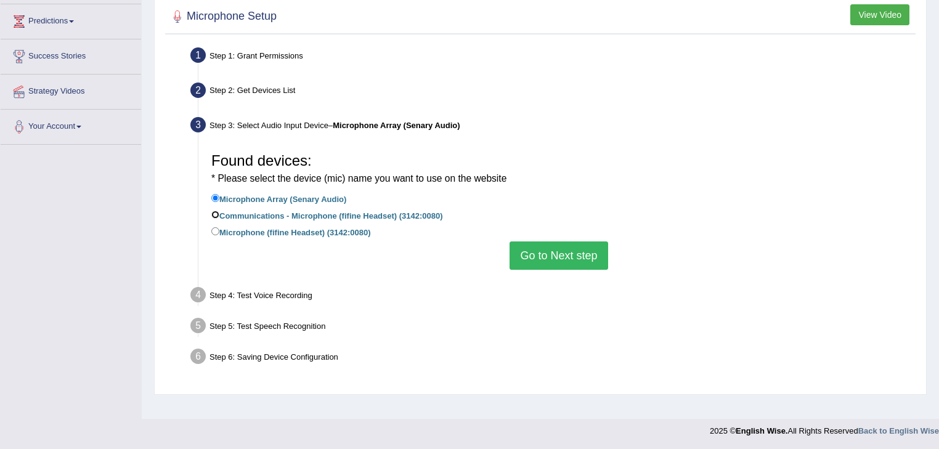
click at [212, 213] on input "Communications - Microphone (fifine Headset) (3142:0080)" at bounding box center [215, 215] width 8 height 8
radio input "true"
click at [583, 256] on button "Go to Next step" at bounding box center [559, 256] width 98 height 28
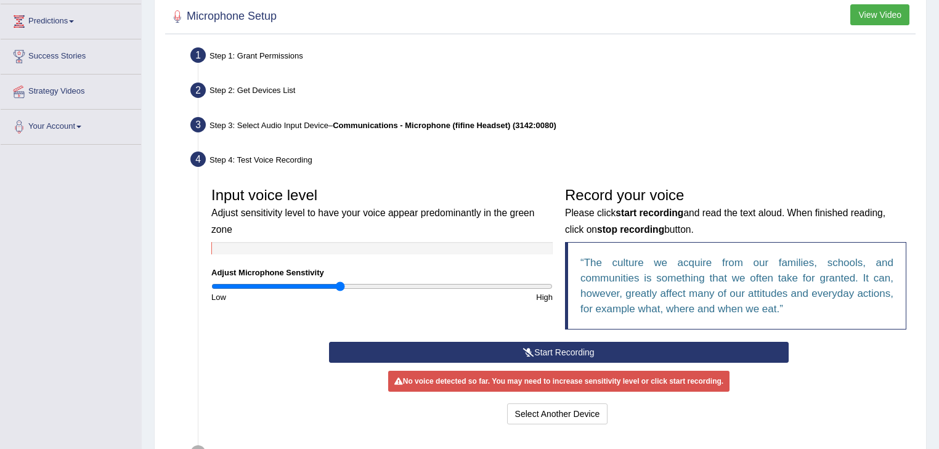
click at [521, 352] on button "Start Recording" at bounding box center [558, 352] width 459 height 21
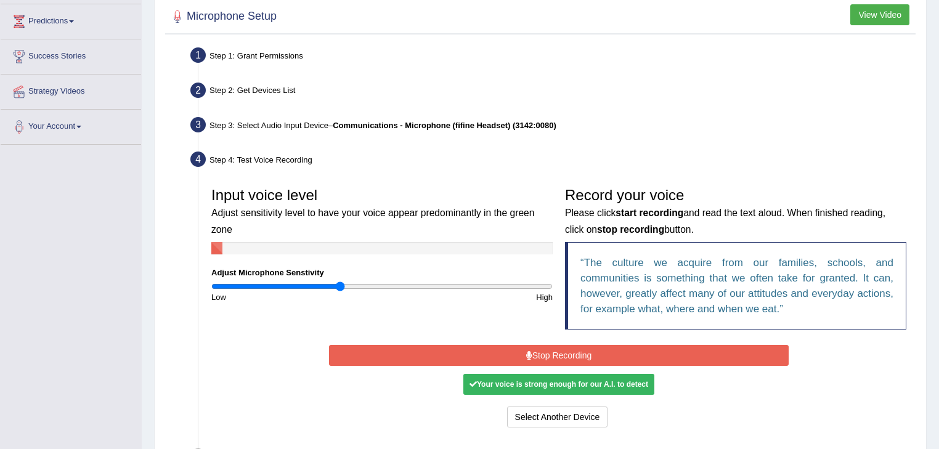
click at [515, 357] on button "Stop Recording" at bounding box center [558, 355] width 459 height 21
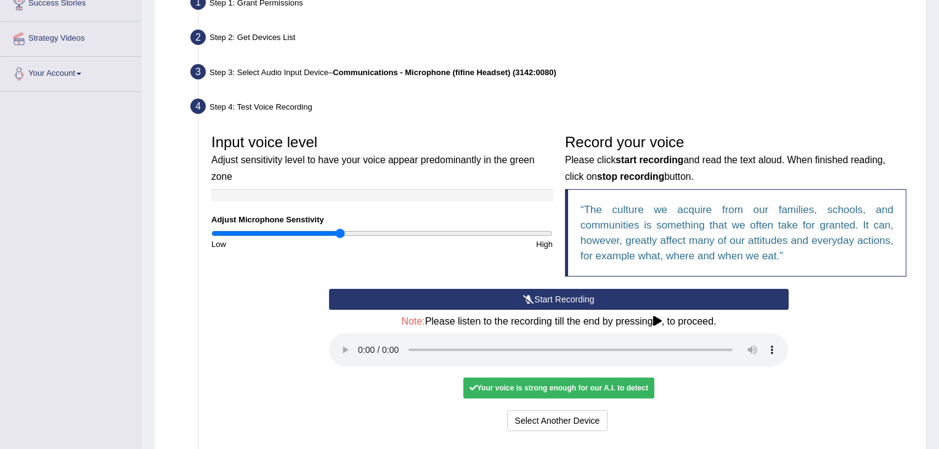
scroll to position [345, 0]
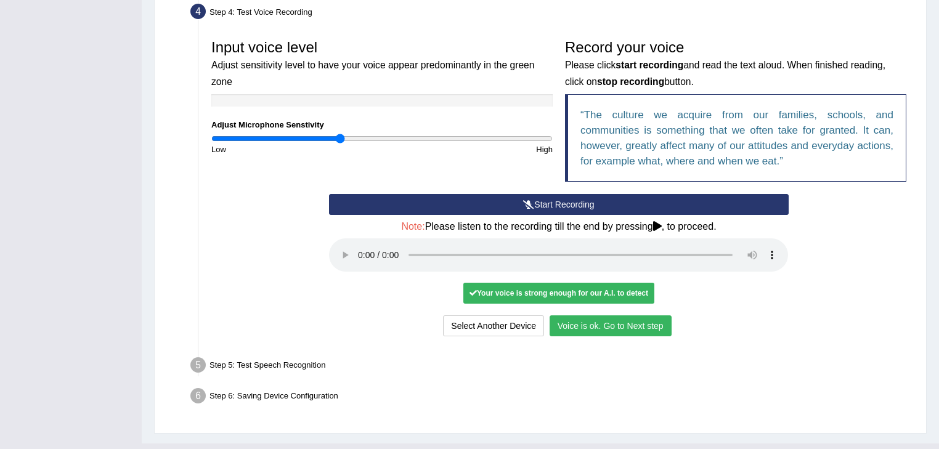
click at [605, 324] on button "Voice is ok. Go to Next step" at bounding box center [611, 325] width 122 height 21
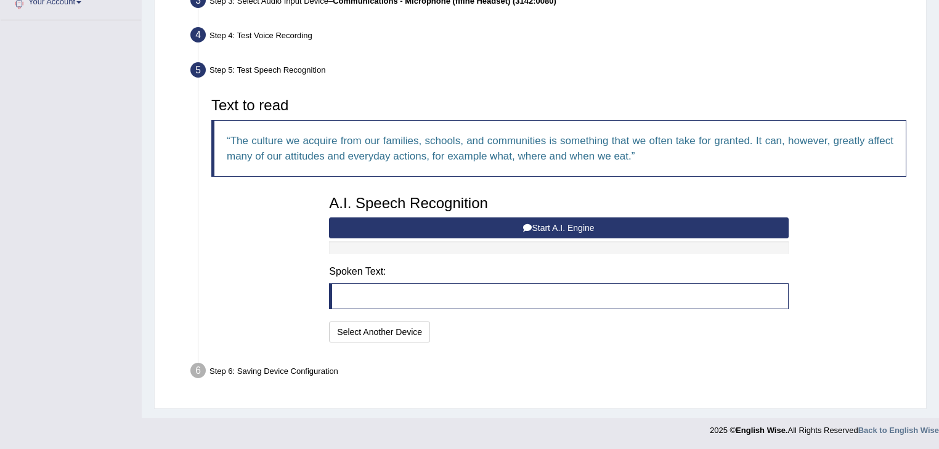
scroll to position [320, 0]
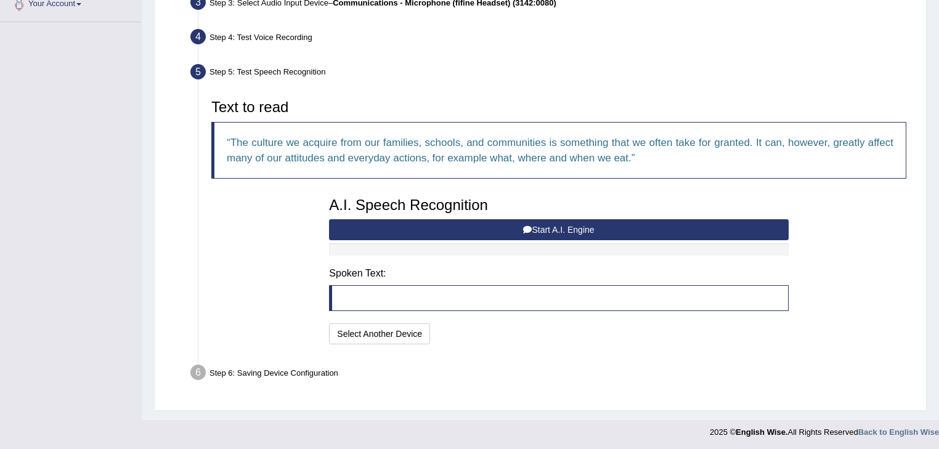
click at [564, 230] on button "Start A.I. Engine" at bounding box center [558, 229] width 459 height 21
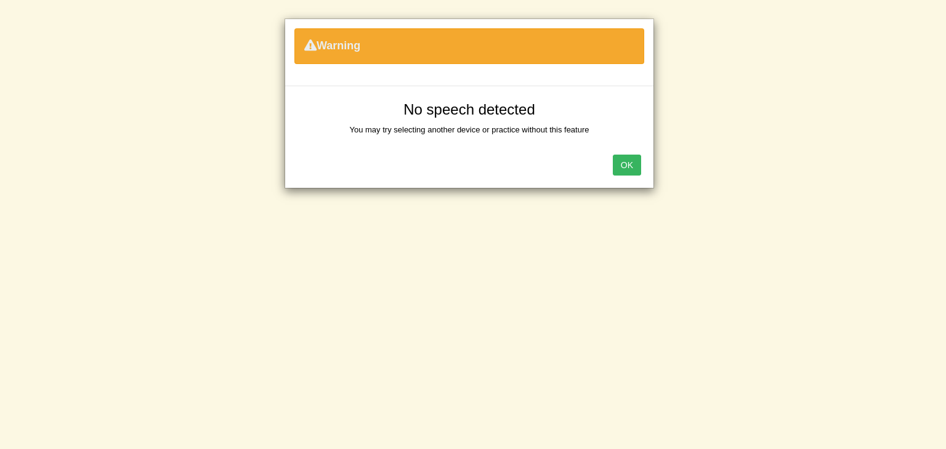
click at [626, 164] on button "OK" at bounding box center [627, 165] width 28 height 21
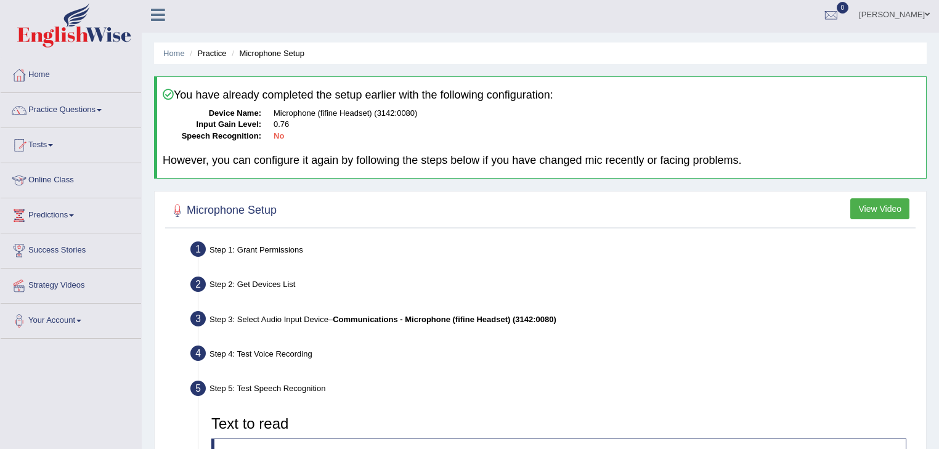
scroll to position [0, 0]
